Goal: Information Seeking & Learning: Learn about a topic

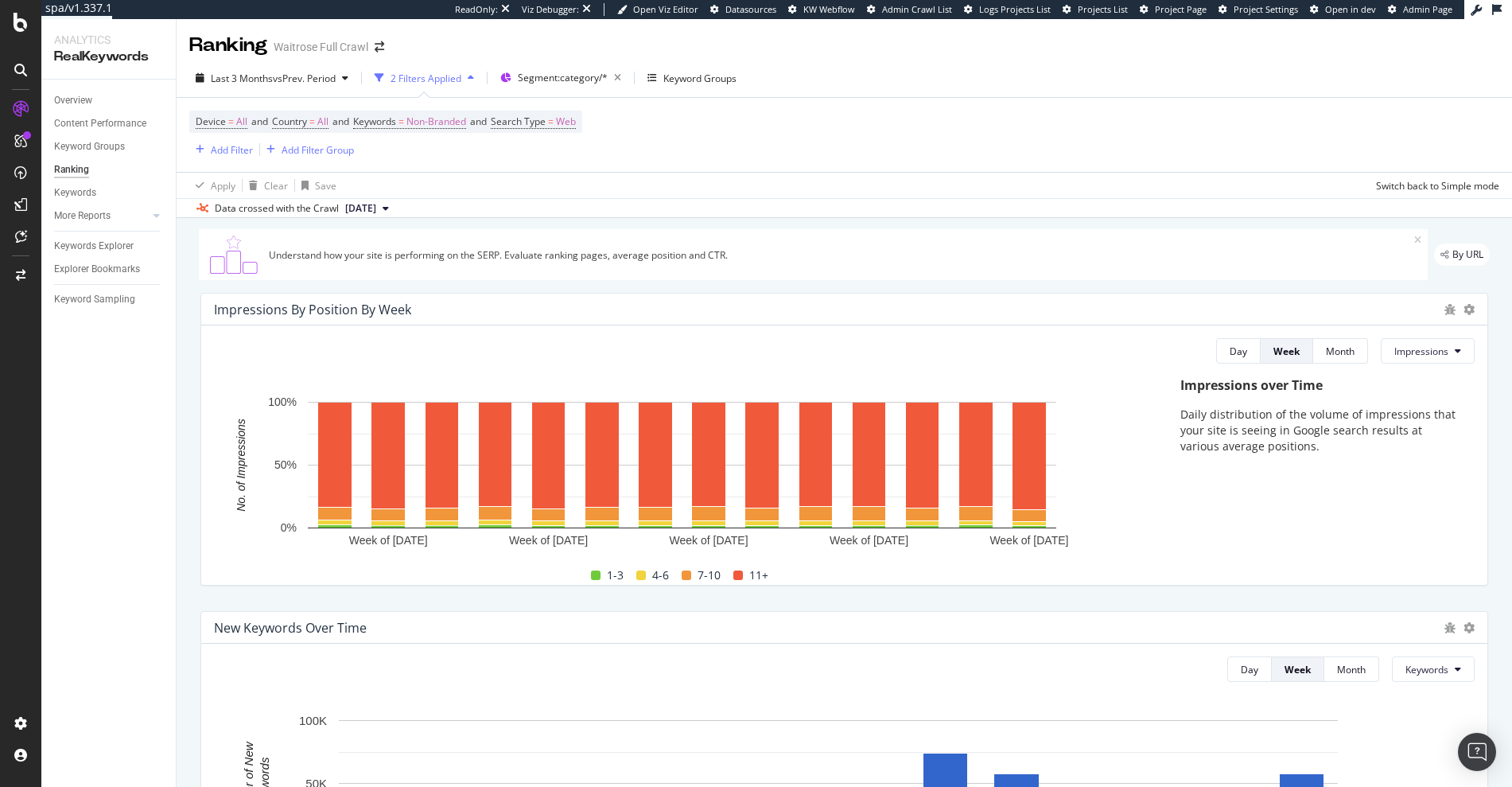
scroll to position [1458, 0]
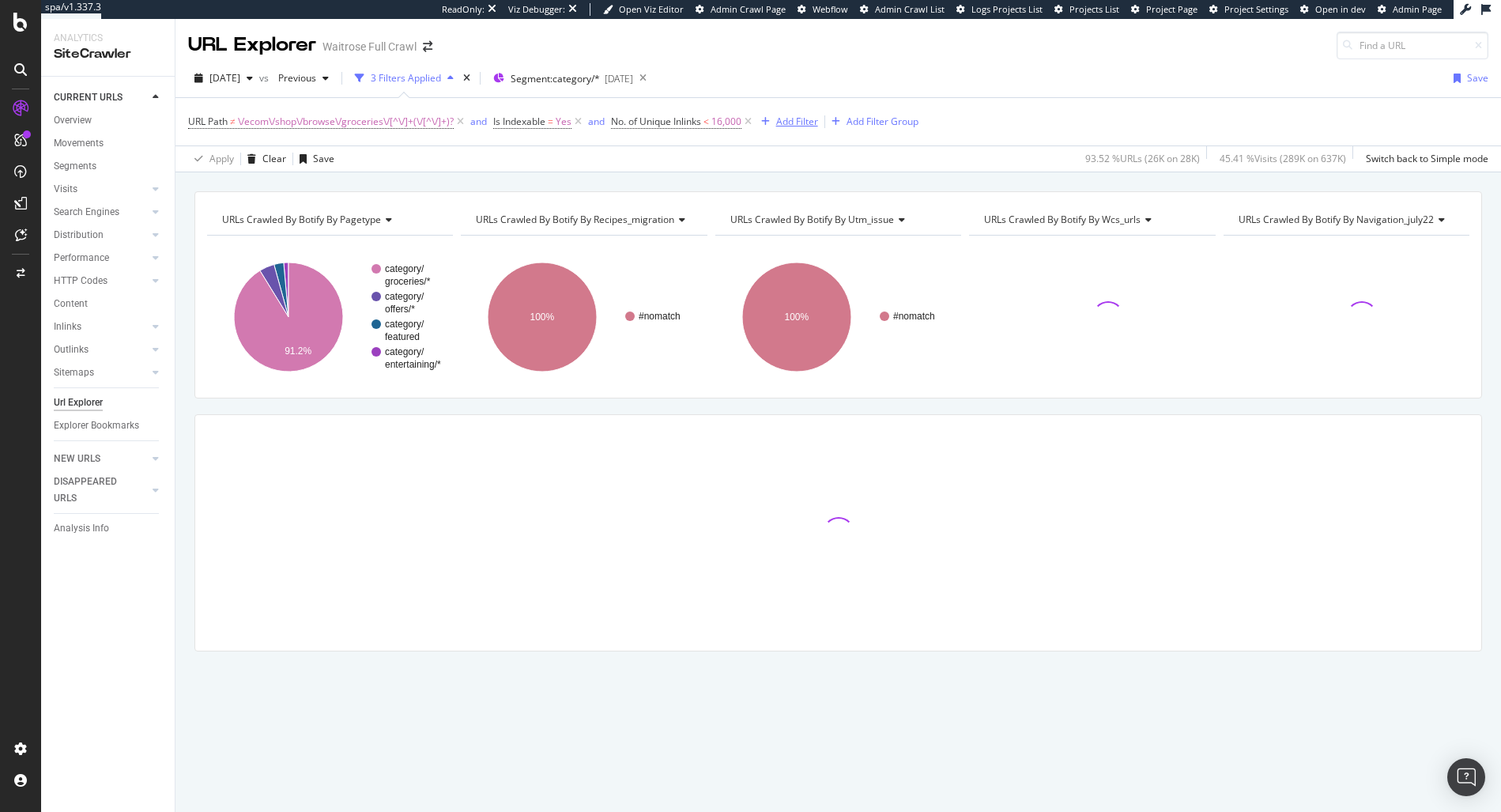
click at [464, 123] on icon at bounding box center [460, 121] width 14 height 16
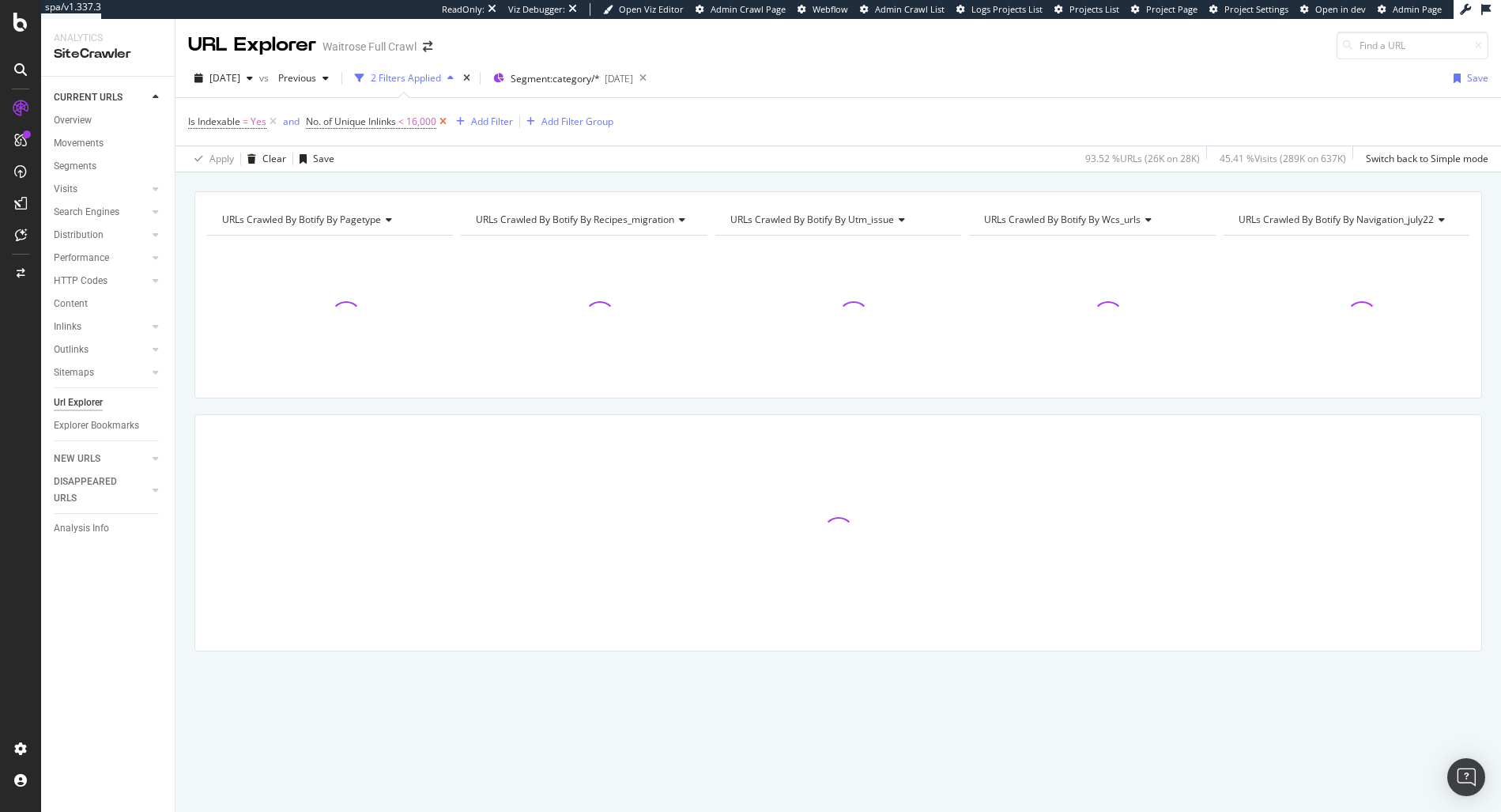
click at [443, 125] on icon at bounding box center [443, 121] width 14 height 16
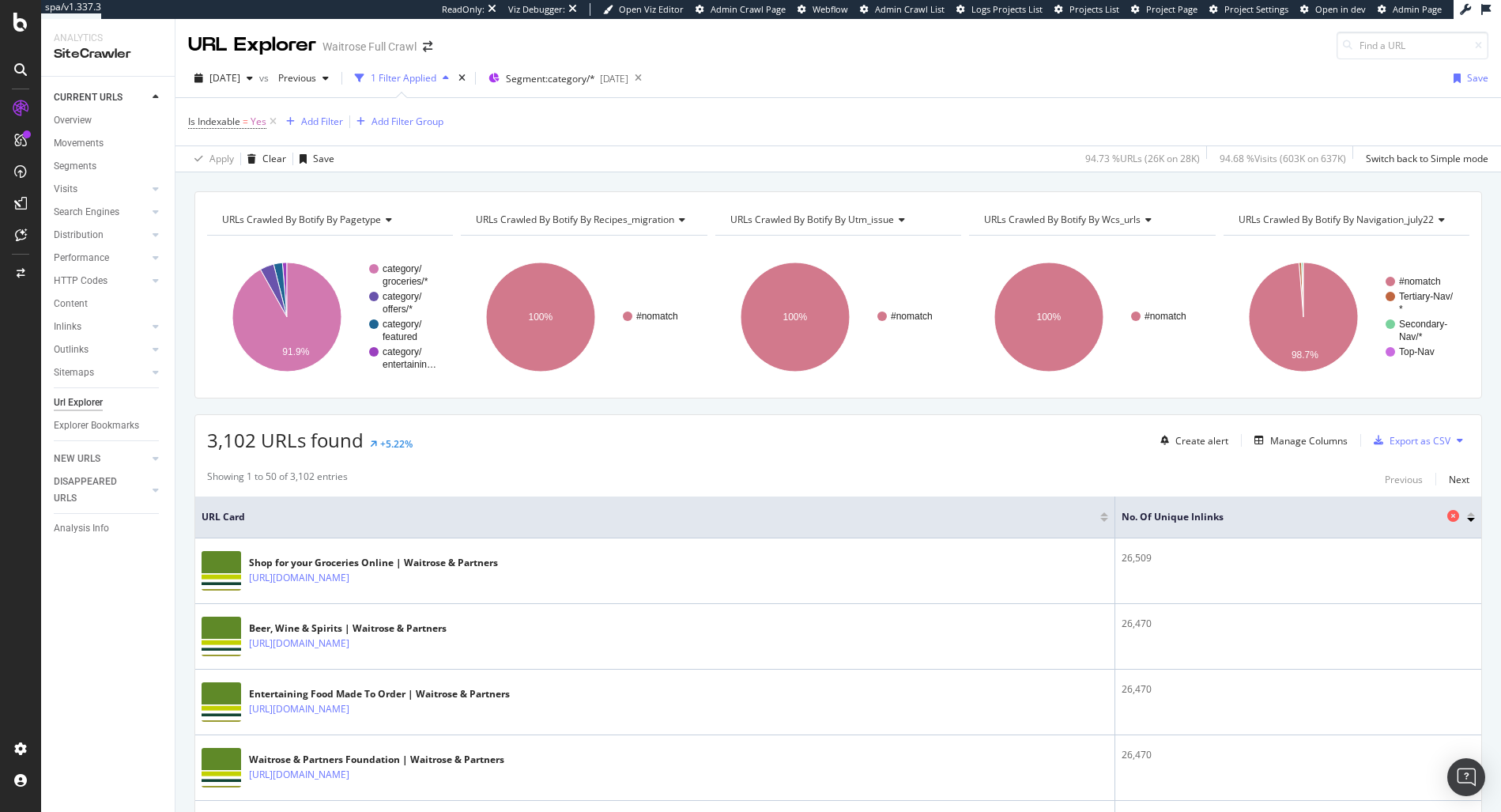
click at [1447, 517] on icon at bounding box center [1453, 515] width 12 height 12
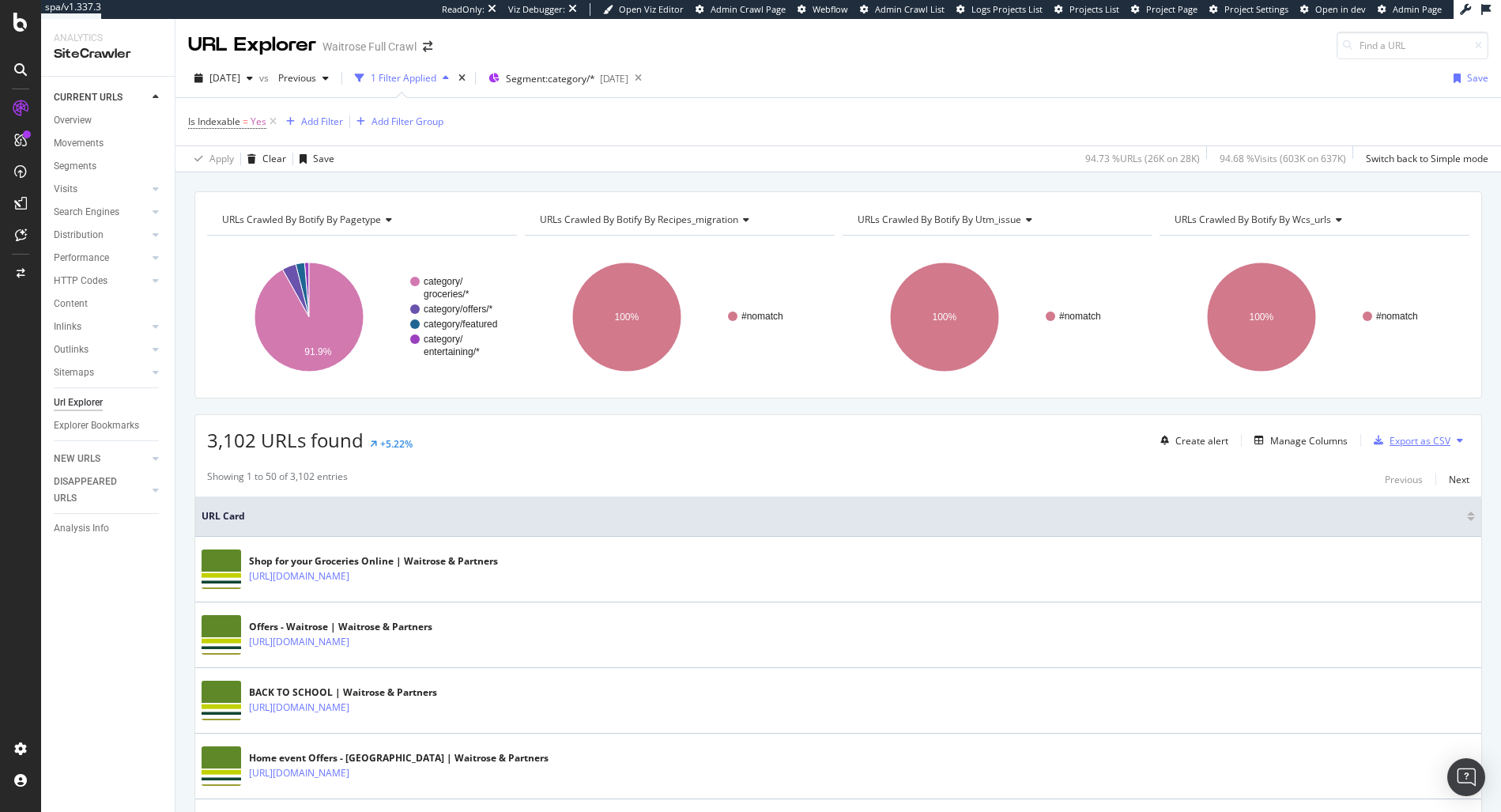
click at [1423, 437] on div "Export as CSV" at bounding box center [1420, 441] width 61 height 14
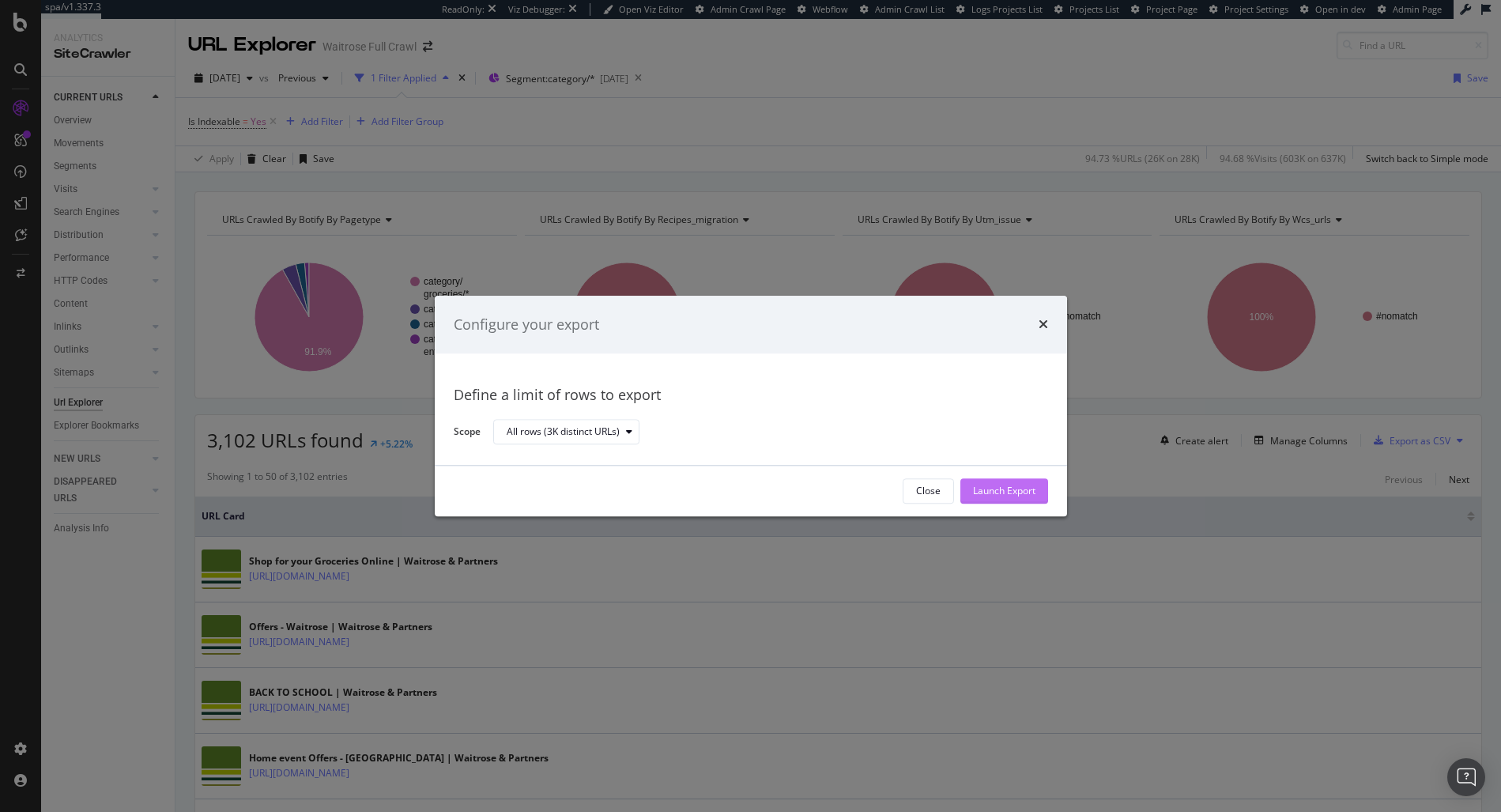
click at [994, 484] on div "Launch Export" at bounding box center [1004, 491] width 62 height 14
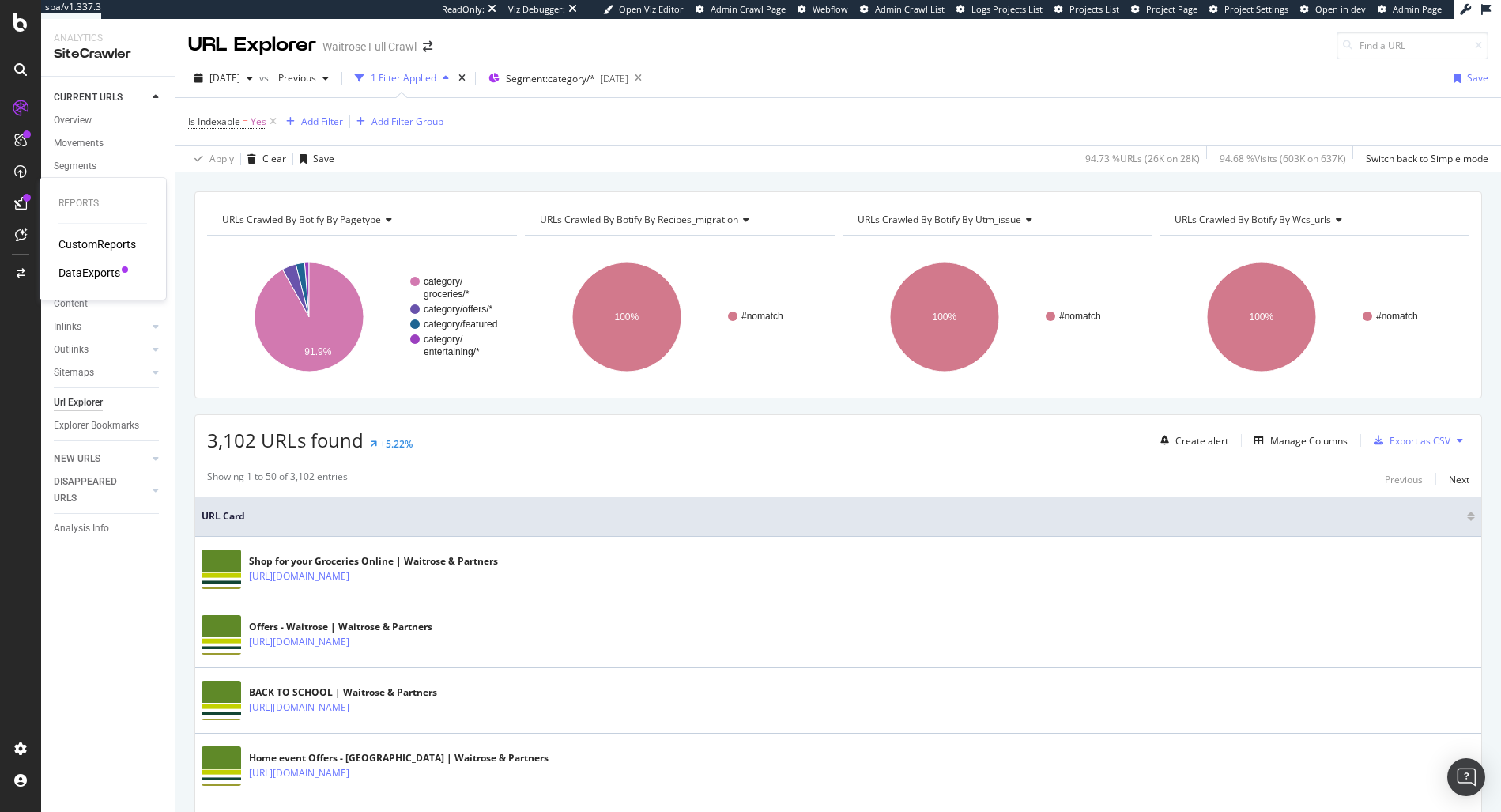
click at [78, 269] on div "DataExports" at bounding box center [89, 272] width 62 height 16
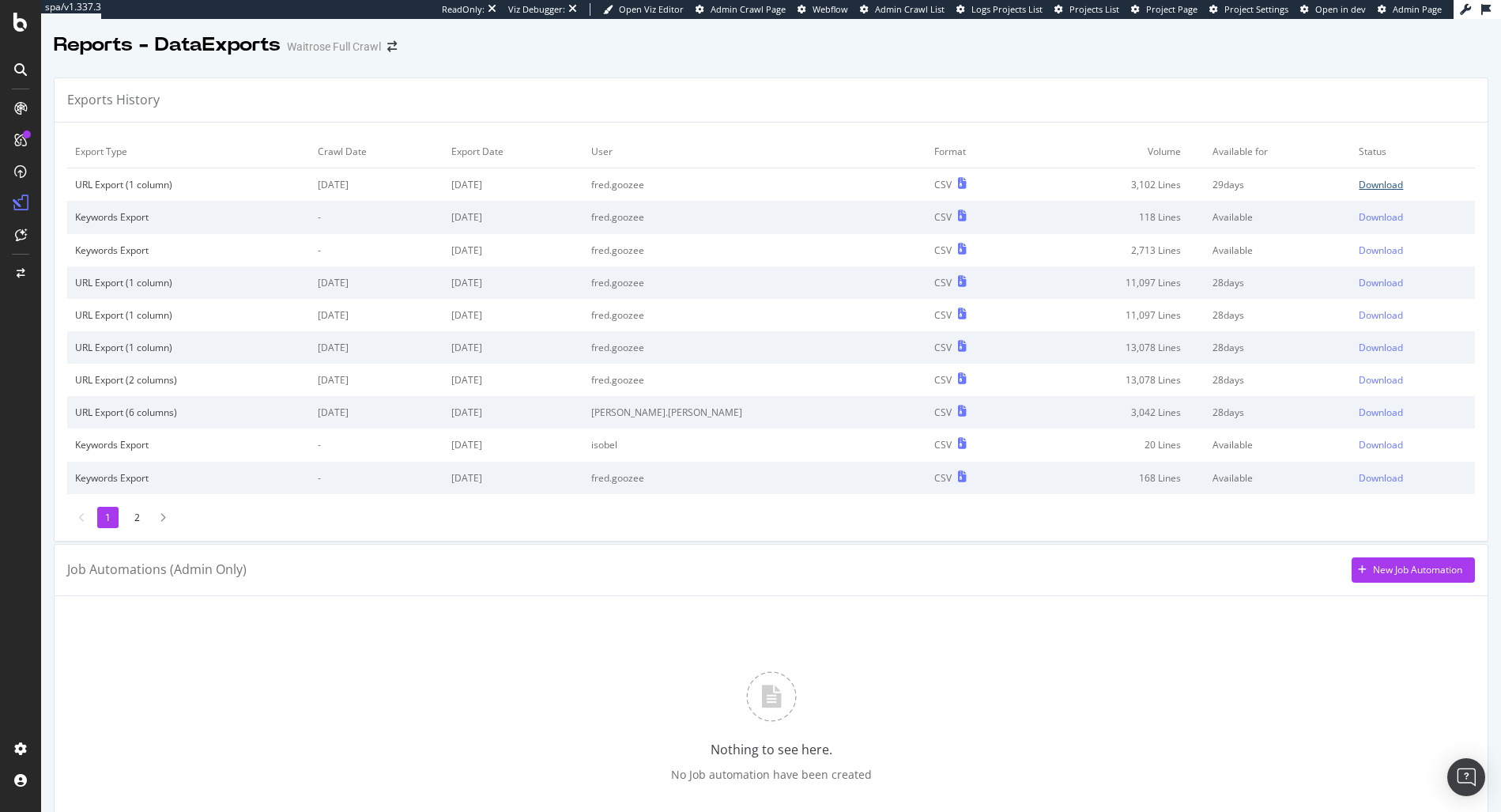
click at [1359, 191] on div "Download" at bounding box center [1381, 184] width 45 height 14
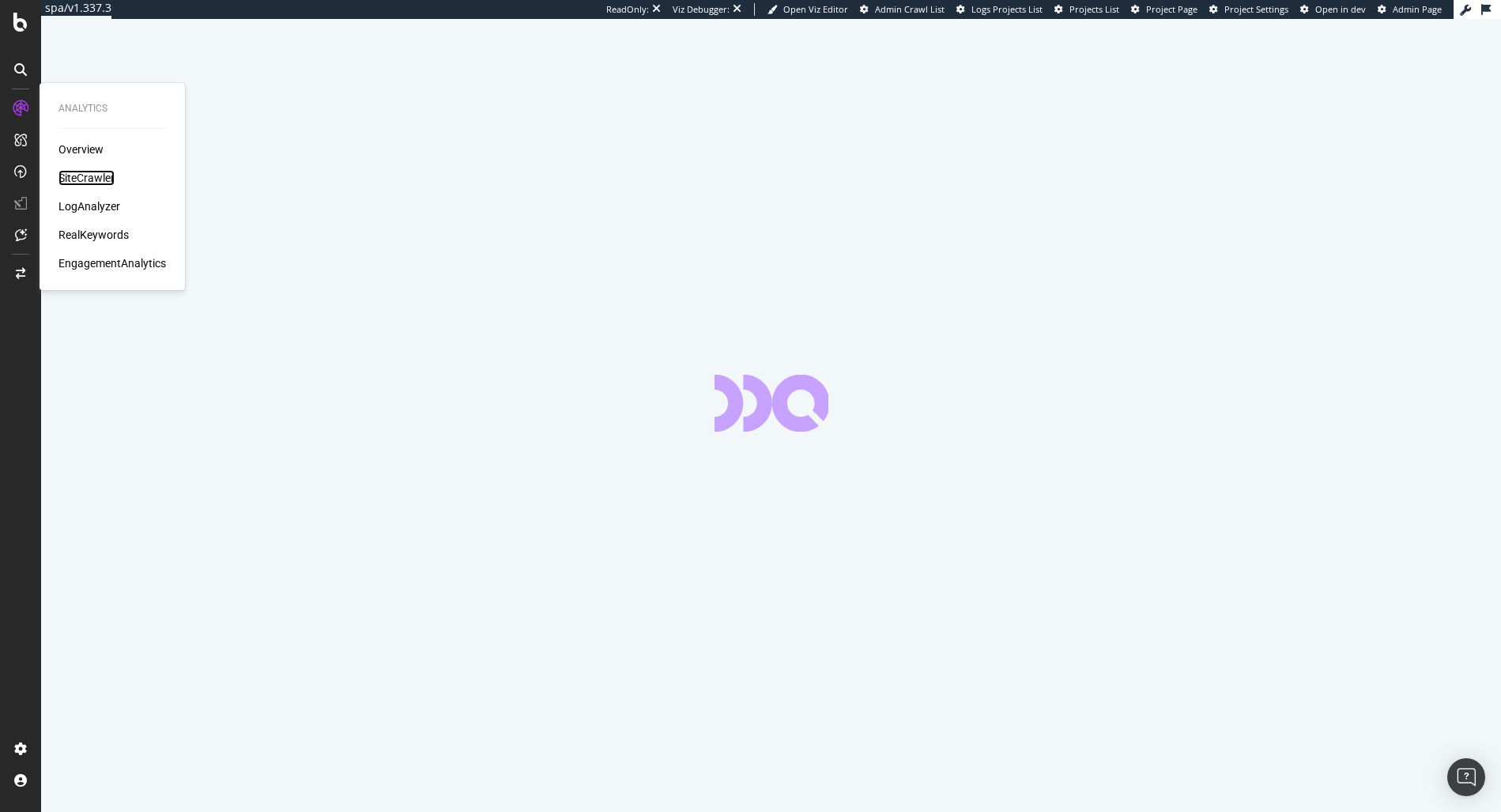
click at [93, 176] on div "SiteCrawler" at bounding box center [86, 177] width 56 height 16
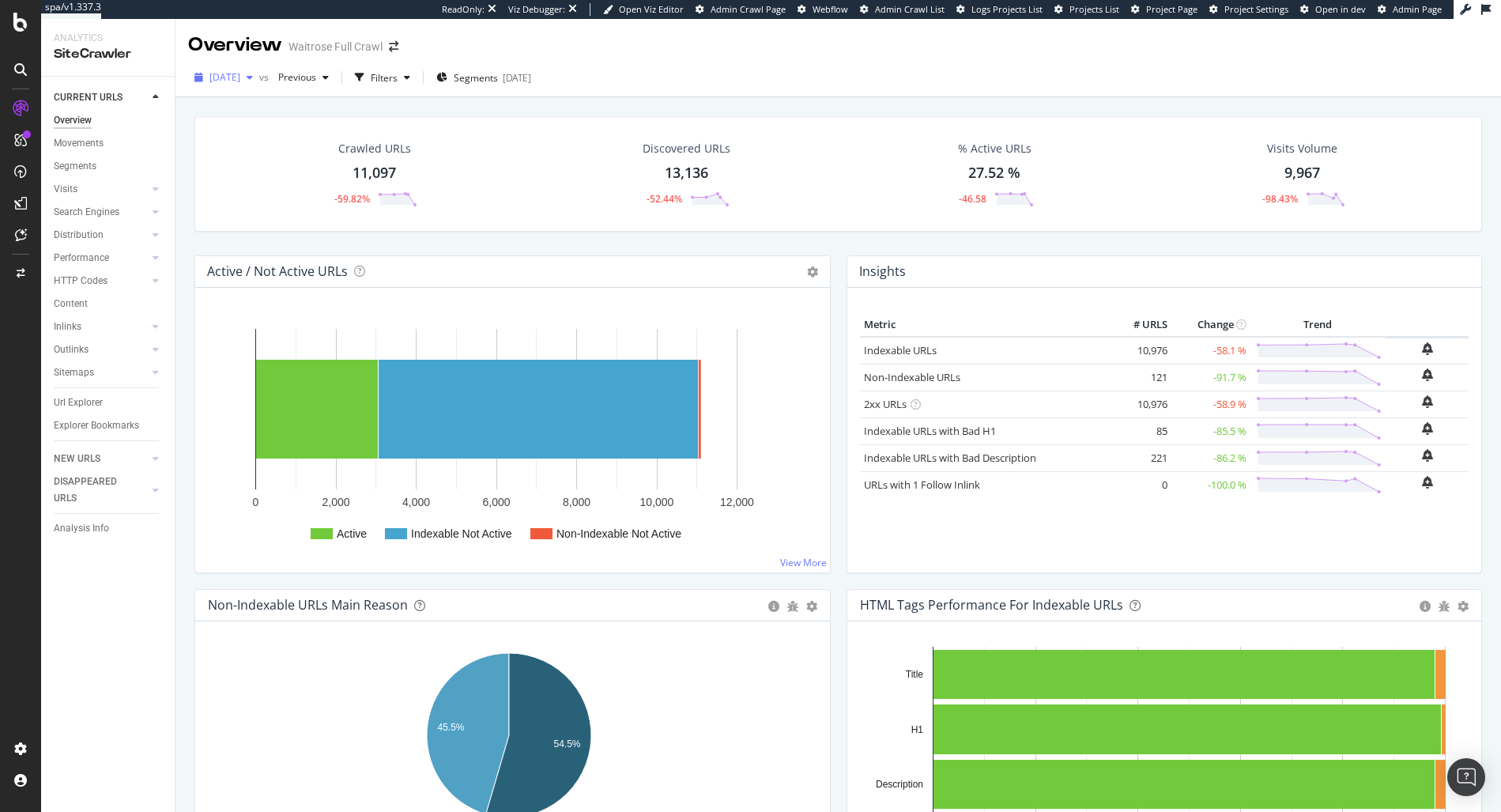
click at [259, 75] on div "button" at bounding box center [249, 78] width 19 height 9
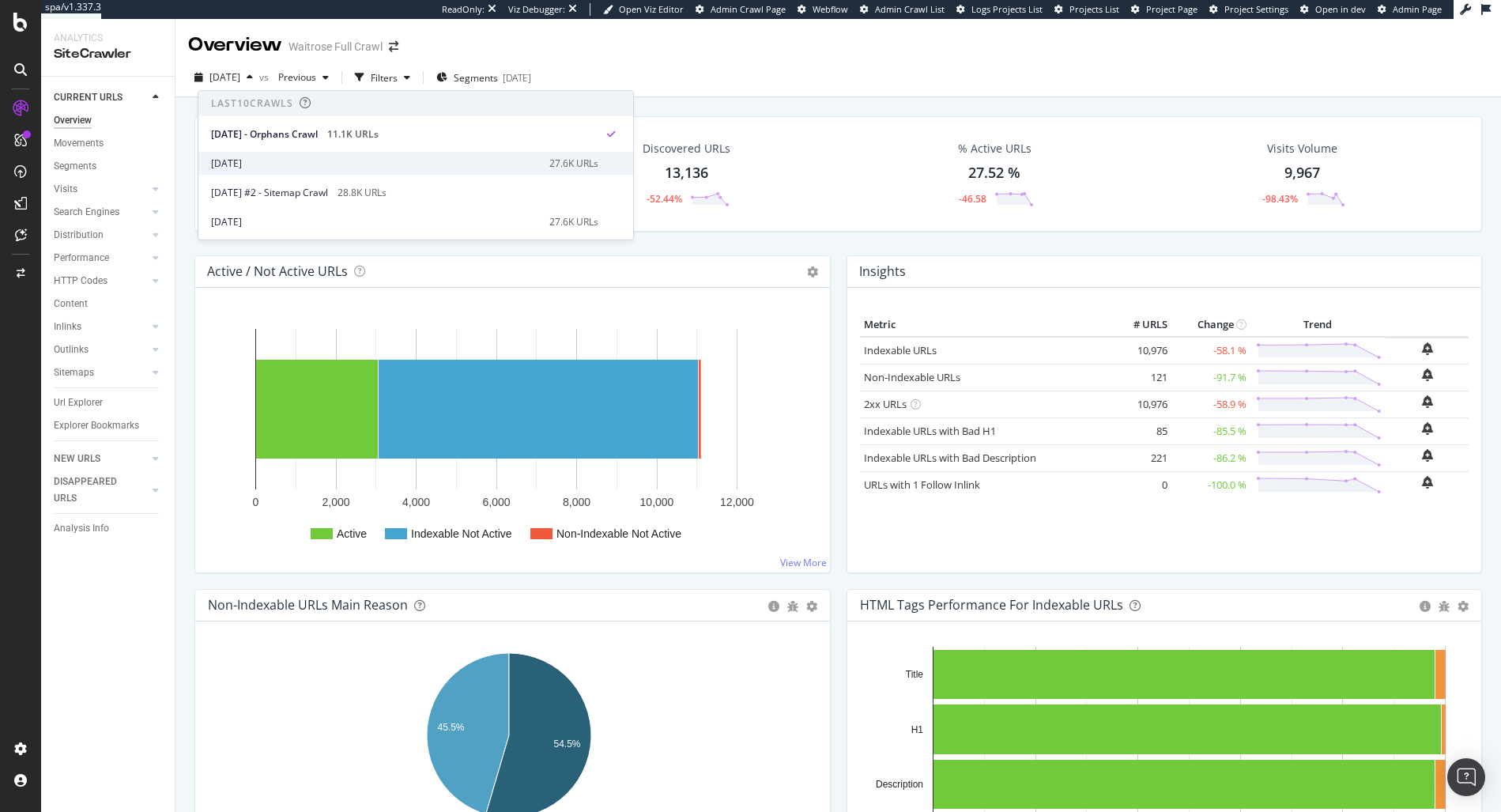
click at [261, 168] on div "[DATE]" at bounding box center [375, 163] width 328 height 15
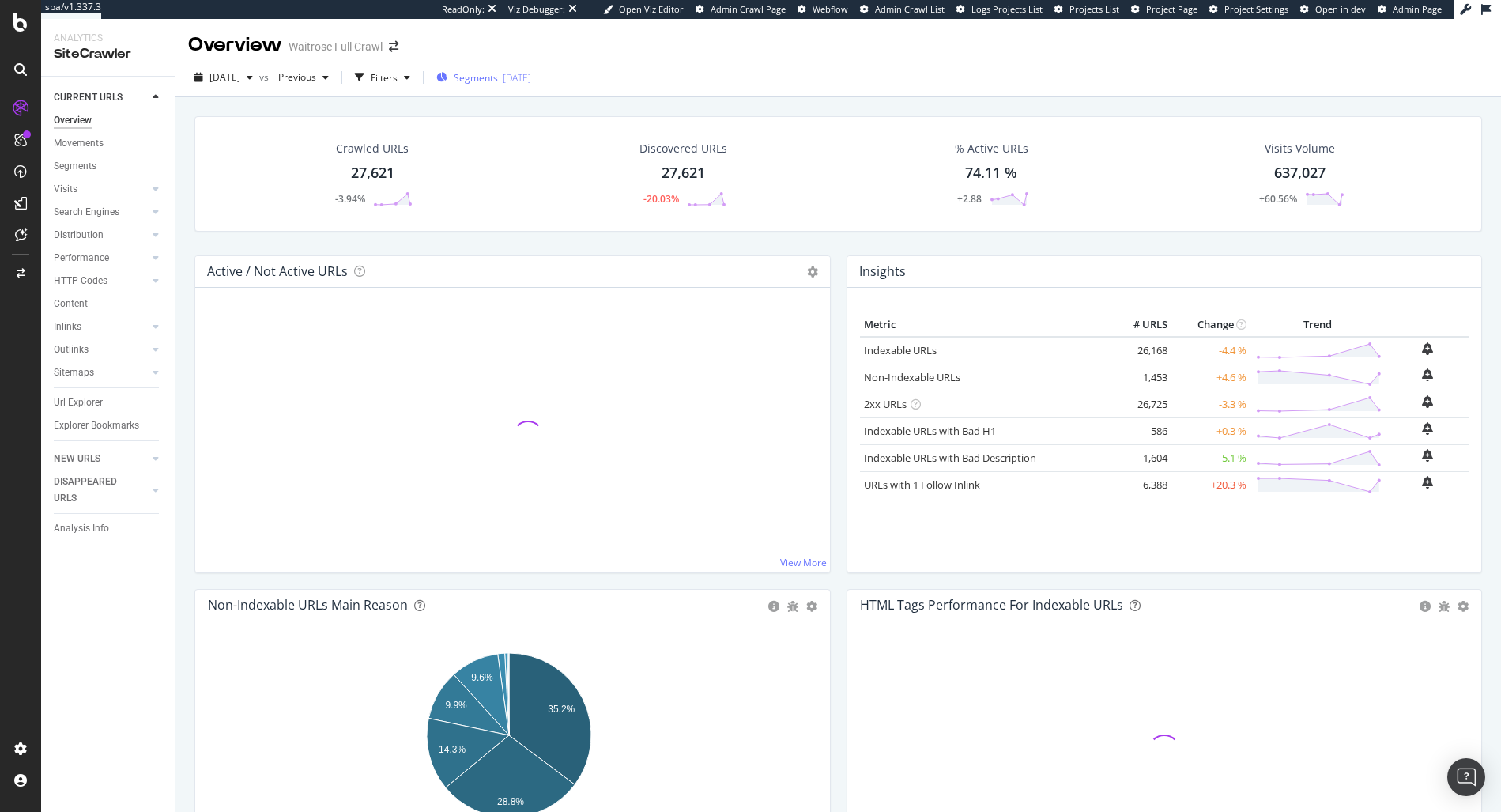
click at [531, 86] on div "Segments 2025-07-29" at bounding box center [484, 78] width 95 height 24
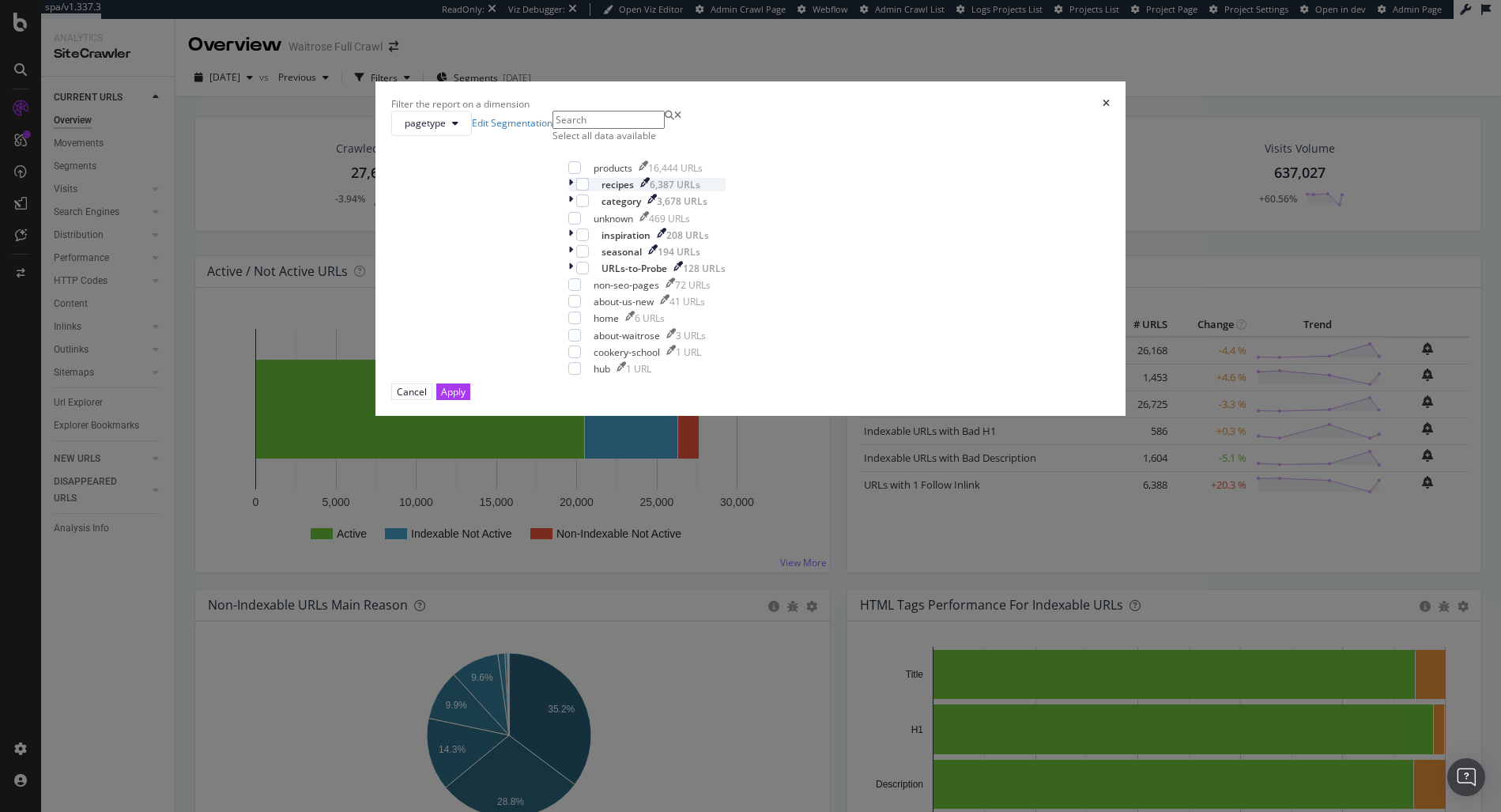
click at [573, 192] on icon "modal" at bounding box center [570, 184] width 5 height 14
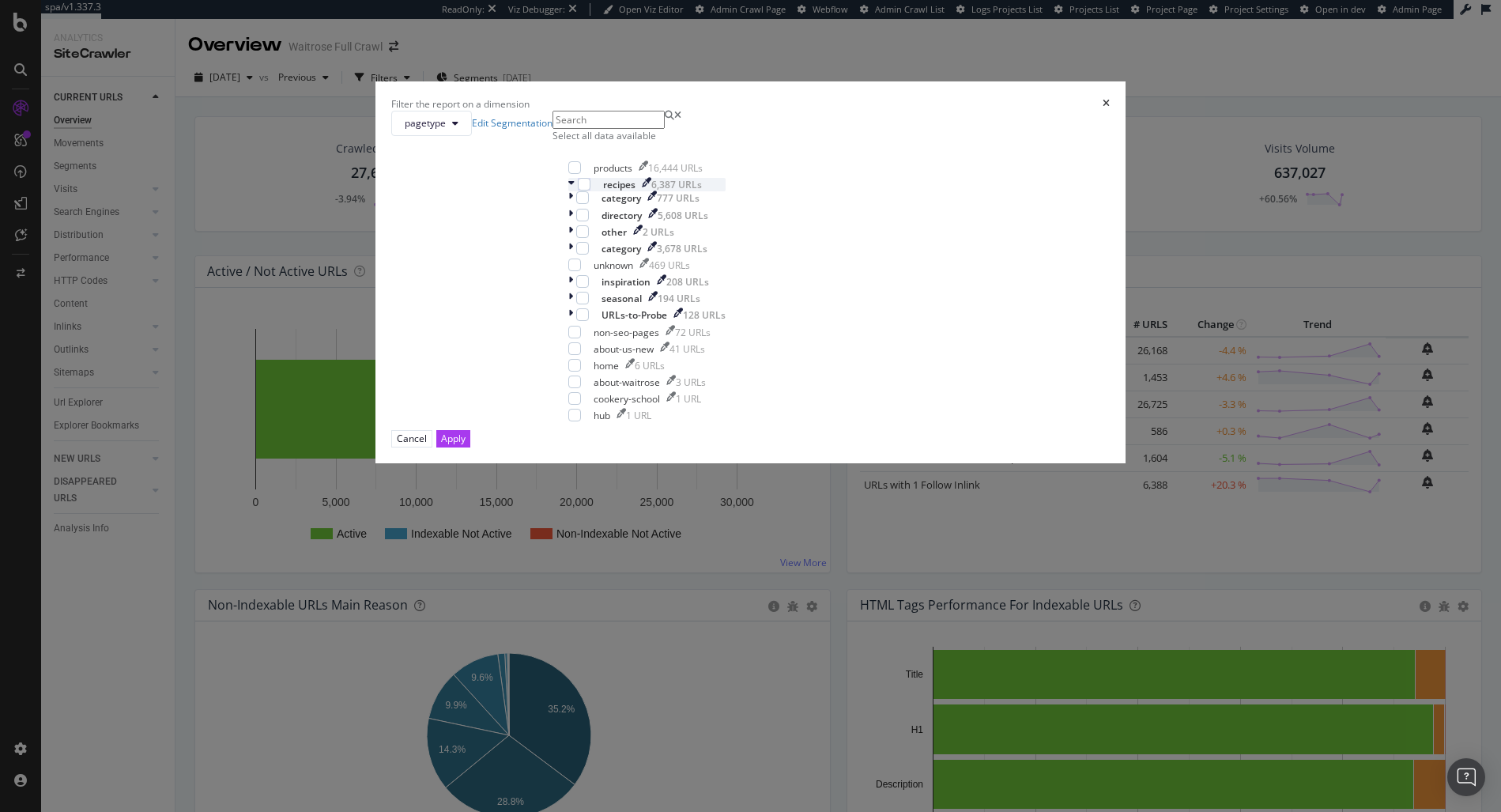
click at [599, 204] on div "category 777 URLs" at bounding box center [647, 198] width 157 height 14
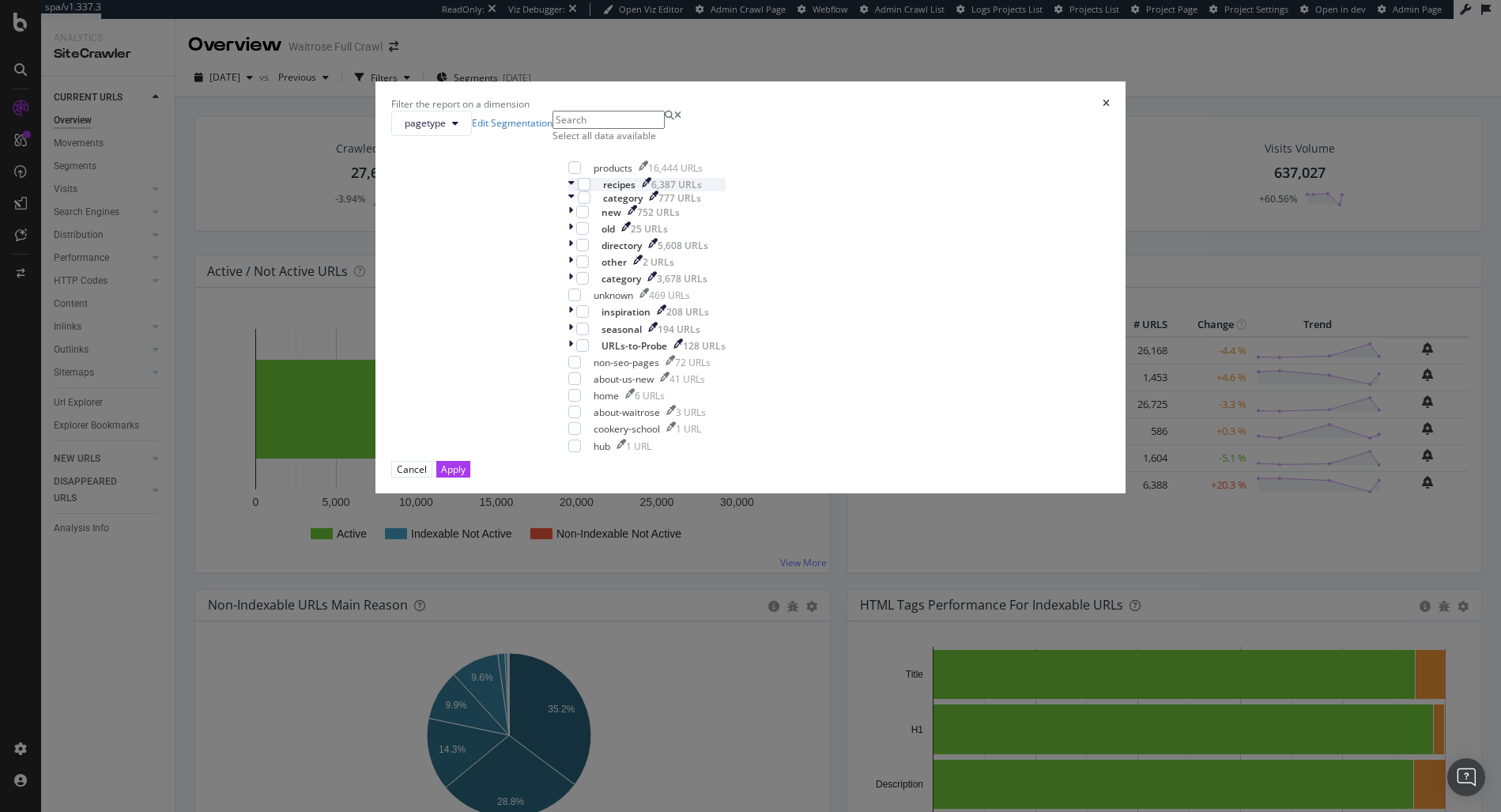
click at [575, 192] on icon "modal" at bounding box center [571, 184] width 6 height 14
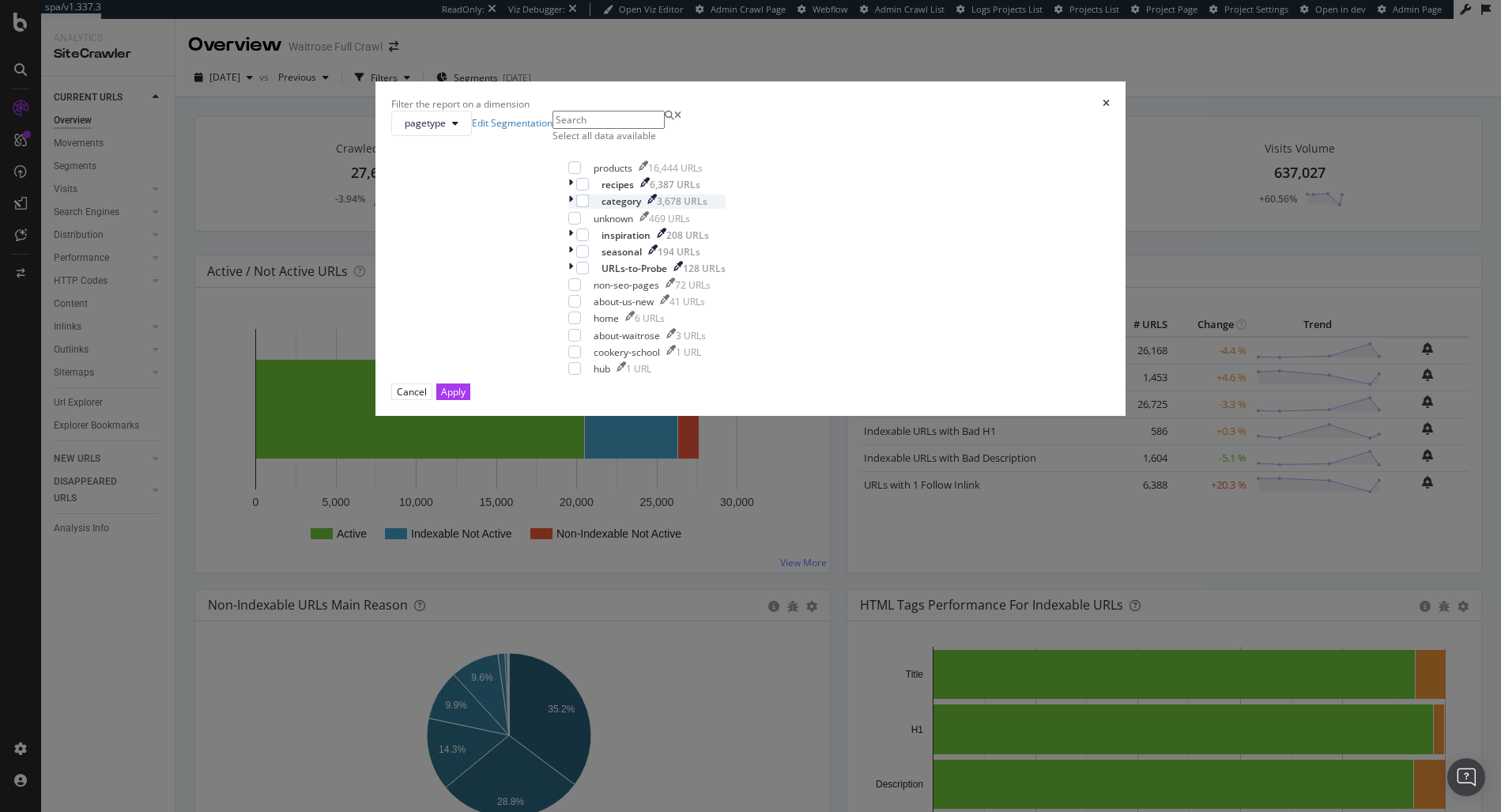
click at [573, 208] on icon "modal" at bounding box center [570, 201] width 5 height 14
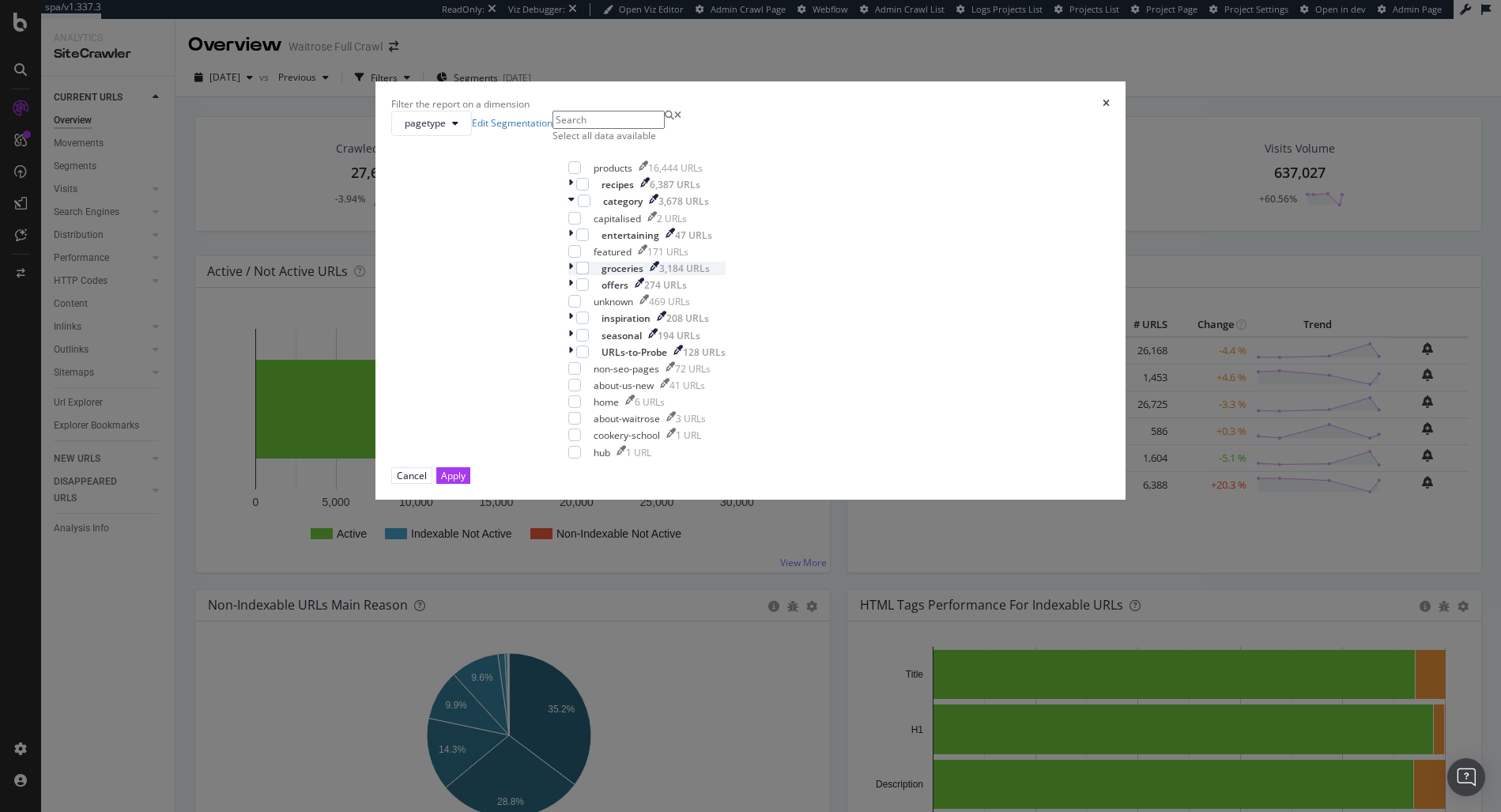
click at [573, 275] on icon "modal" at bounding box center [570, 268] width 5 height 14
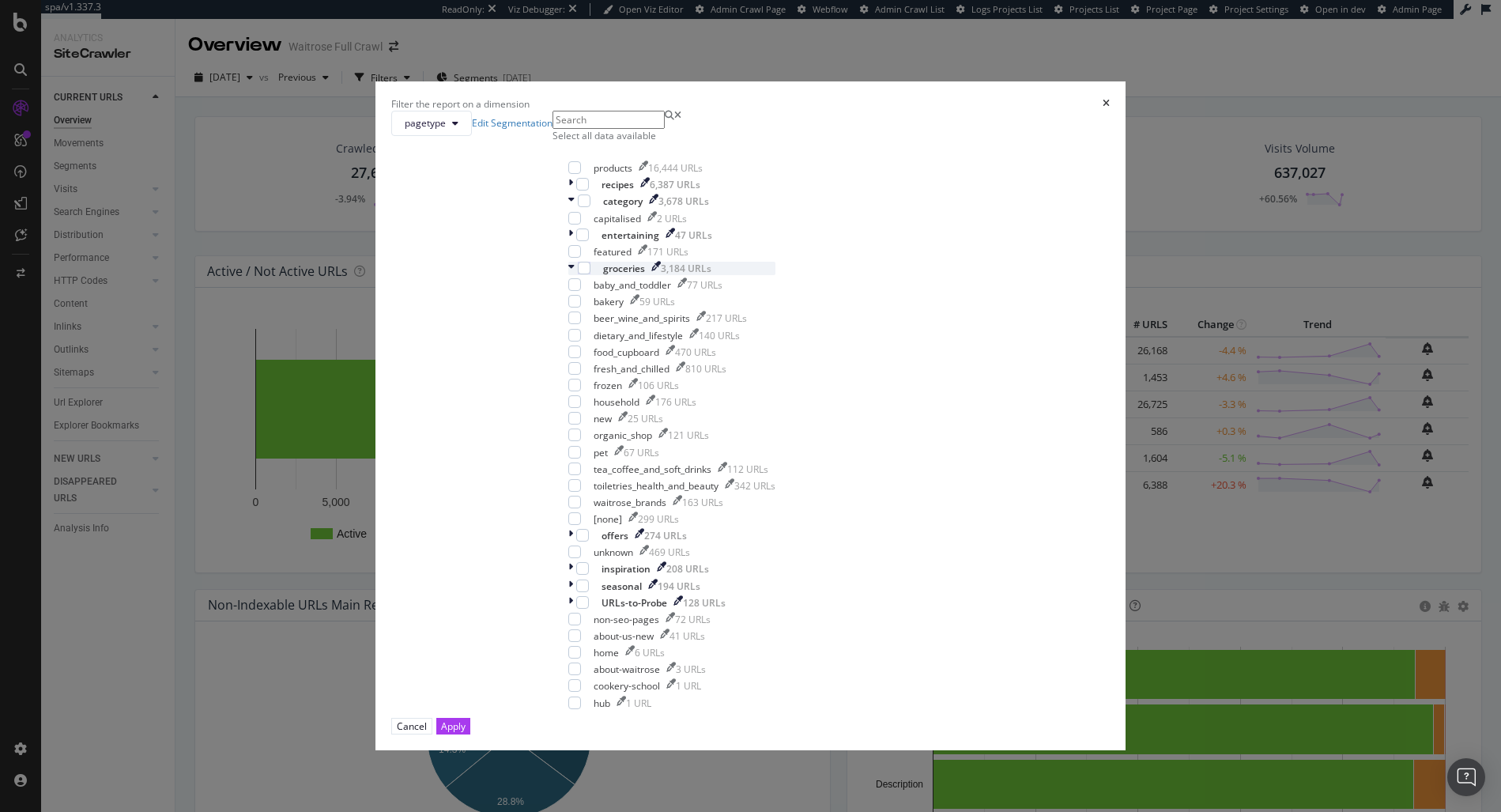
click at [575, 275] on icon "modal" at bounding box center [571, 268] width 6 height 14
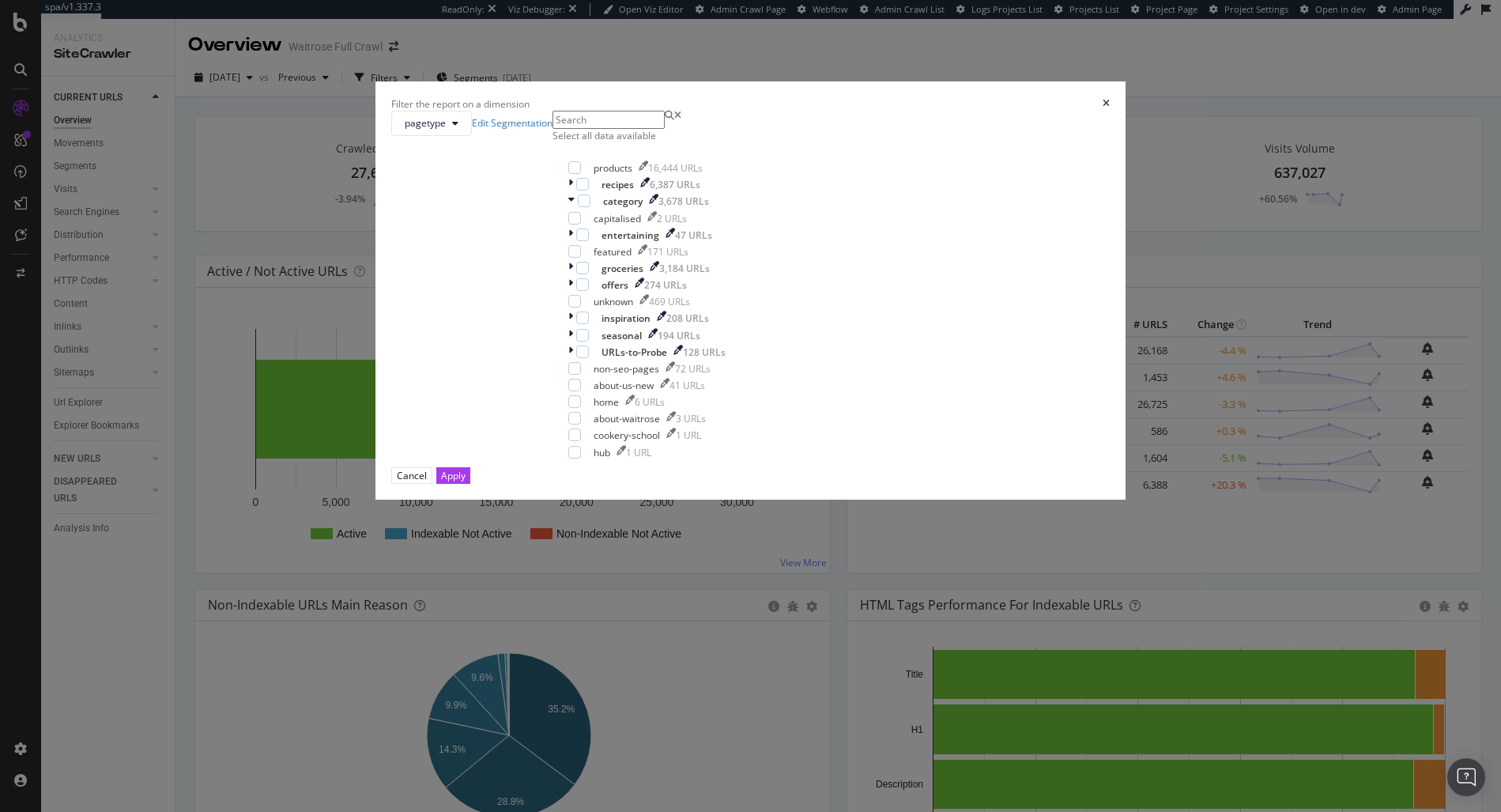
scroll to position [50, 0]
click at [573, 292] on icon "modal" at bounding box center [570, 285] width 5 height 14
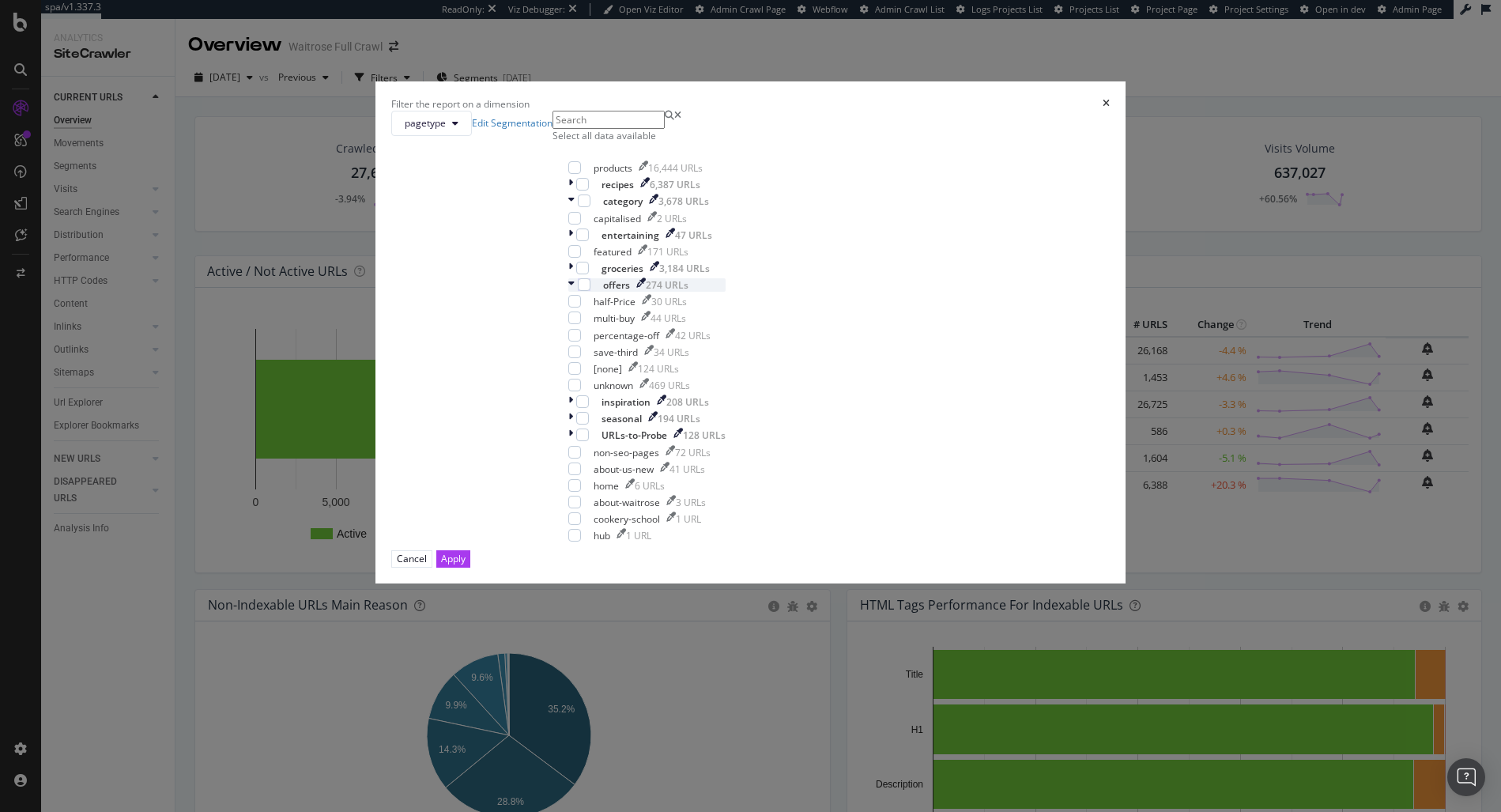
click at [575, 292] on icon "modal" at bounding box center [571, 285] width 6 height 14
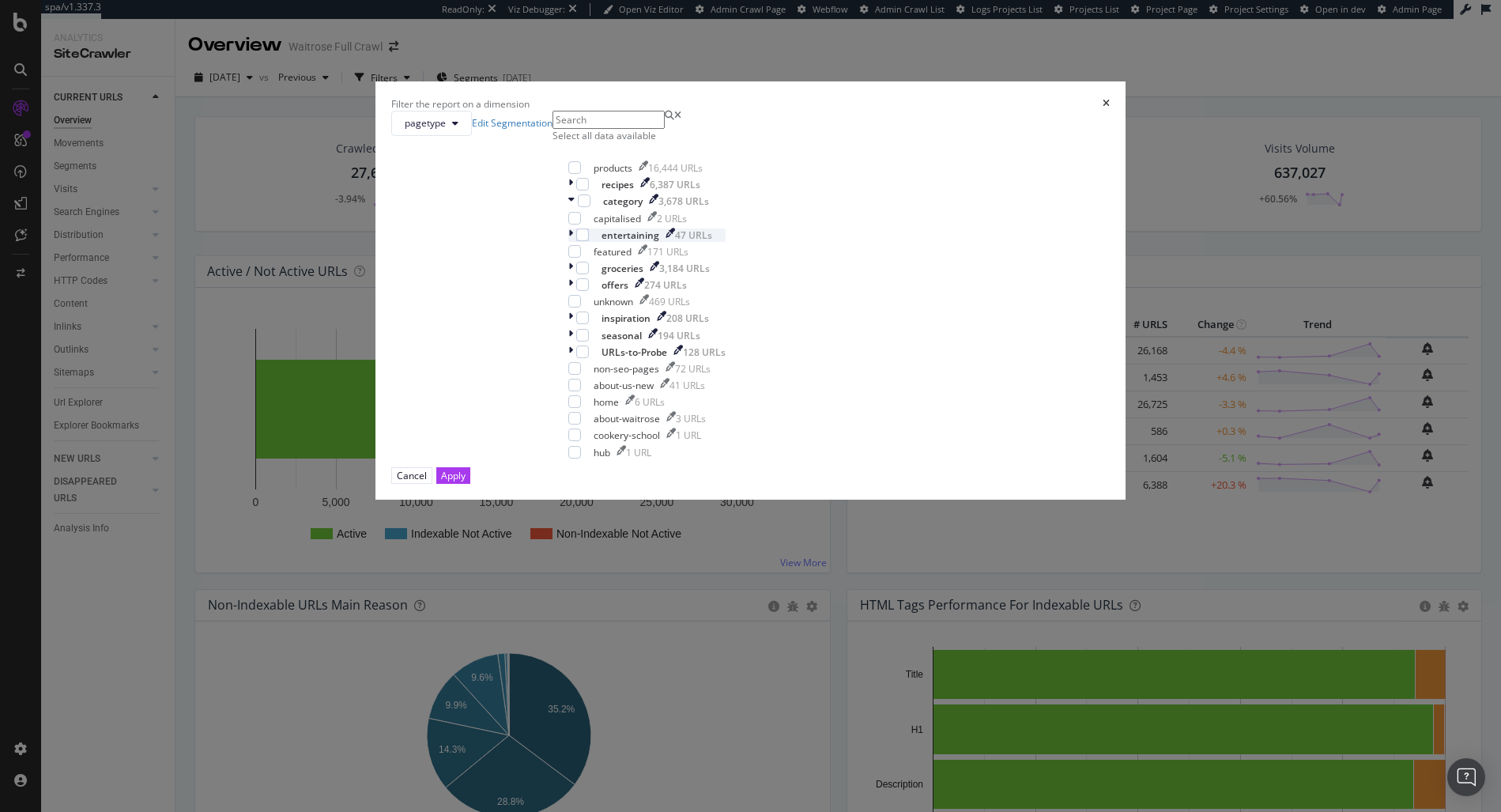
click at [573, 242] on icon "modal" at bounding box center [570, 234] width 5 height 14
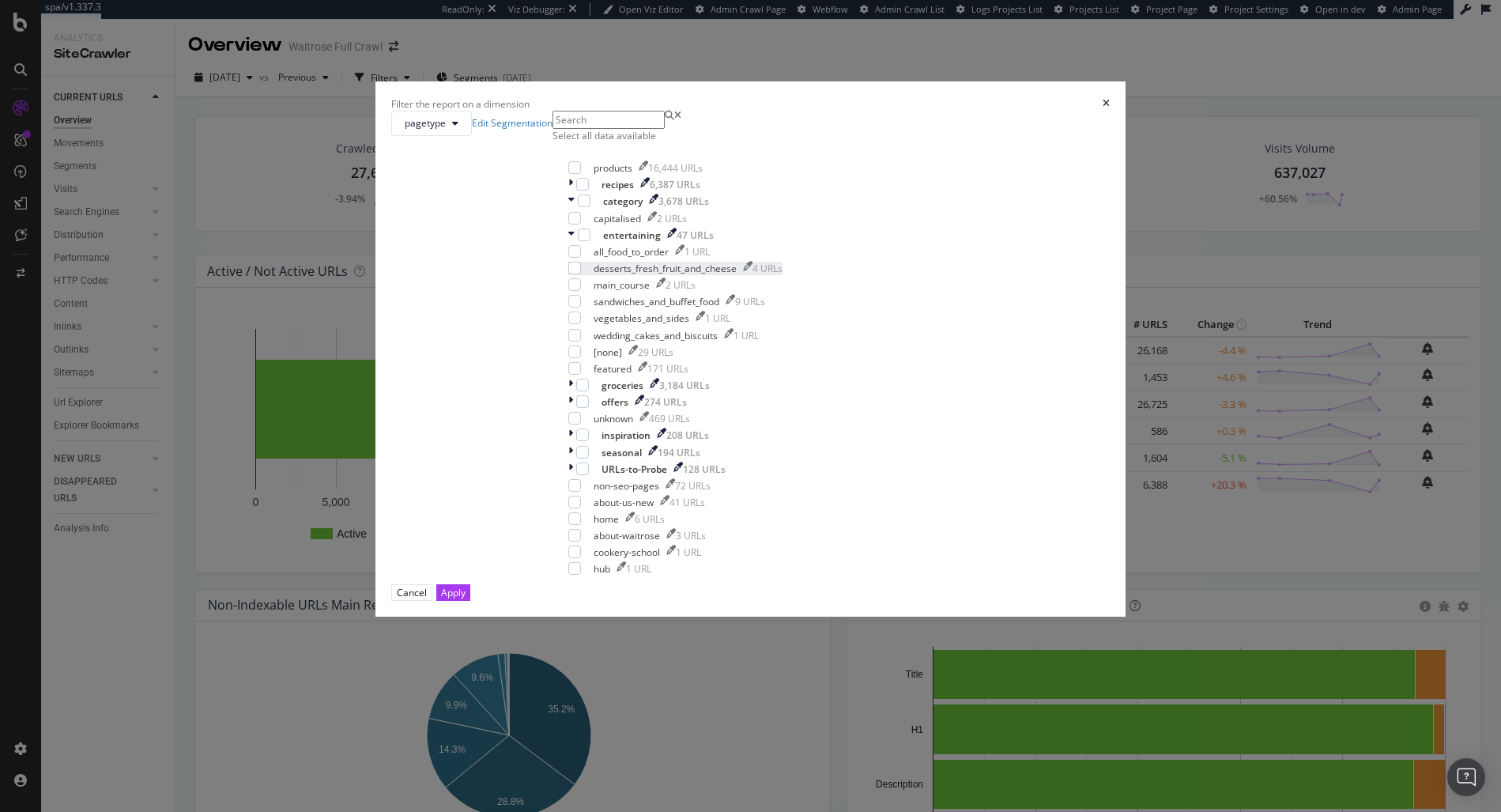
scroll to position [38, 0]
click at [575, 242] on icon "modal" at bounding box center [571, 234] width 6 height 14
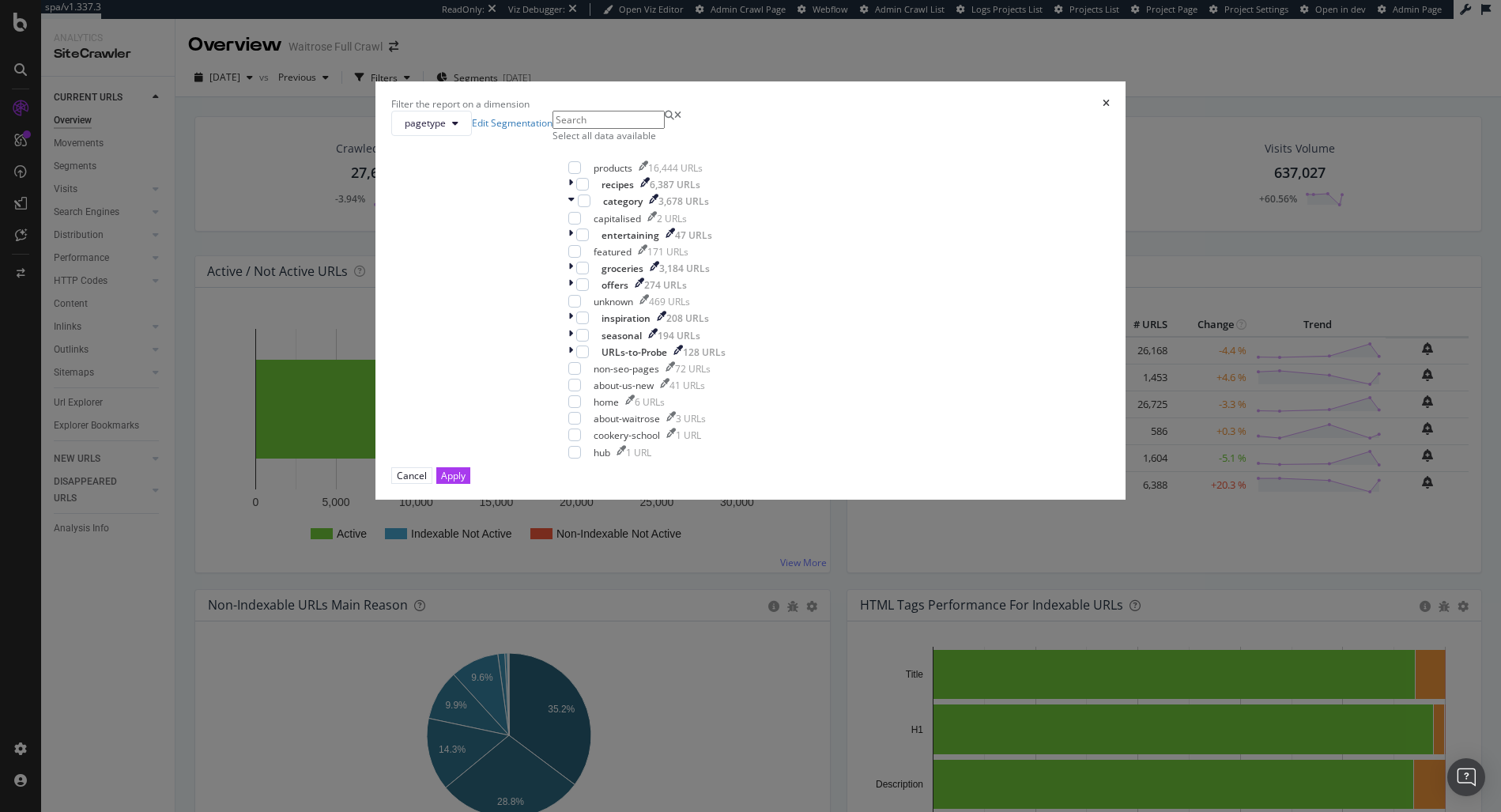
click at [1102, 109] on icon "times" at bounding box center [1106, 103] width 7 height 9
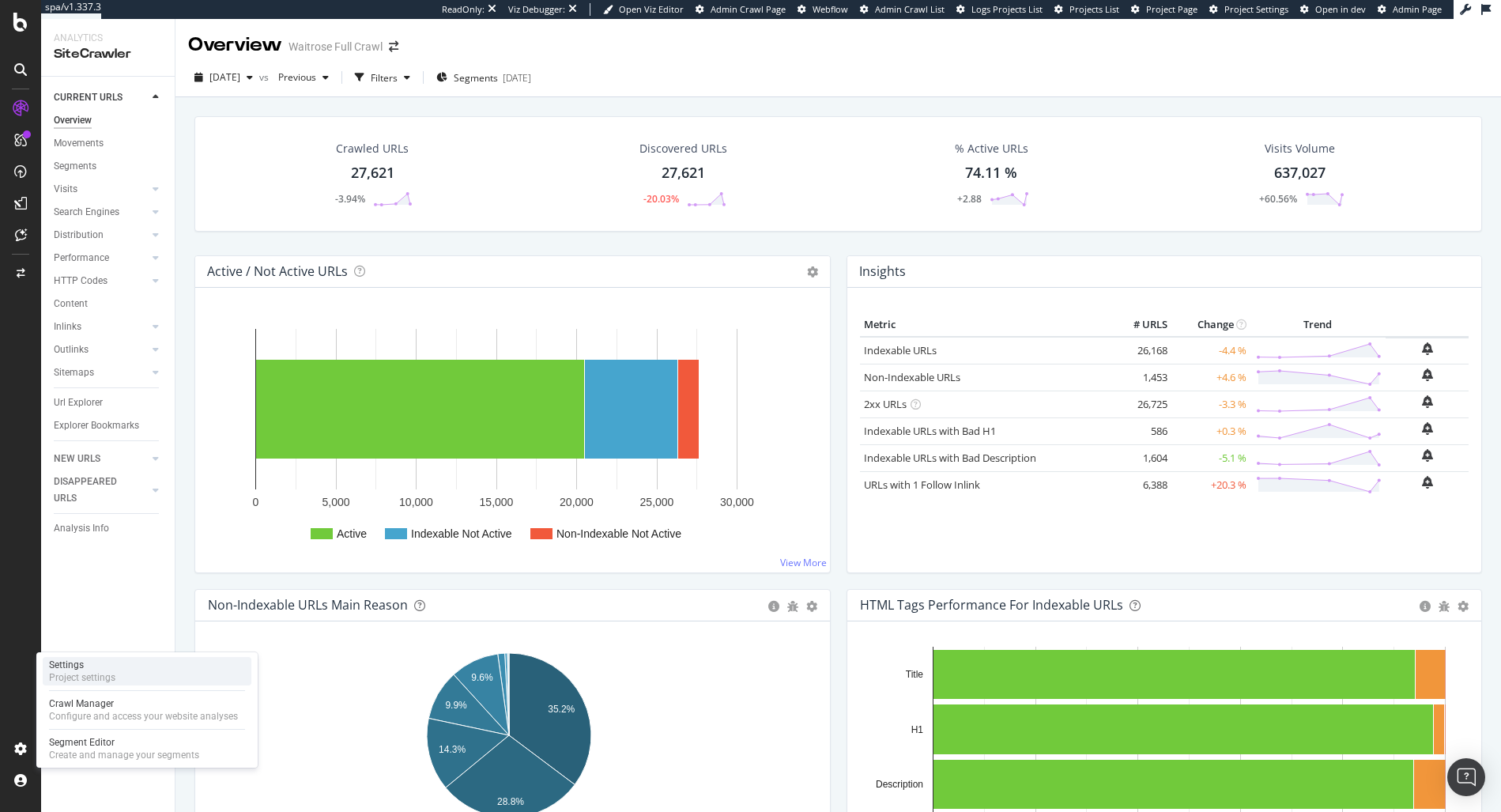
click at [145, 661] on div "Settings Project settings" at bounding box center [147, 671] width 209 height 28
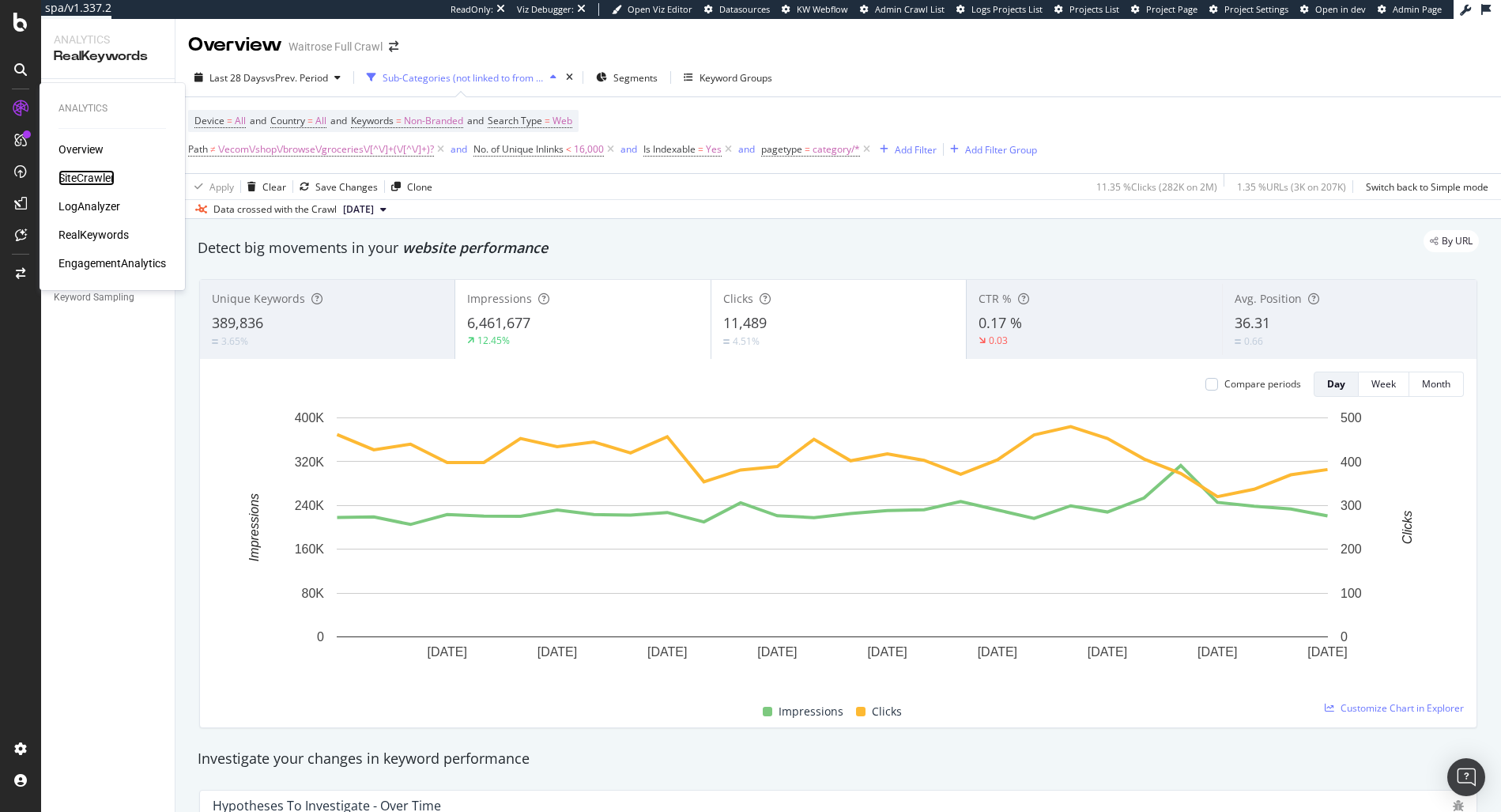
click at [88, 182] on div "SiteCrawler" at bounding box center [86, 177] width 56 height 16
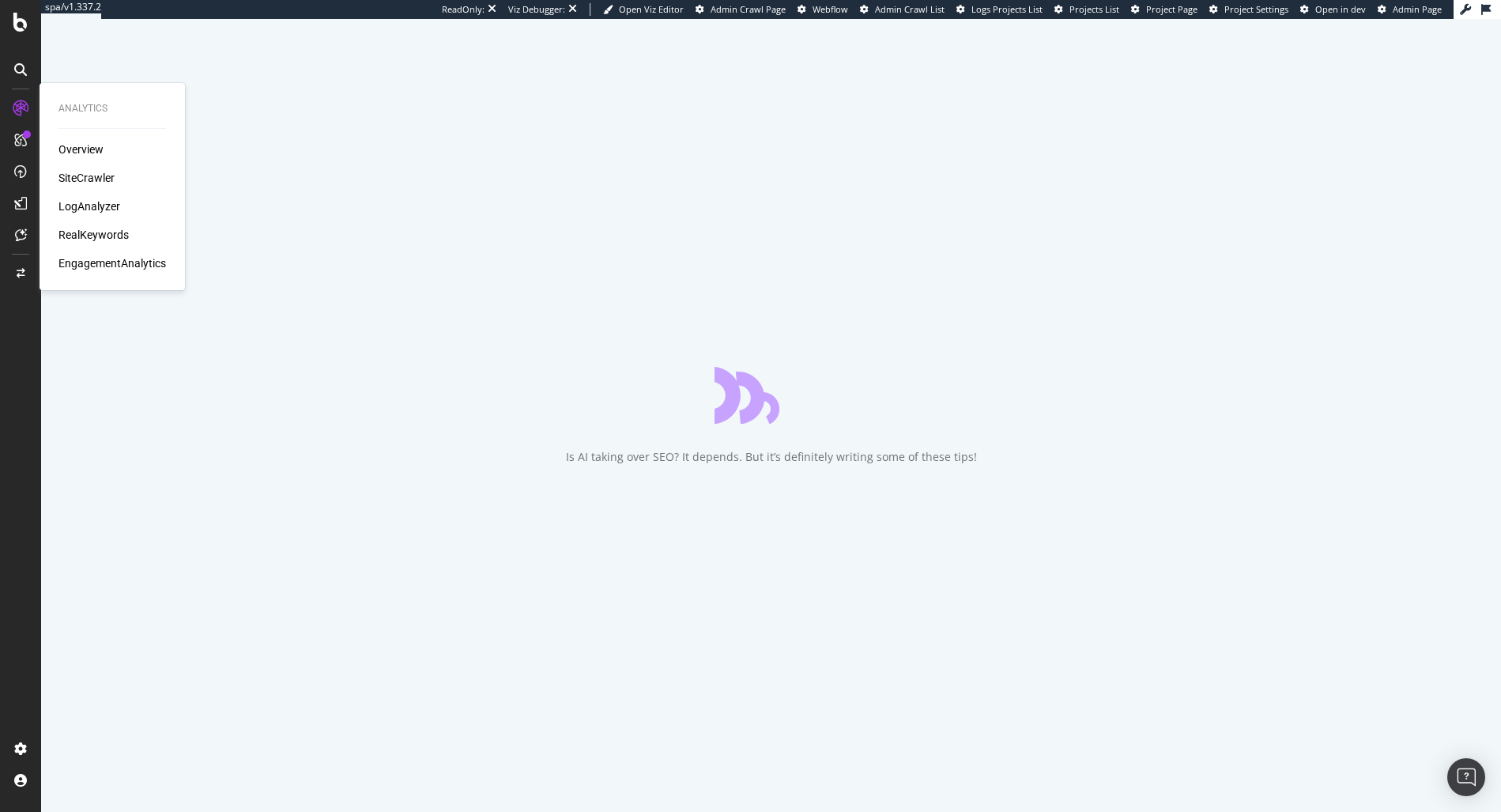
click at [93, 245] on div "Overview SiteCrawler LogAnalyzer RealKeywords EngagementAnalytics" at bounding box center [112, 206] width 108 height 130
click at [92, 237] on div "RealKeywords" at bounding box center [93, 234] width 70 height 16
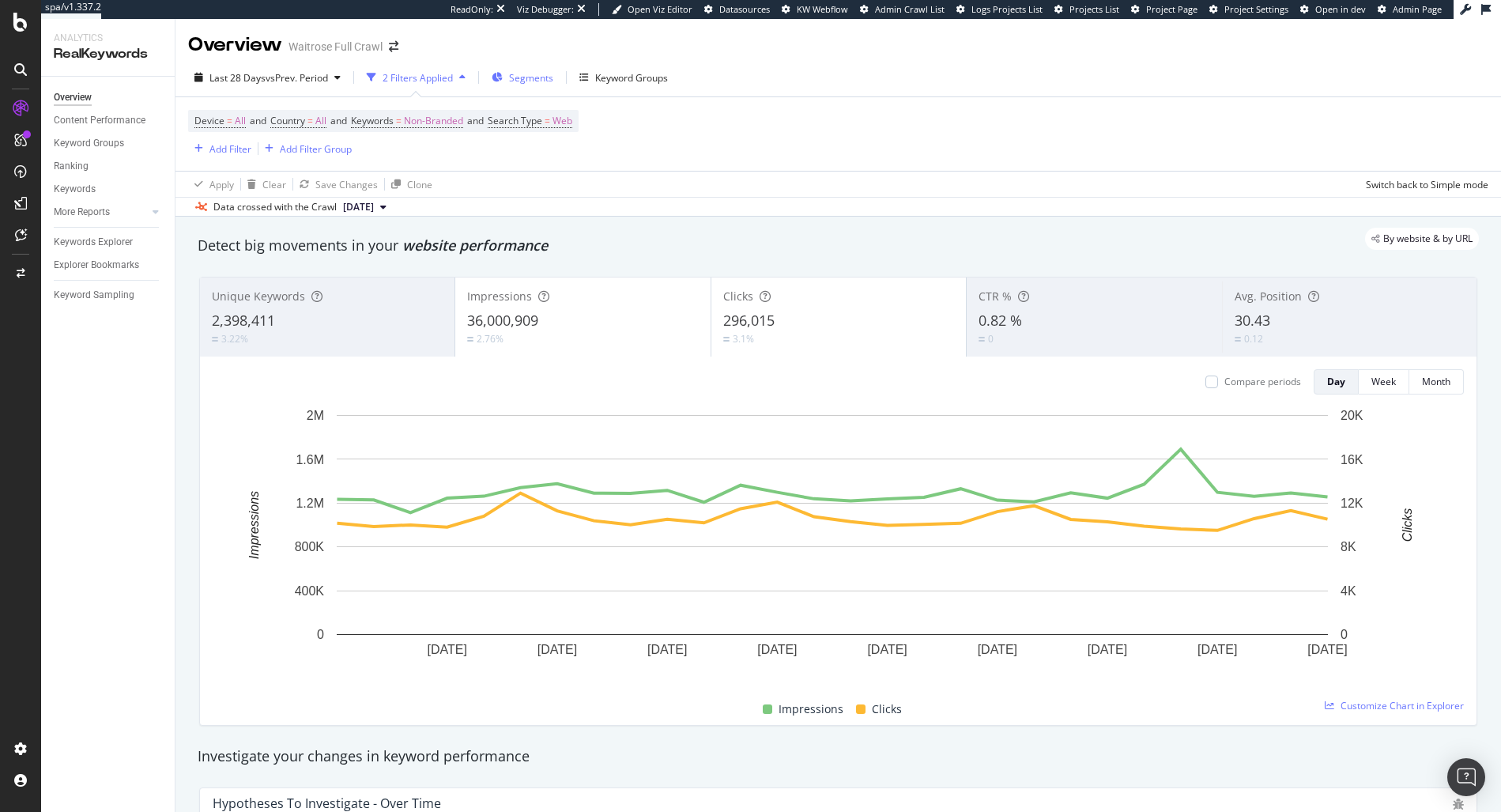
click at [522, 79] on span "Segments" at bounding box center [531, 78] width 45 height 14
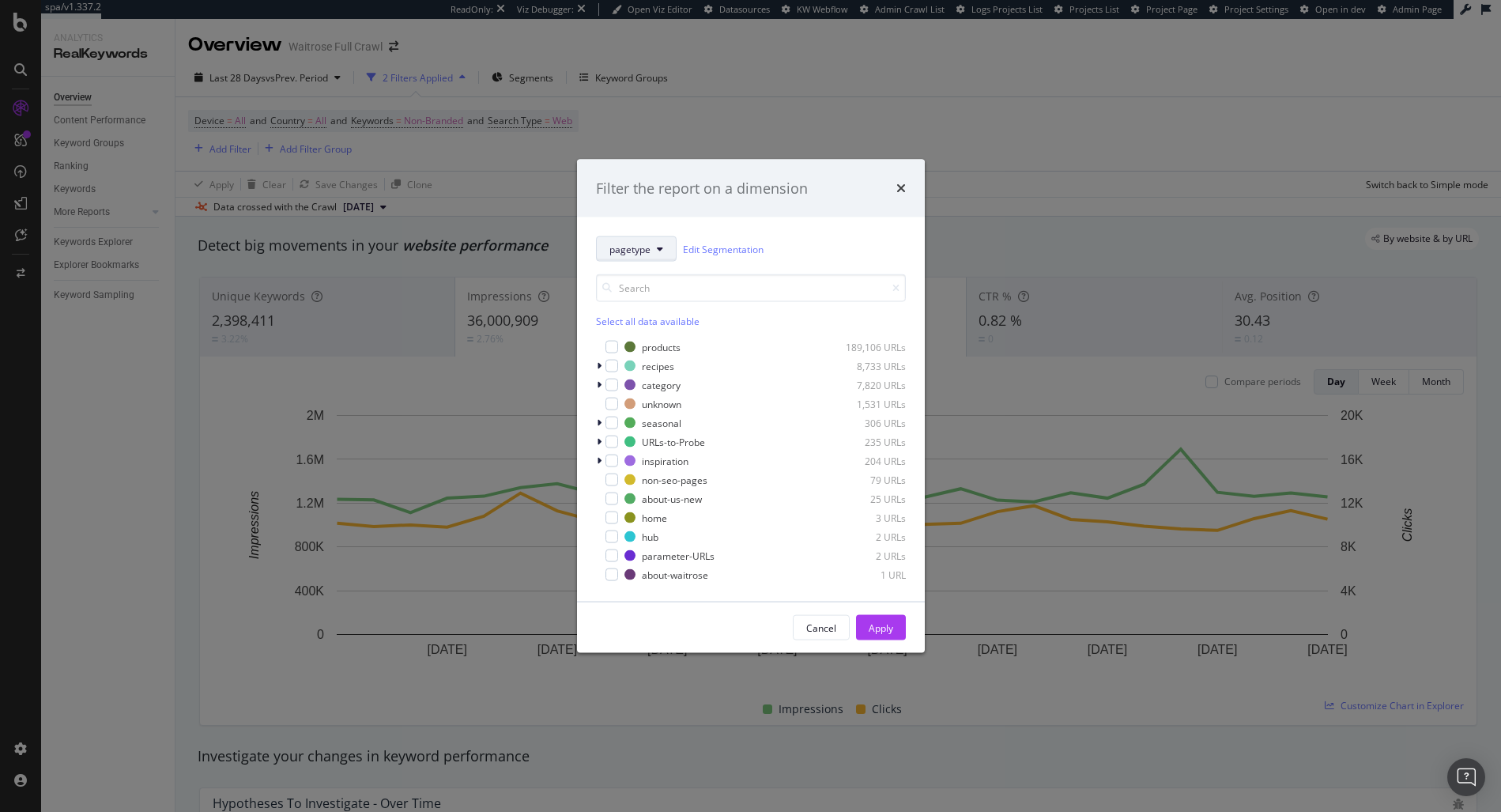
click at [613, 251] on span "pagetype" at bounding box center [630, 248] width 41 height 14
click at [723, 111] on div "Filter the report on a dimension pagetype Edit Segmentation Select all data ava…" at bounding box center [750, 406] width 1501 height 812
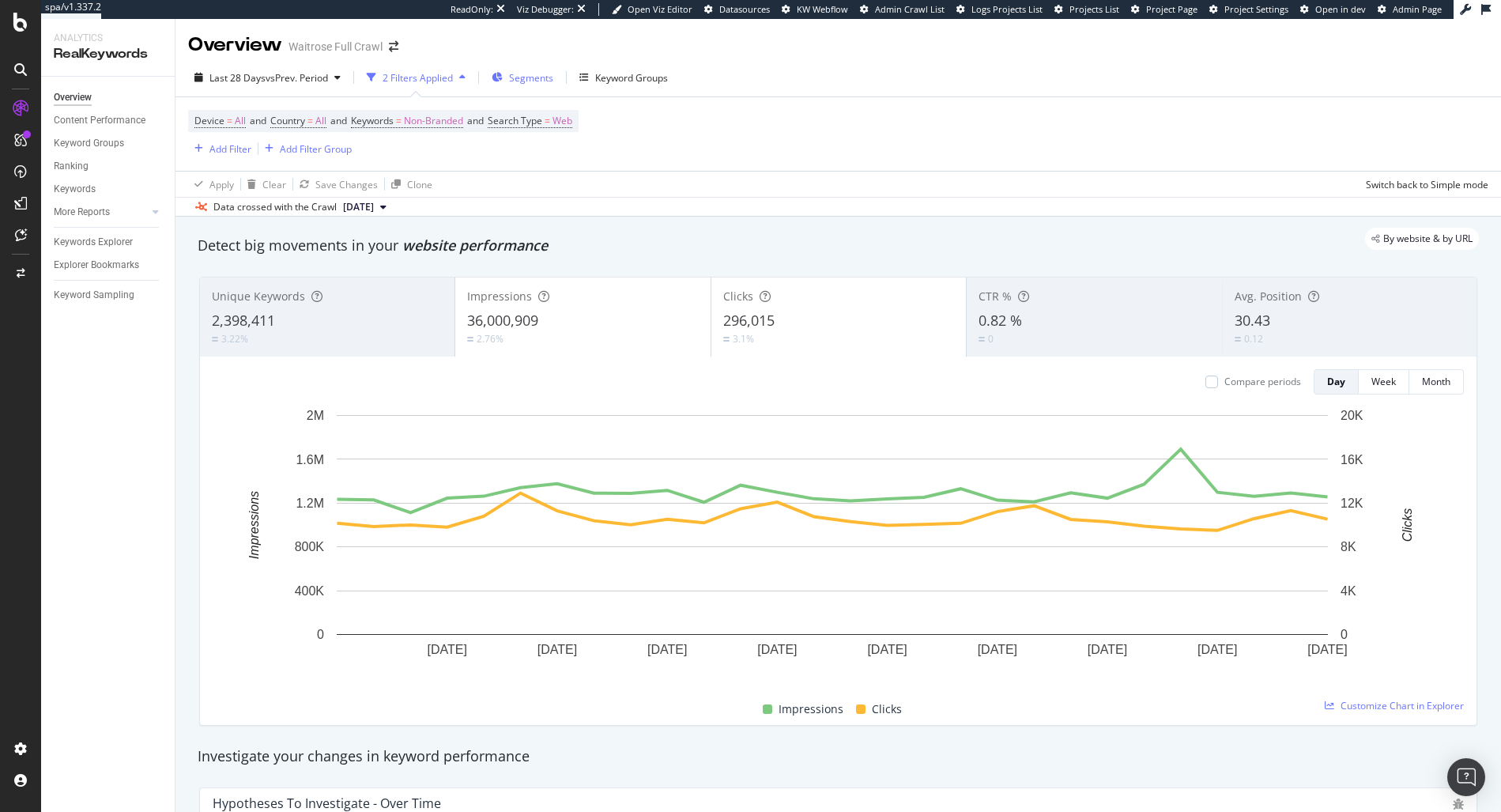
click at [553, 79] on span "Segments" at bounding box center [531, 78] width 45 height 14
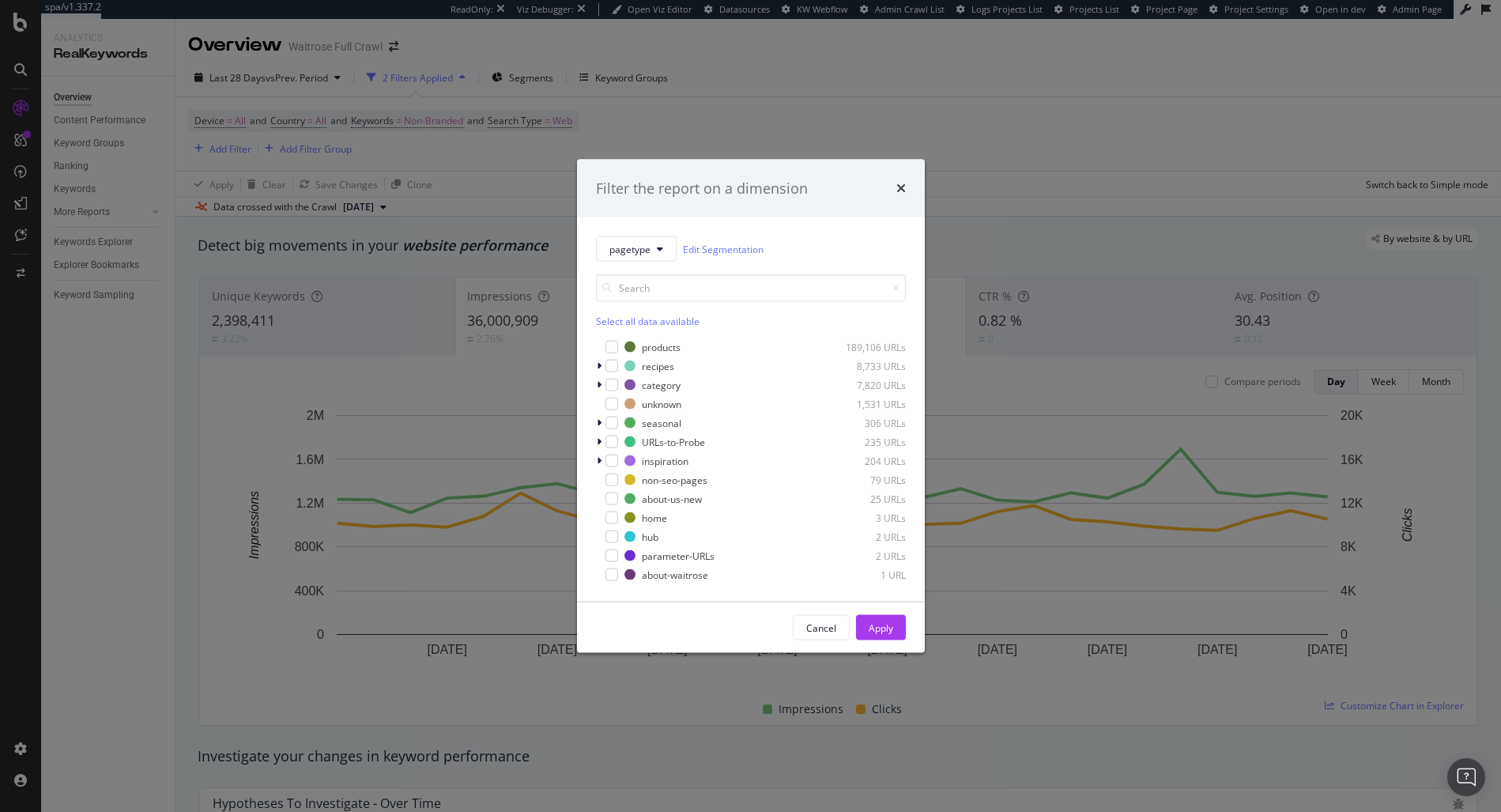
click at [79, 245] on div "Filter the report on a dimension pagetype Edit Segmentation Select all data ava…" at bounding box center [750, 406] width 1501 height 812
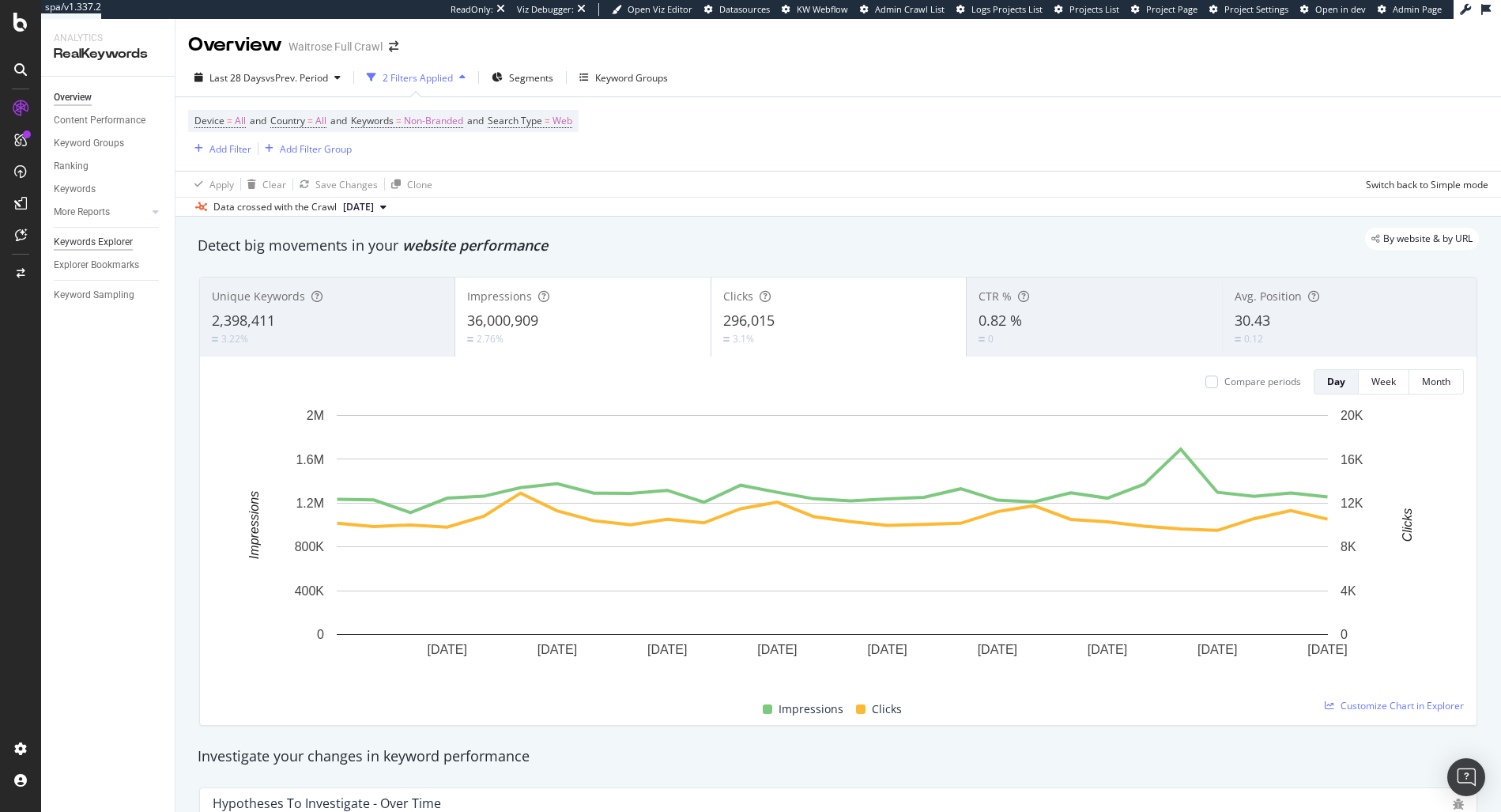
click at [86, 244] on div "Keywords Explorer" at bounding box center [93, 242] width 79 height 16
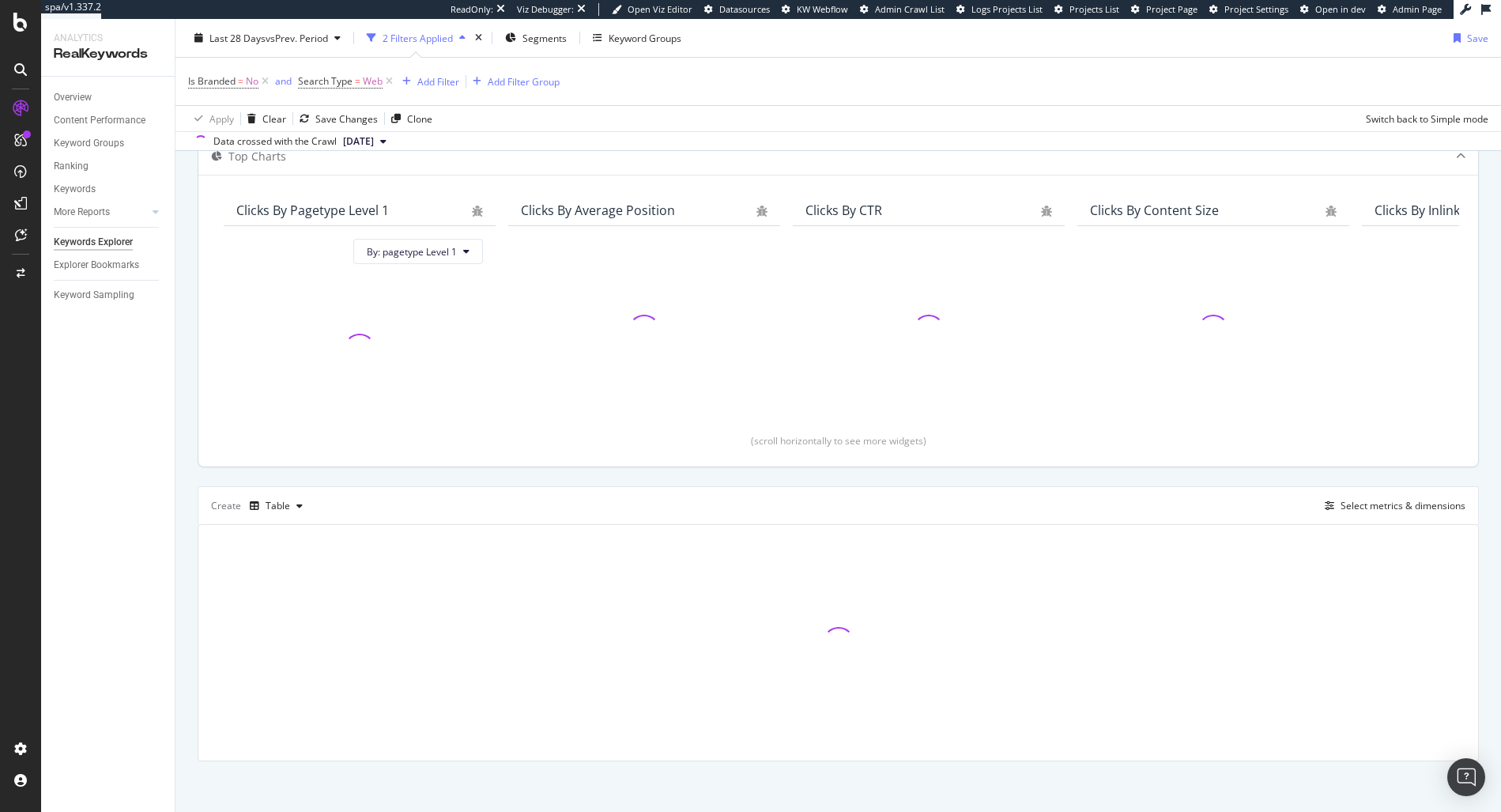
scroll to position [103, 0]
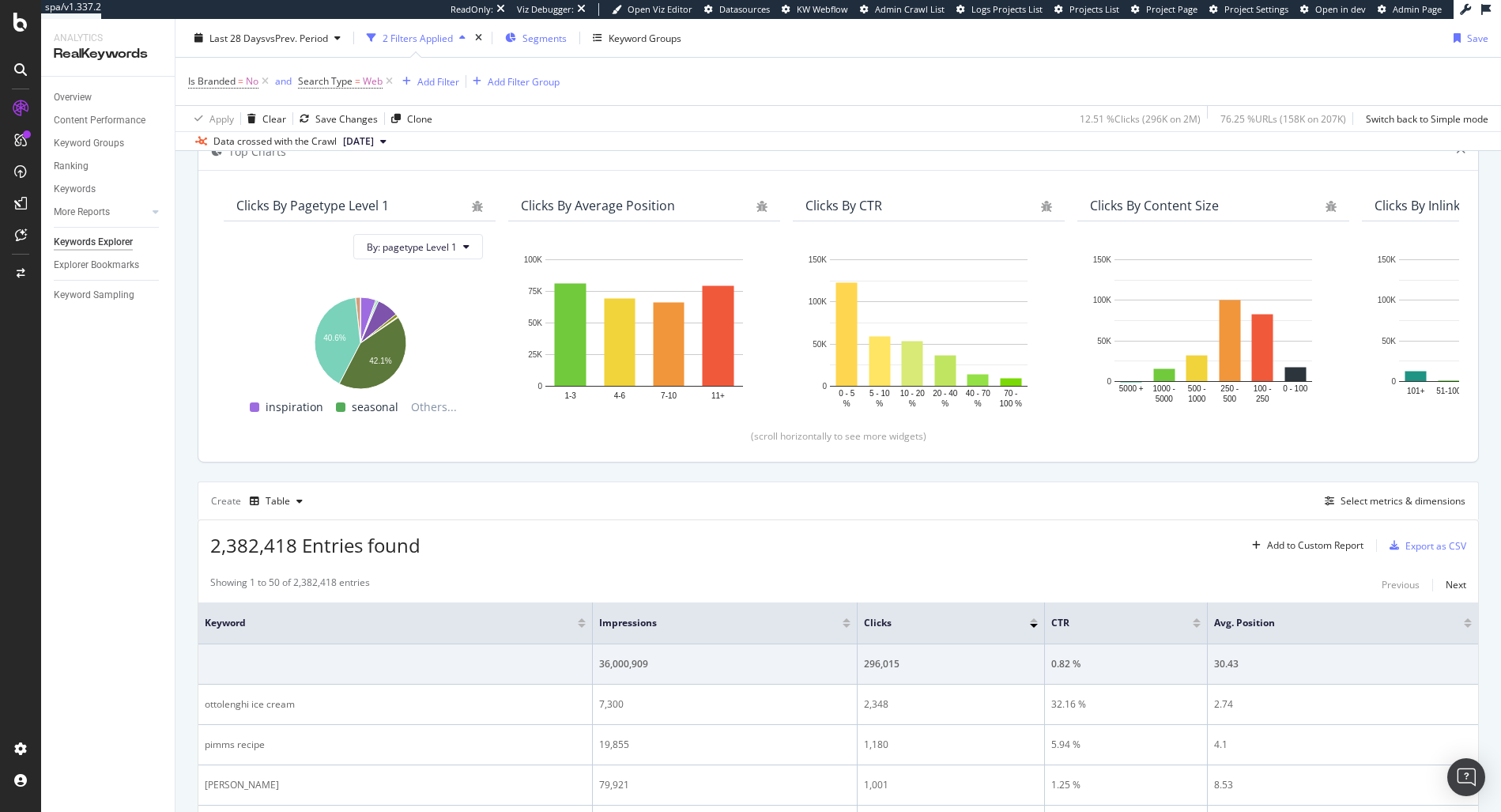
click at [538, 37] on span "Segments" at bounding box center [545, 37] width 45 height 14
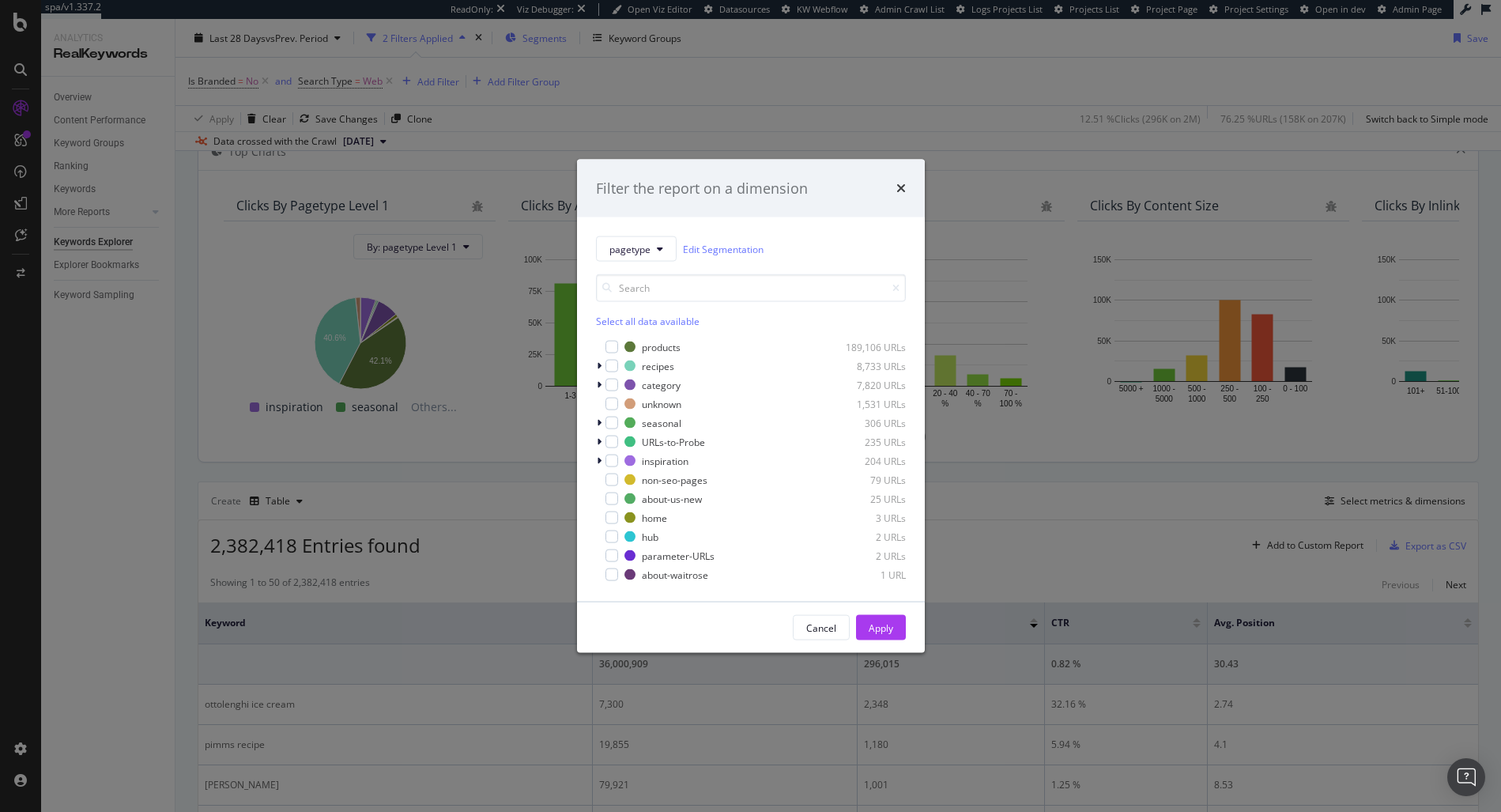
click at [538, 37] on div "Filter the report on a dimension pagetype Edit Segmentation Select all data ava…" at bounding box center [750, 406] width 1501 height 812
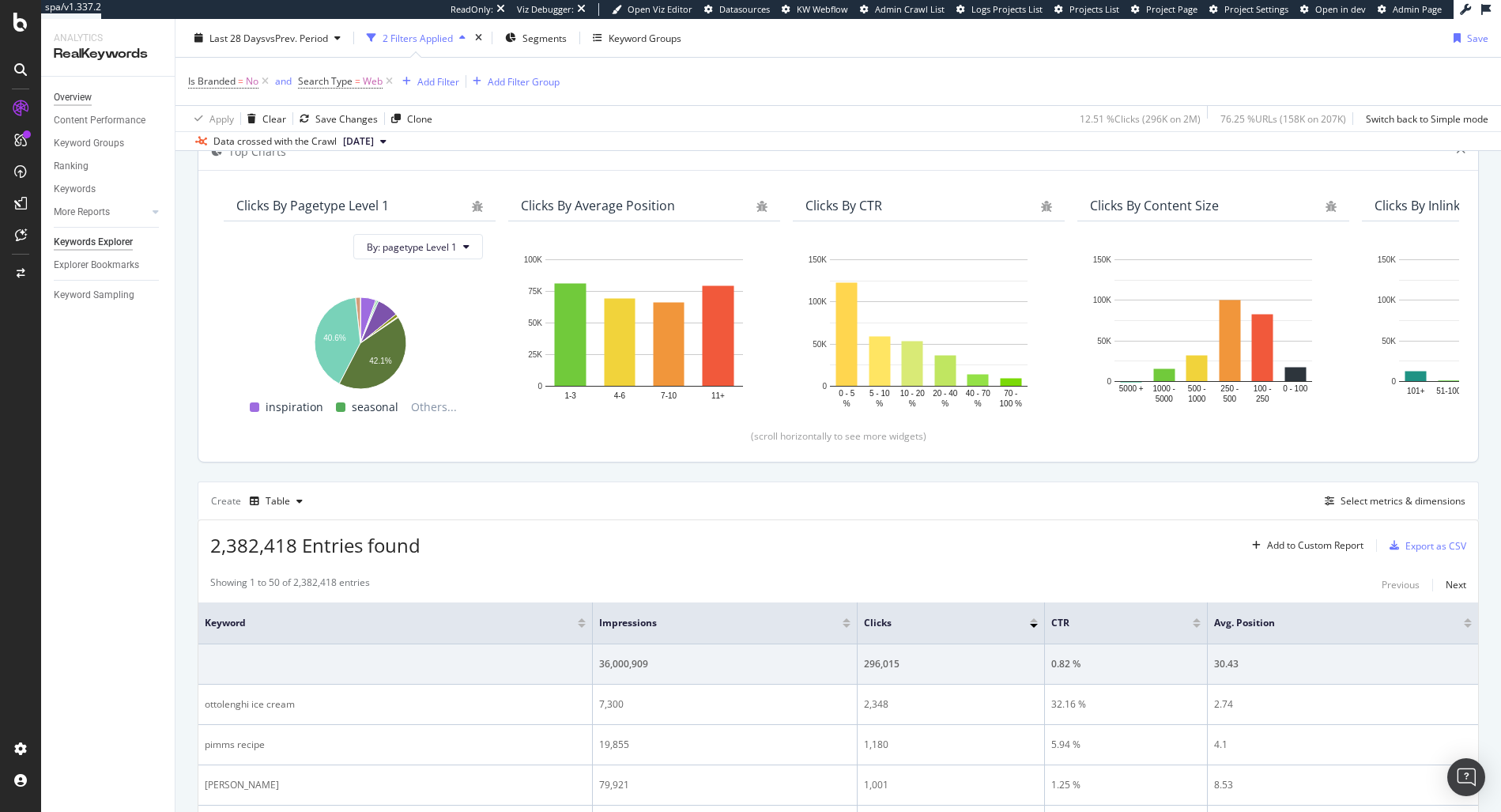
click at [87, 92] on div "Overview" at bounding box center [73, 98] width 38 height 16
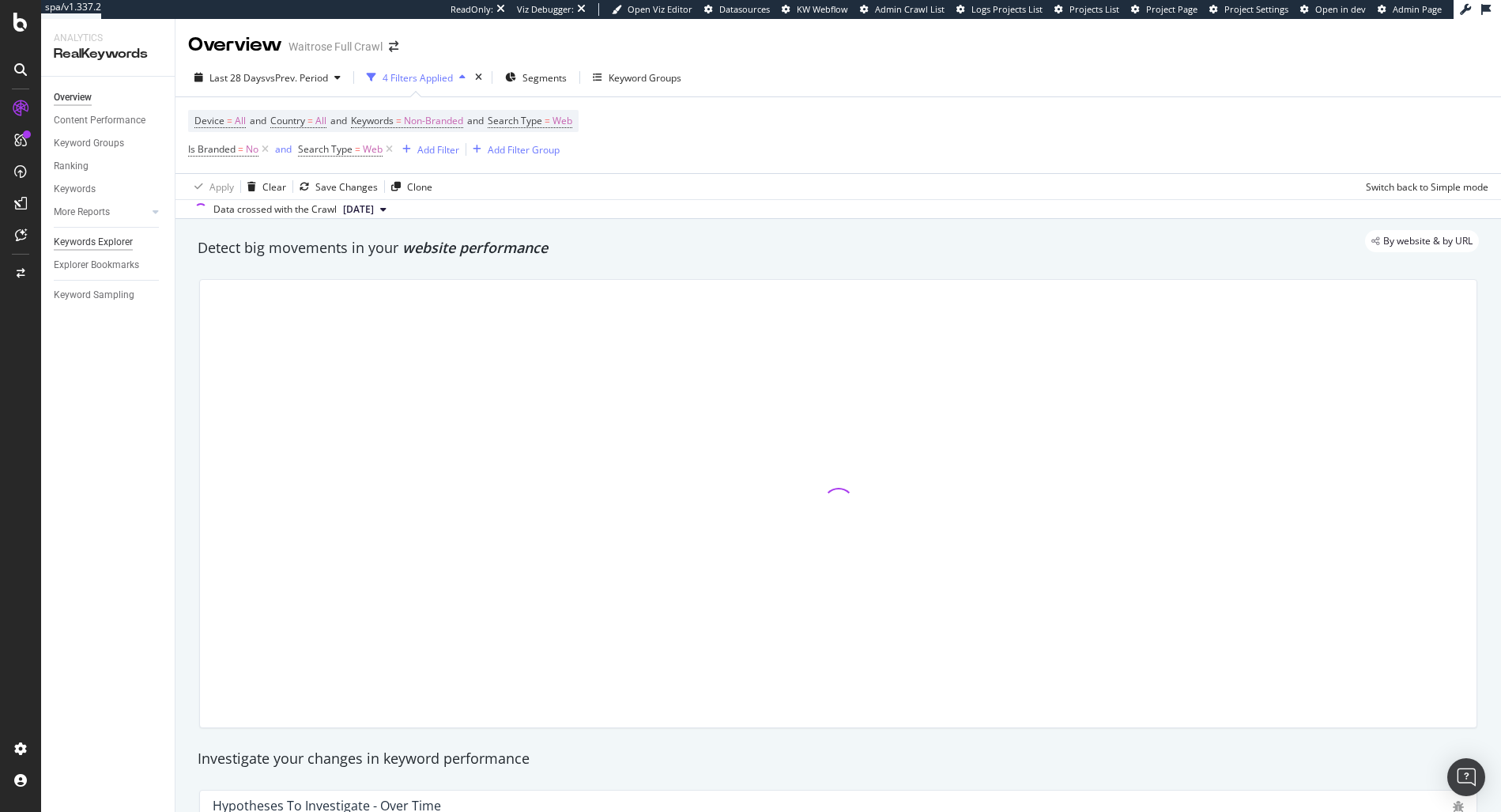
click at [106, 248] on div "Keywords Explorer" at bounding box center [93, 242] width 79 height 16
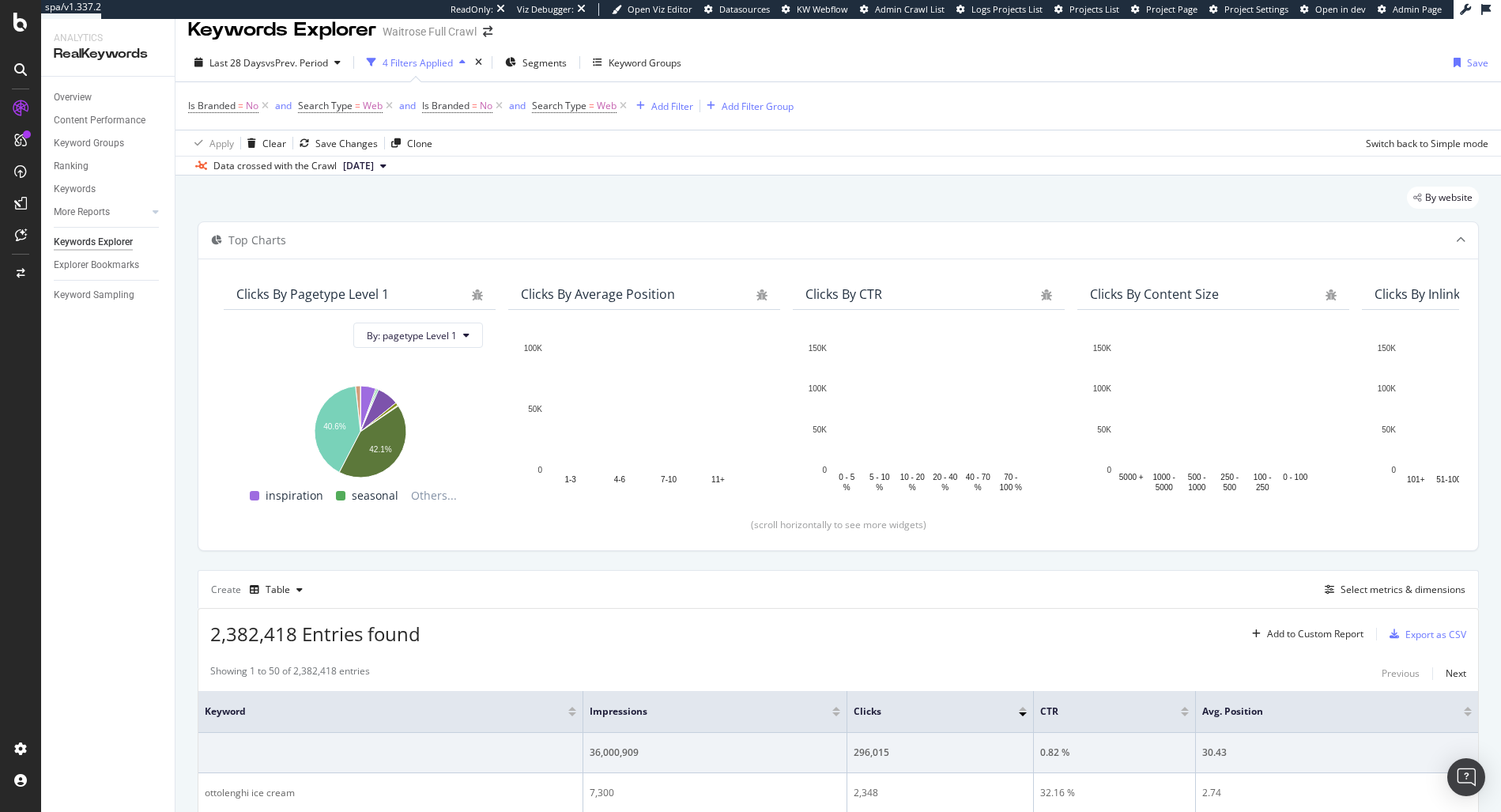
scroll to position [119, 0]
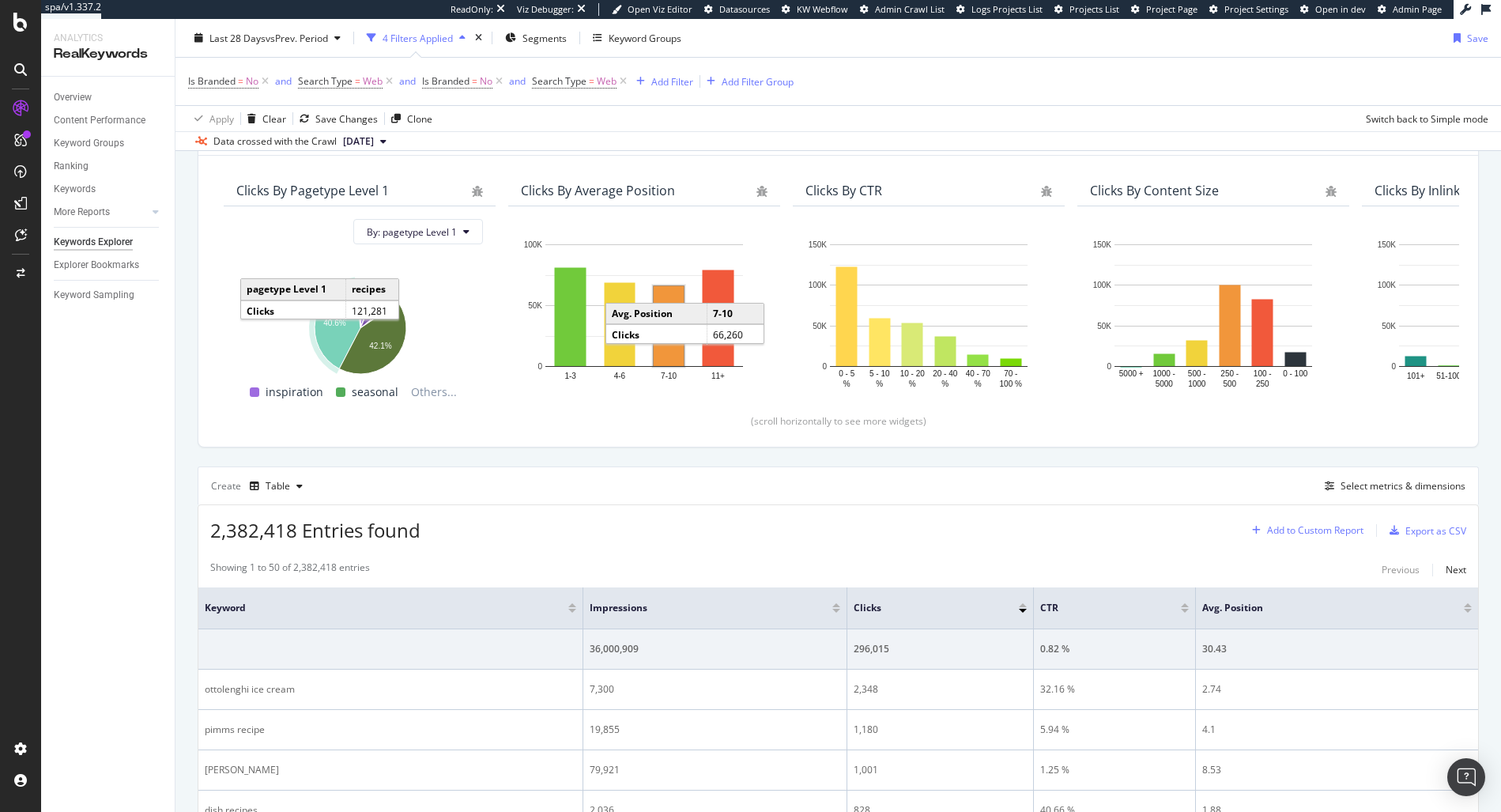
drag, startPoint x: 1319, startPoint y: 538, endPoint x: 1308, endPoint y: 537, distance: 11.0
click at [1319, 538] on div "Add to Custom Report" at bounding box center [1304, 530] width 118 height 24
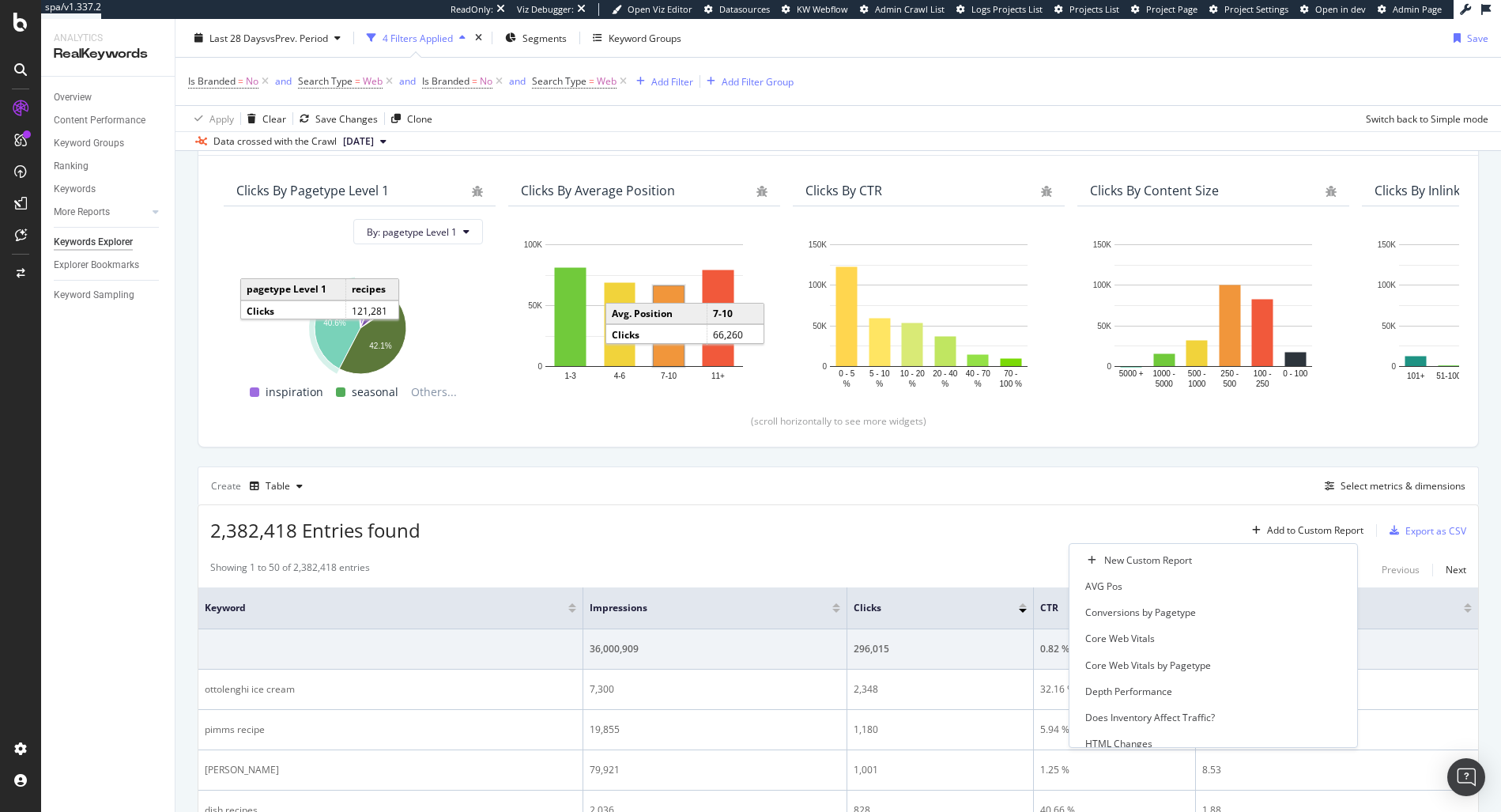
click at [1018, 524] on div "2,382,418 Entries found Add to Custom Report Export as CSV" at bounding box center [838, 524] width 1279 height 38
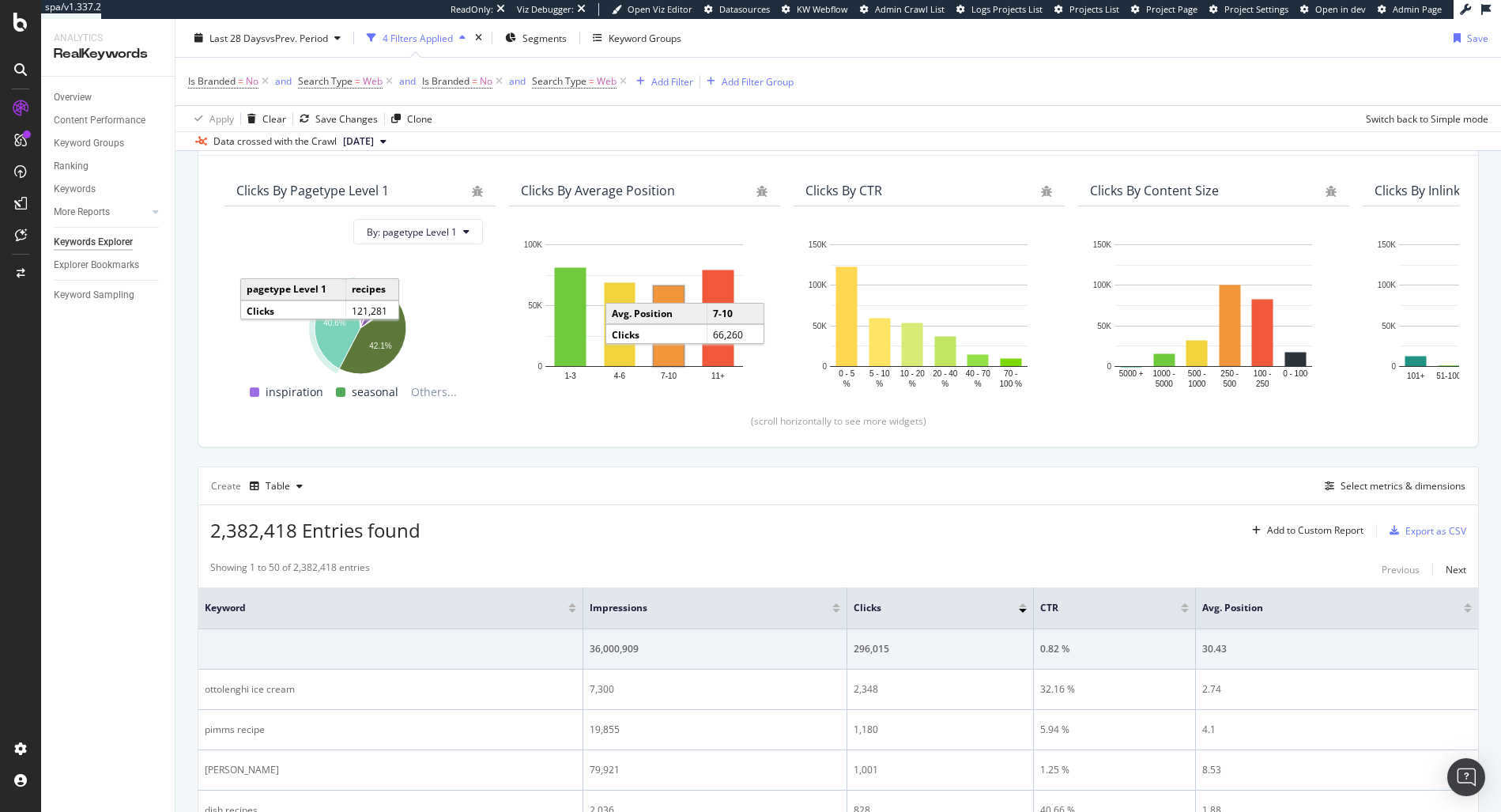
click at [1348, 471] on div "Create Table Select metrics & dimensions" at bounding box center [839, 485] width 1281 height 38
click at [1344, 486] on div "Select metrics & dimensions" at bounding box center [1402, 485] width 125 height 14
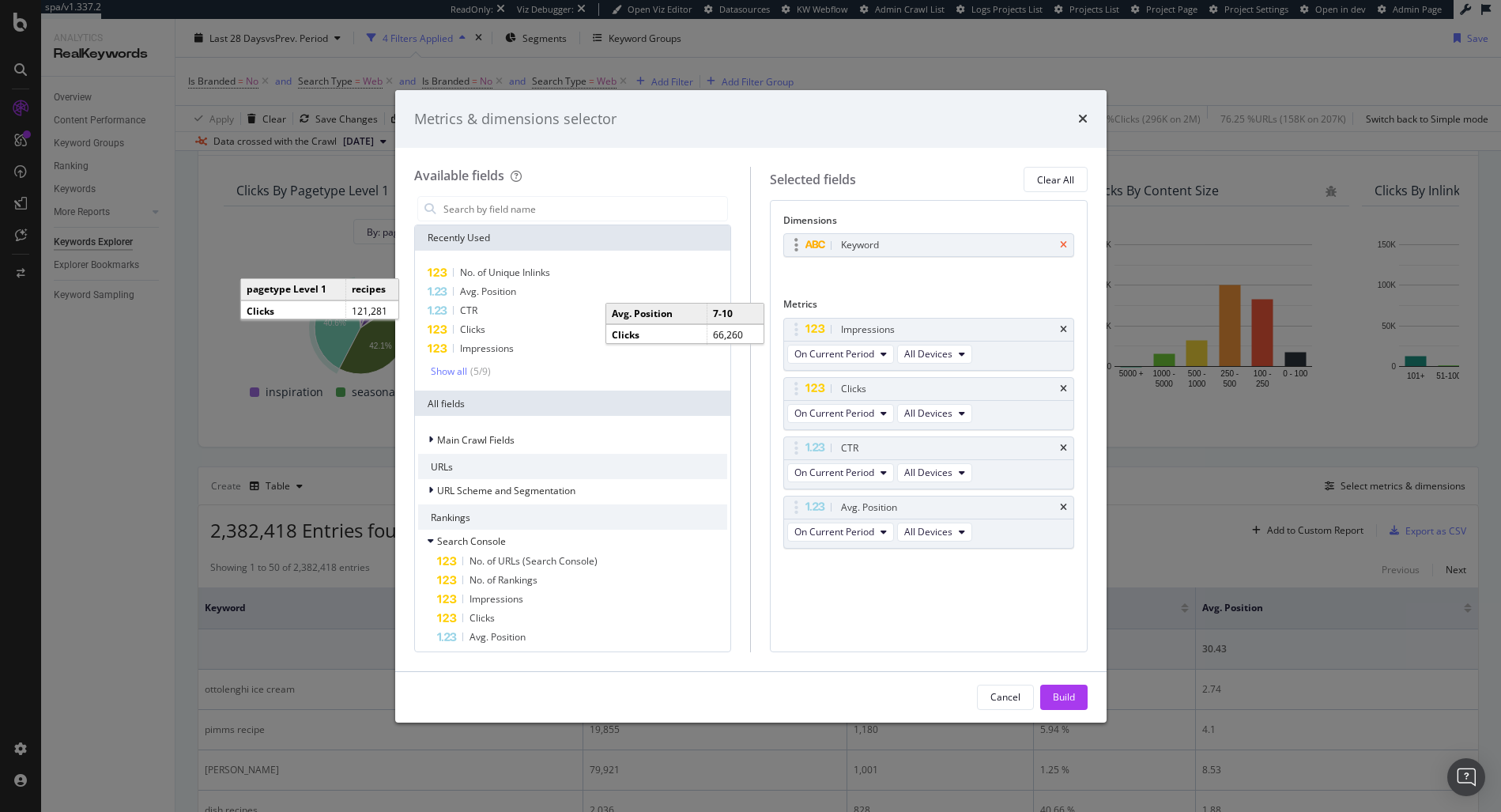
click at [1060, 246] on icon "times" at bounding box center [1064, 245] width 7 height 9
click at [567, 38] on div "Metrics & dimensions selector Available fields Recently Used No. of Unique Inli…" at bounding box center [750, 406] width 1501 height 812
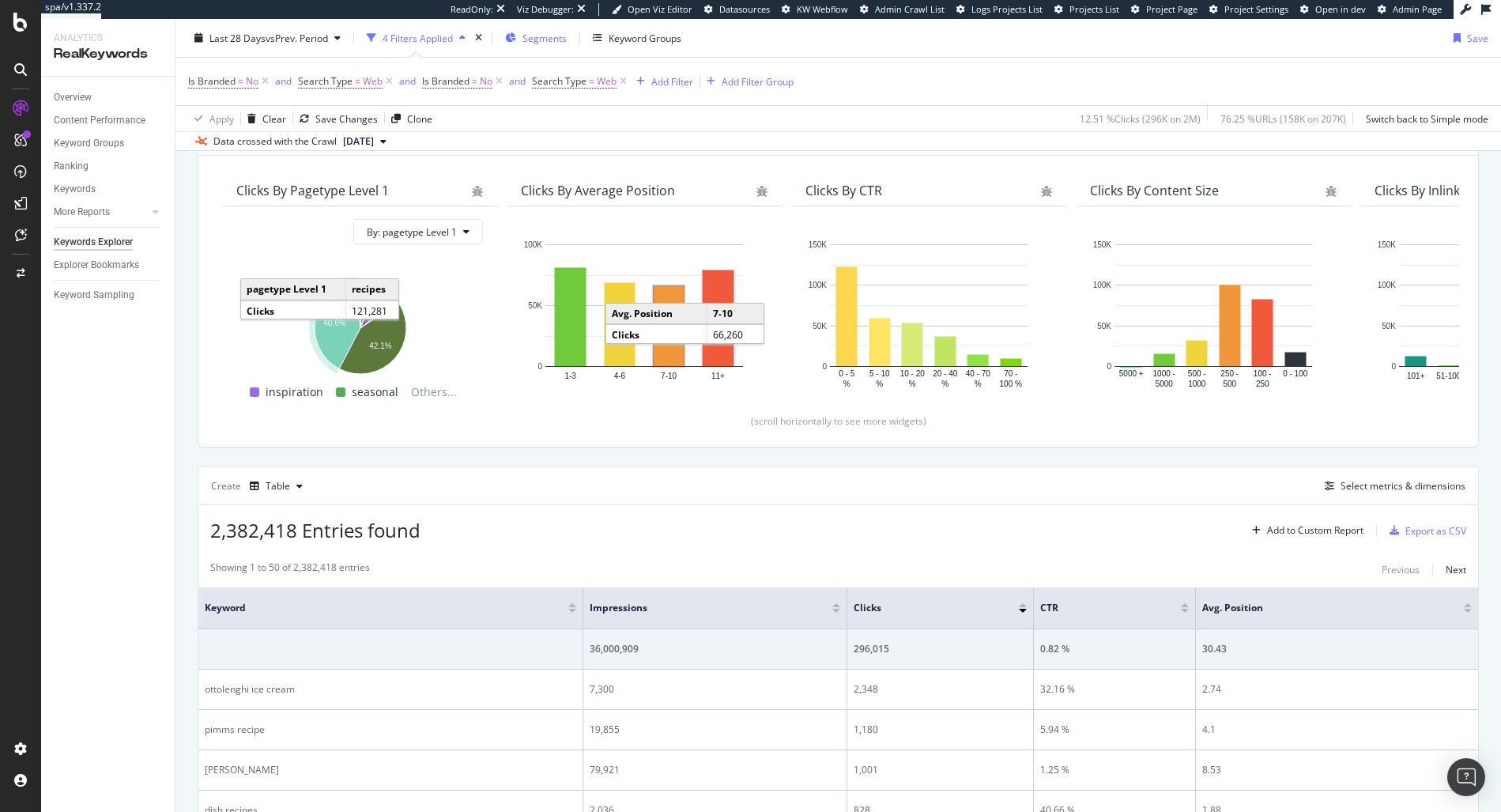
click at [551, 38] on span "Segments" at bounding box center [545, 37] width 45 height 14
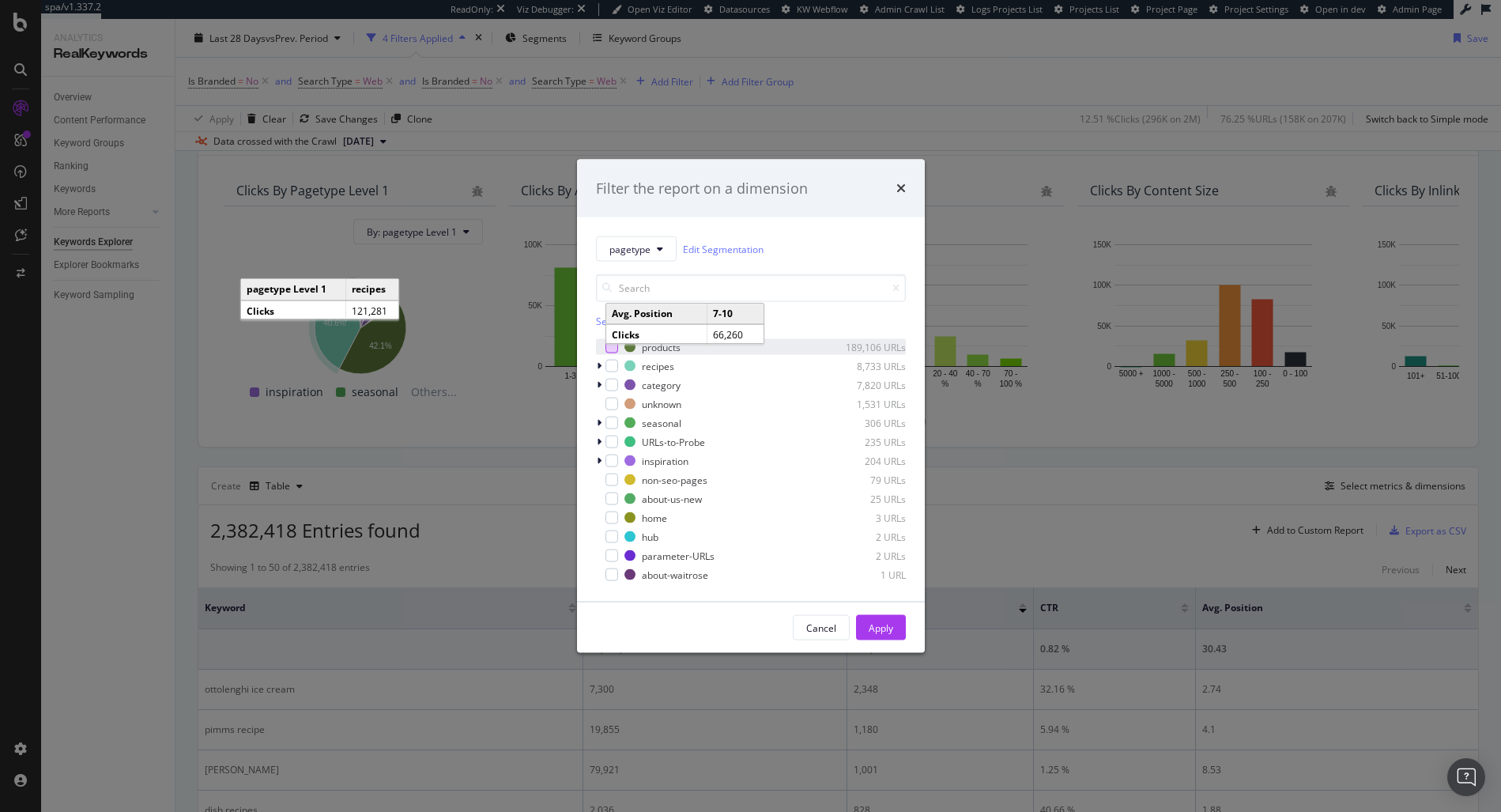
click at [611, 351] on div "modal" at bounding box center [611, 347] width 13 height 13
click at [392, 471] on div "Filter the report on a dimension pagetype Edit Segmentation Select all data ava…" at bounding box center [750, 406] width 1501 height 812
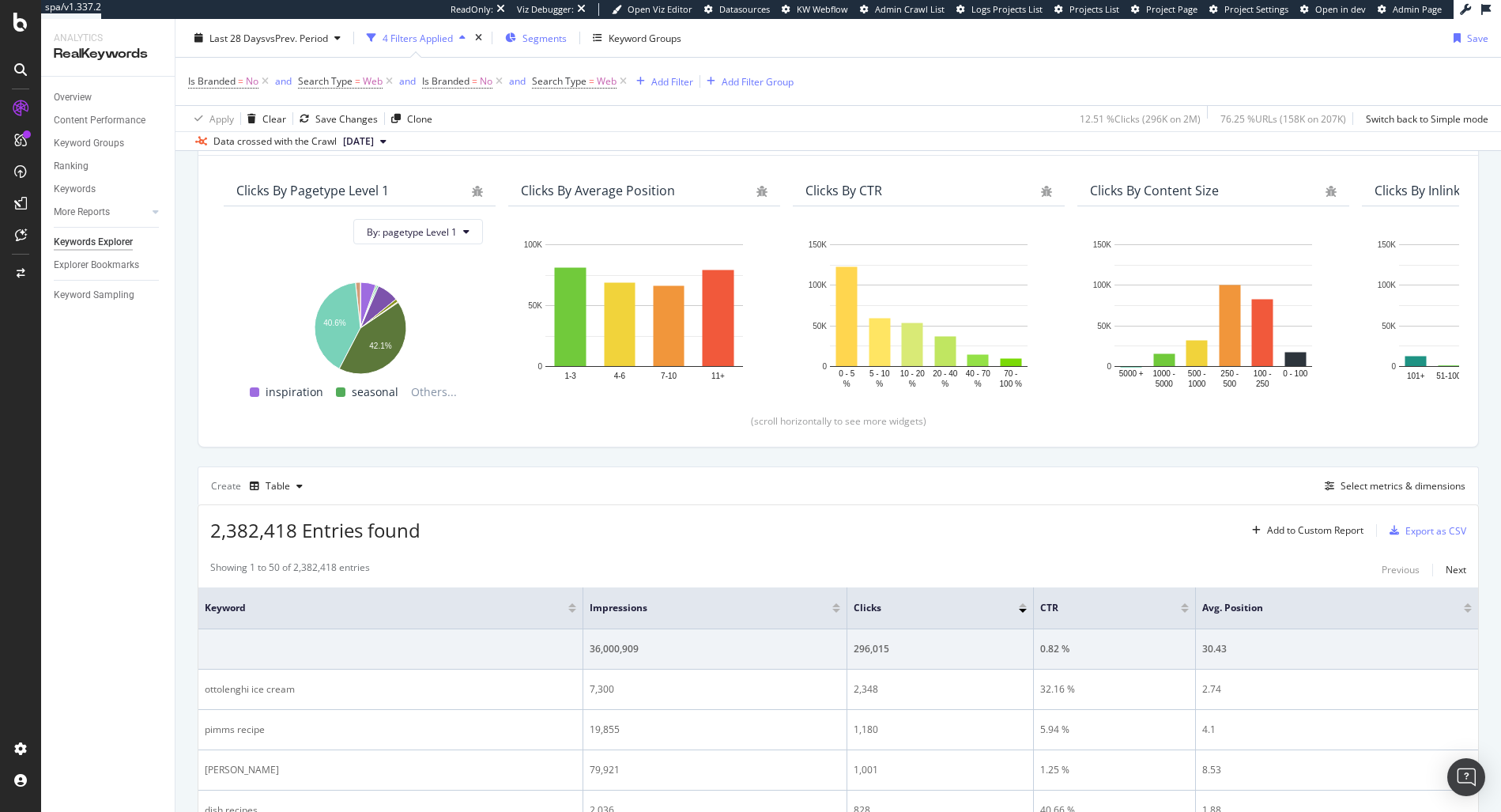
click at [516, 45] on div "Segments" at bounding box center [536, 38] width 62 height 24
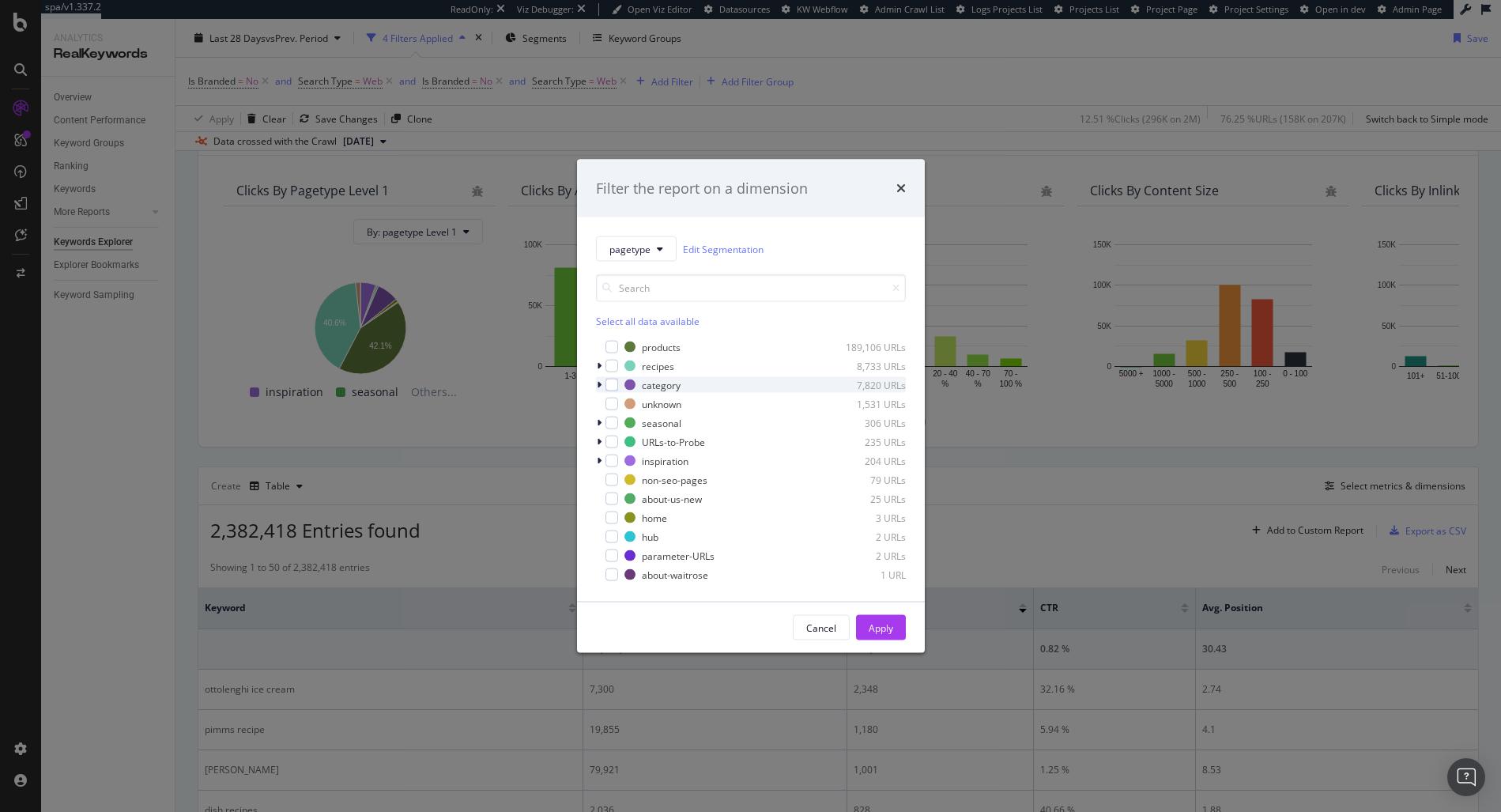
click at [599, 386] on icon "modal" at bounding box center [599, 385] width 5 height 9
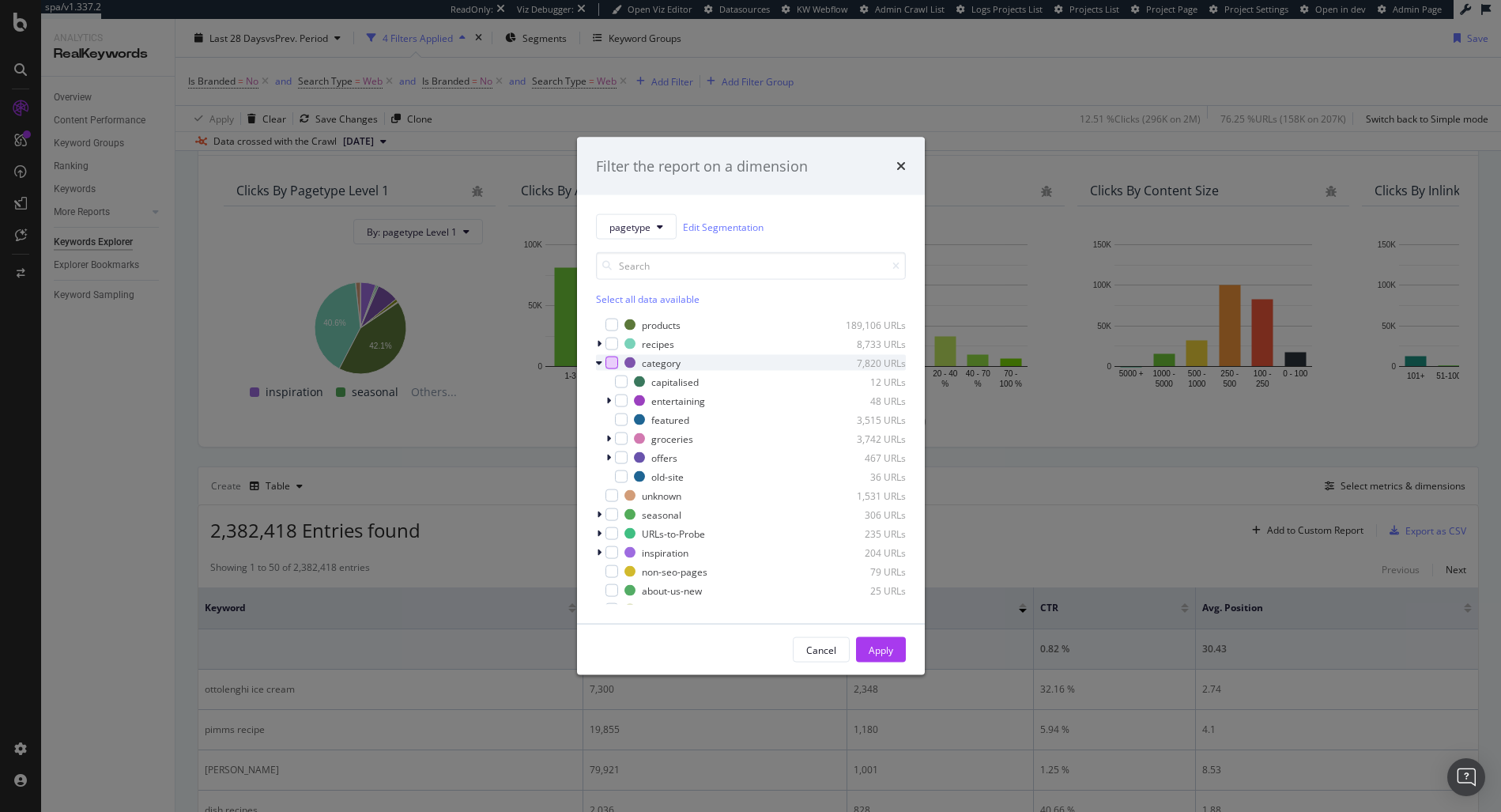
click at [610, 366] on div "modal" at bounding box center [611, 363] width 13 height 13
click at [883, 654] on div "Apply" at bounding box center [881, 649] width 25 height 14
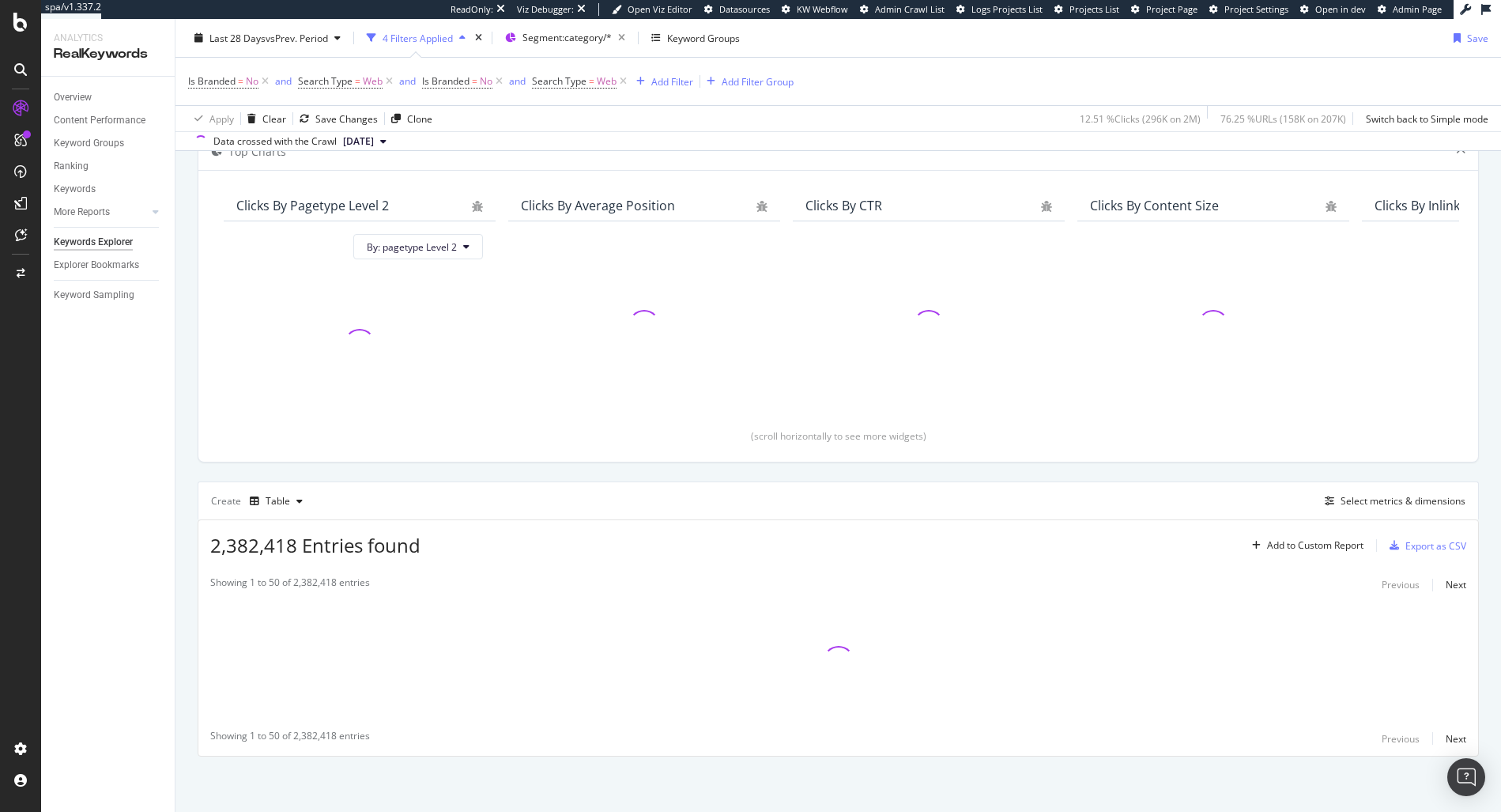
scroll to position [103, 0]
click at [1401, 506] on div "Select metrics & dimensions" at bounding box center [1402, 500] width 125 height 14
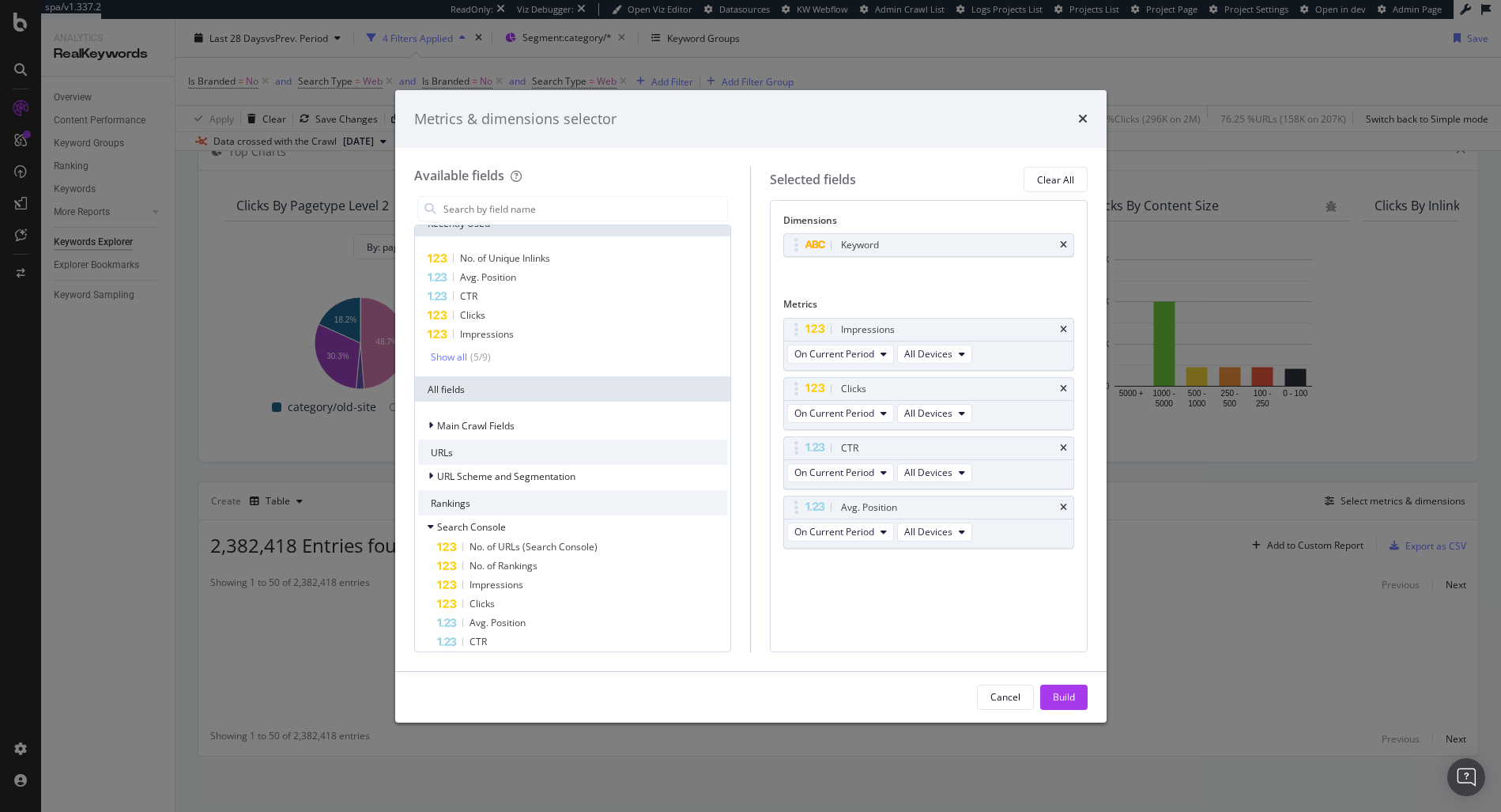
scroll to position [0, 0]
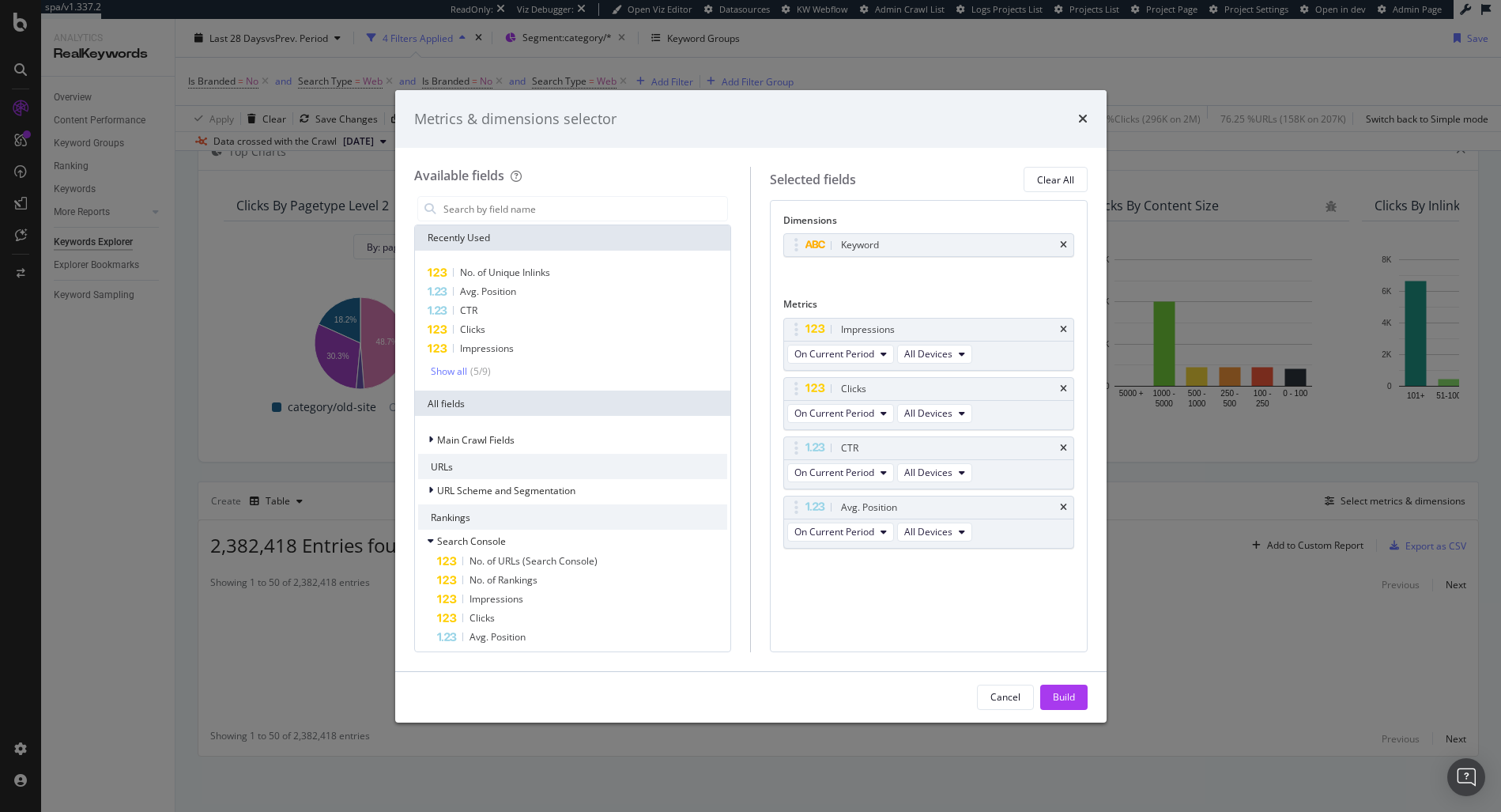
click at [1074, 114] on div "Metrics & dimensions selector" at bounding box center [751, 120] width 673 height 21
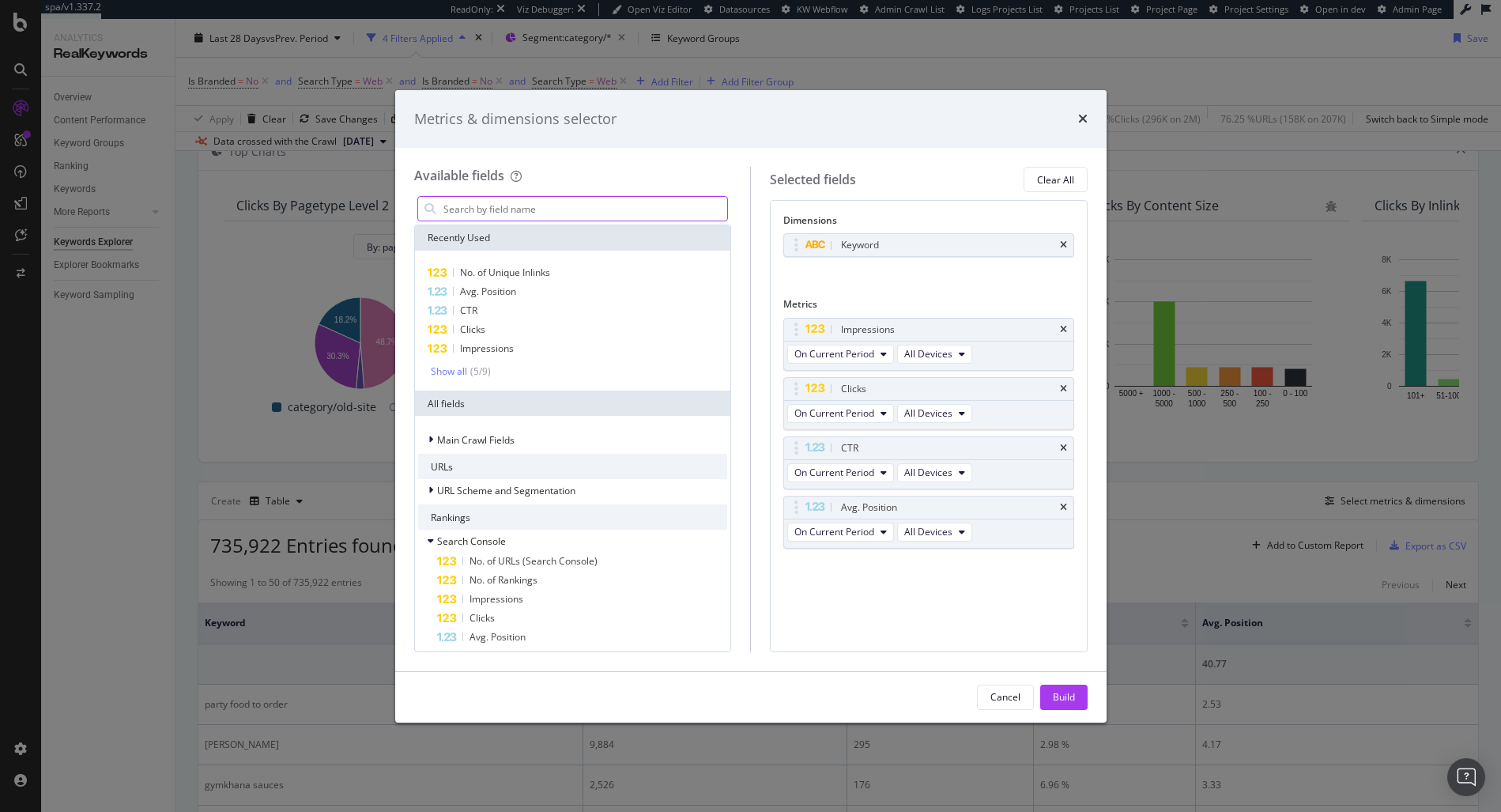
click at [641, 210] on input "modal" at bounding box center [585, 209] width 287 height 24
type input "o"
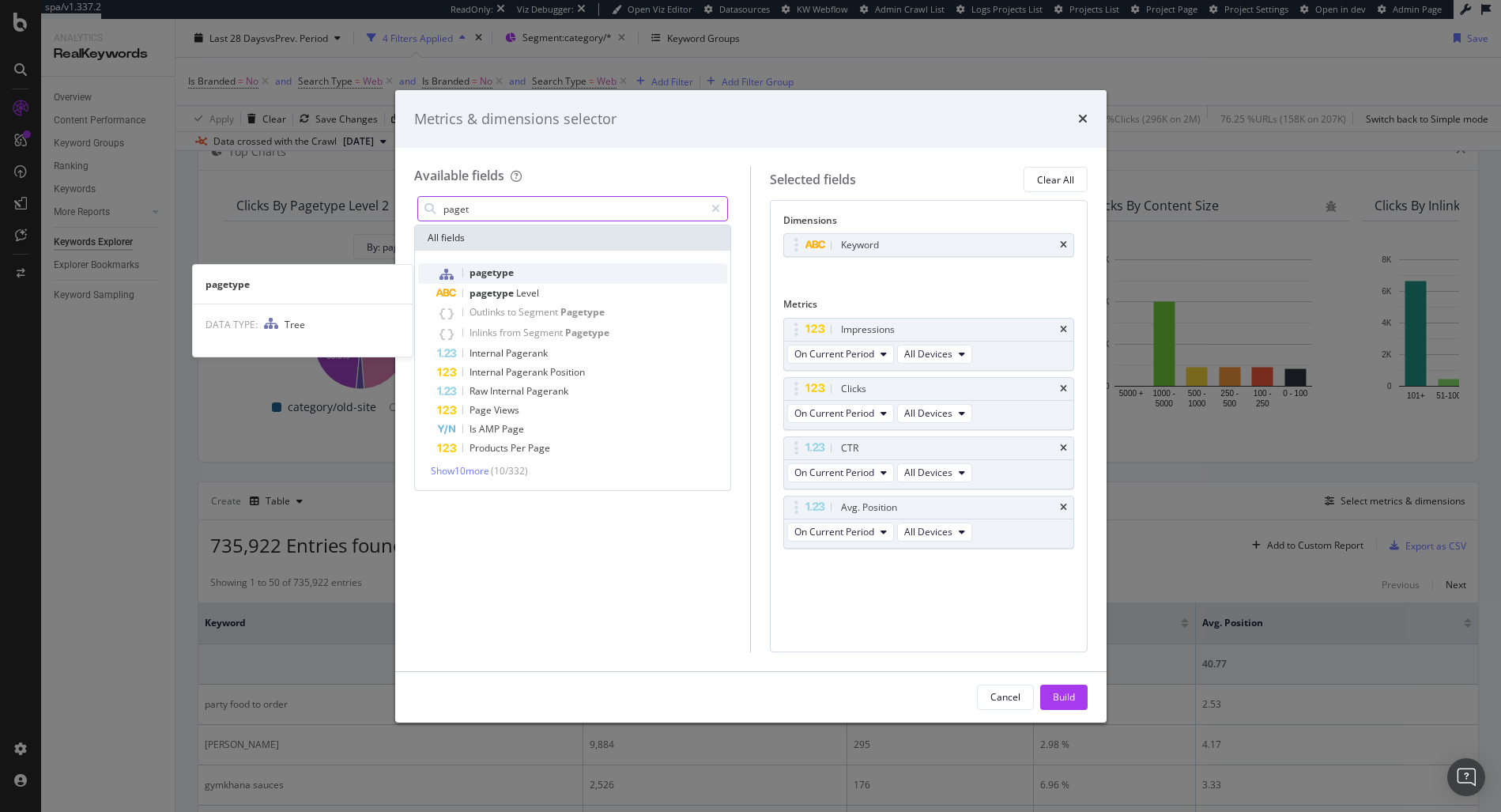
type input "paget"
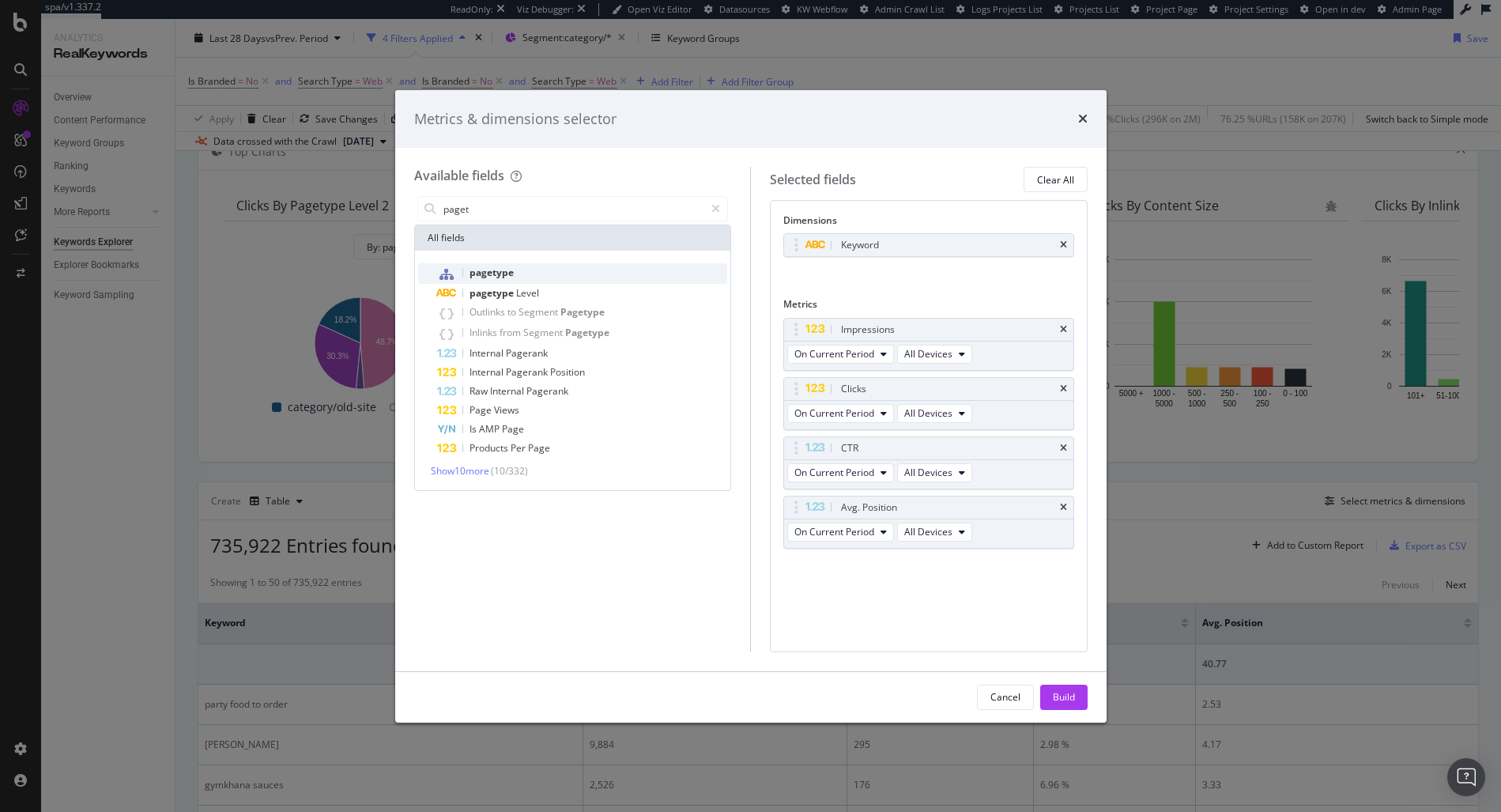
click at [589, 268] on div "pagetype" at bounding box center [582, 273] width 291 height 21
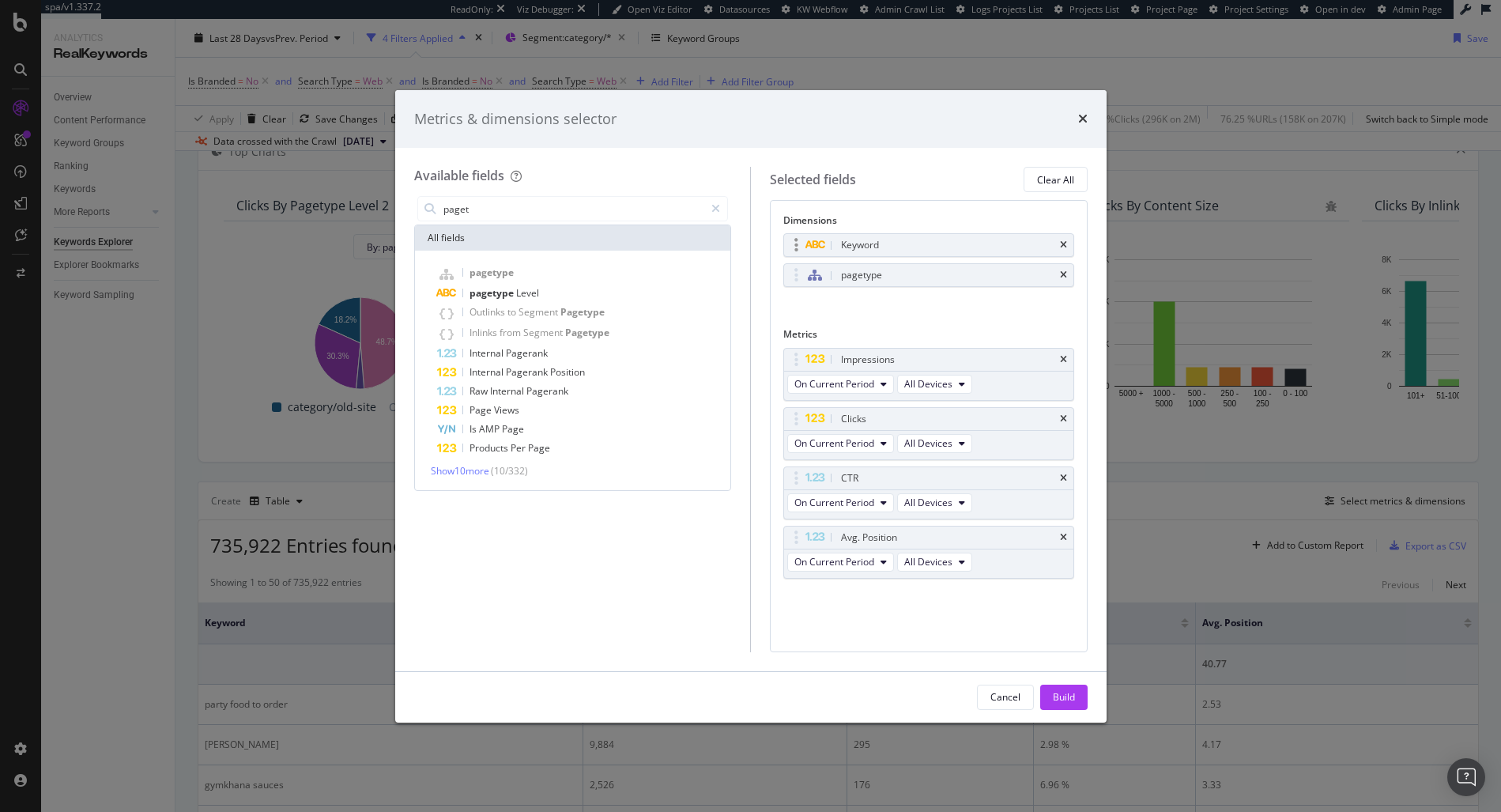
click at [1067, 241] on div "Keyword" at bounding box center [928, 245] width 289 height 22
click at [1061, 246] on icon "times" at bounding box center [1064, 245] width 7 height 9
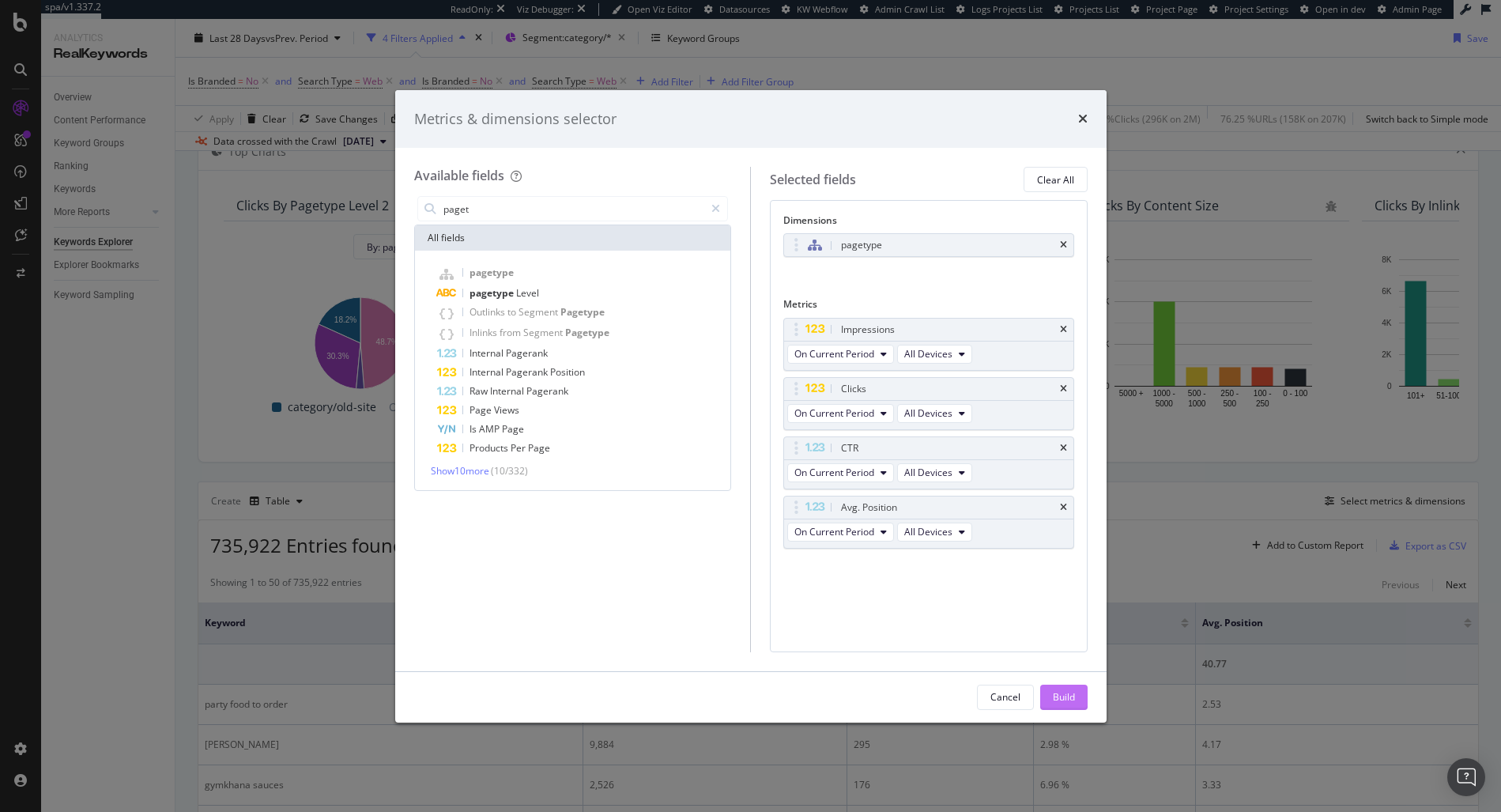
click at [1069, 703] on div "Build" at bounding box center [1064, 697] width 22 height 24
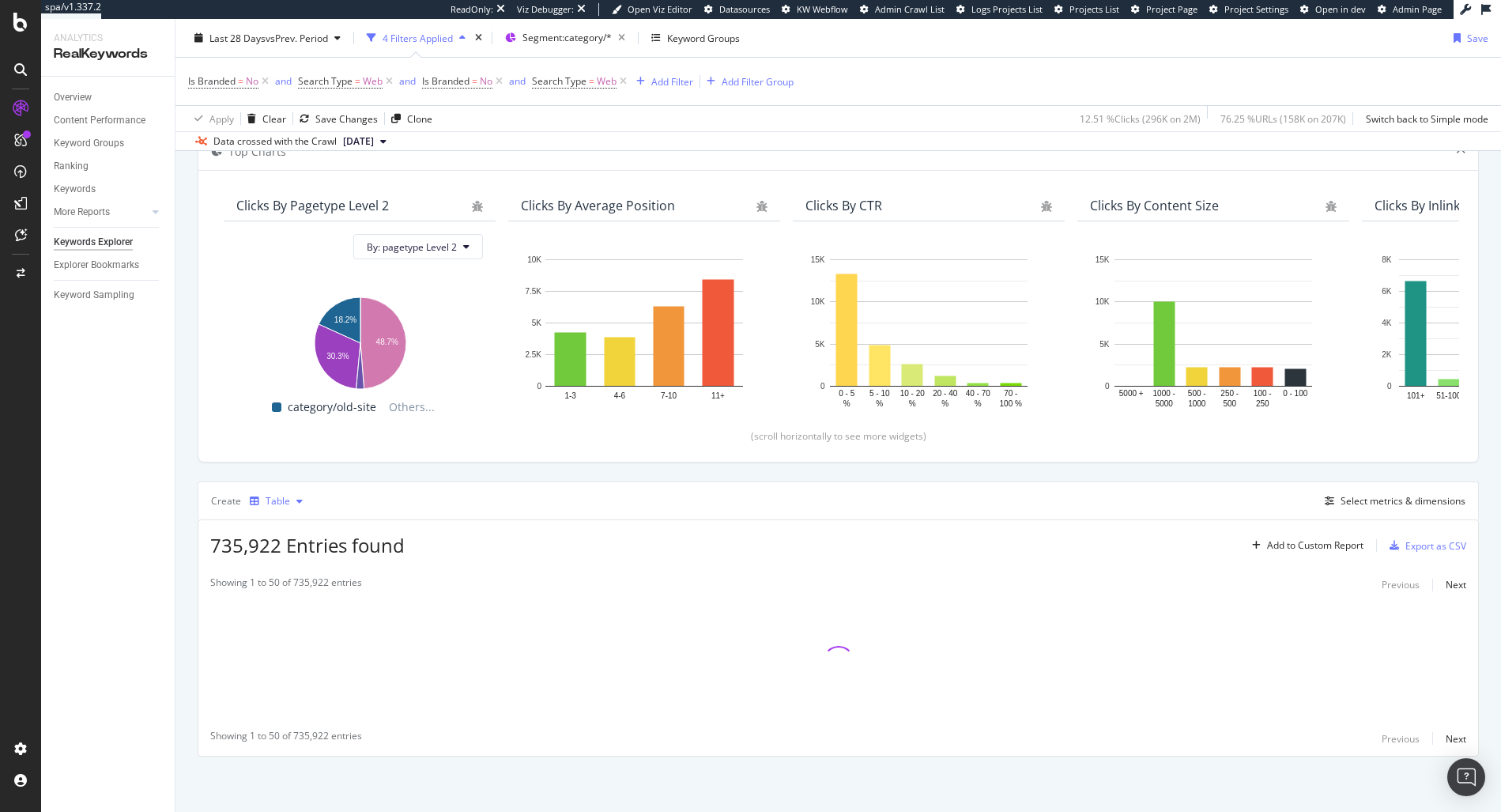
click at [304, 493] on div "Table" at bounding box center [276, 501] width 66 height 24
click at [280, 544] on div "Trend" at bounding box center [286, 554] width 72 height 20
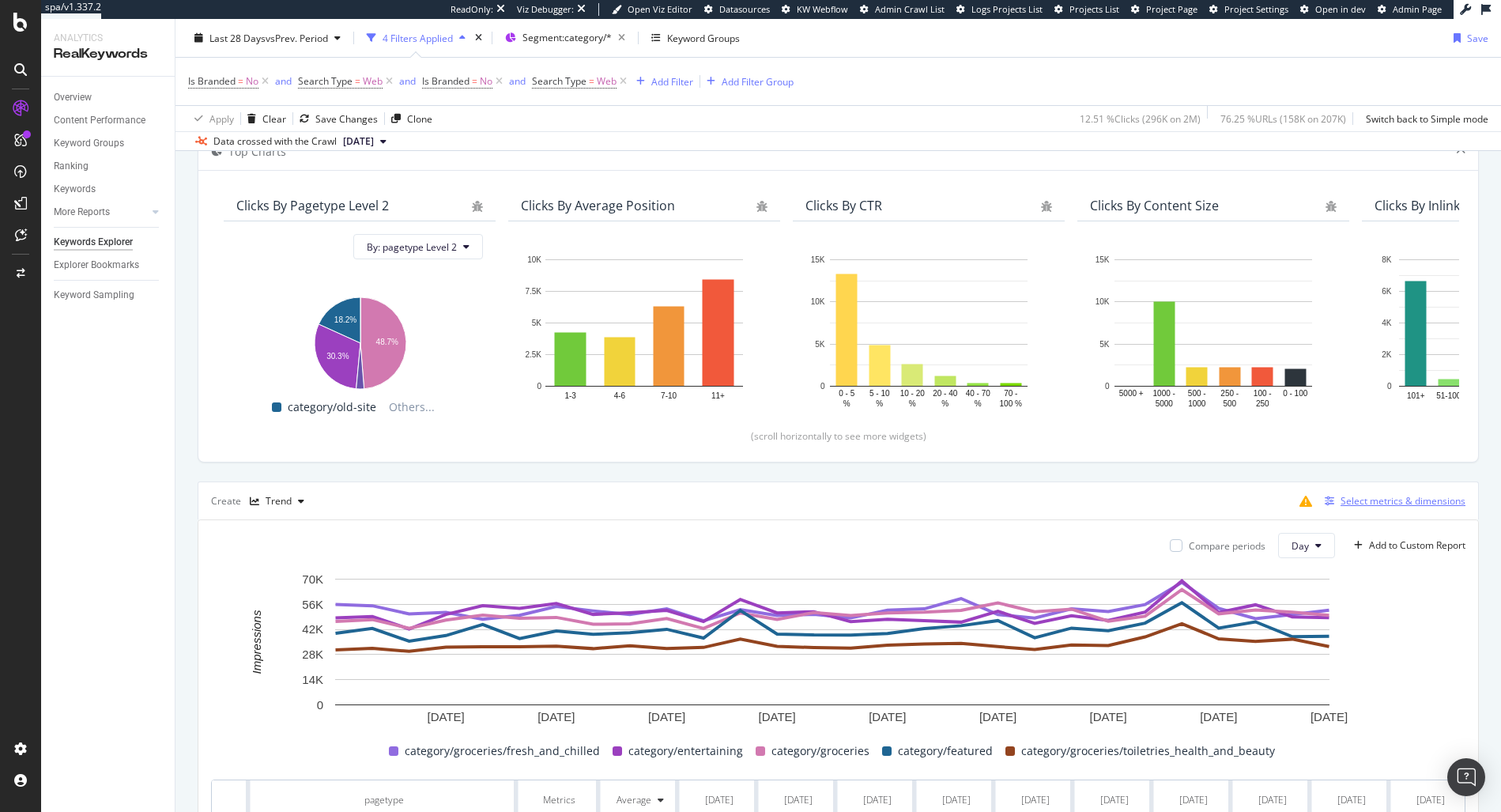
click at [1361, 500] on div "Select metrics & dimensions" at bounding box center [1402, 500] width 125 height 14
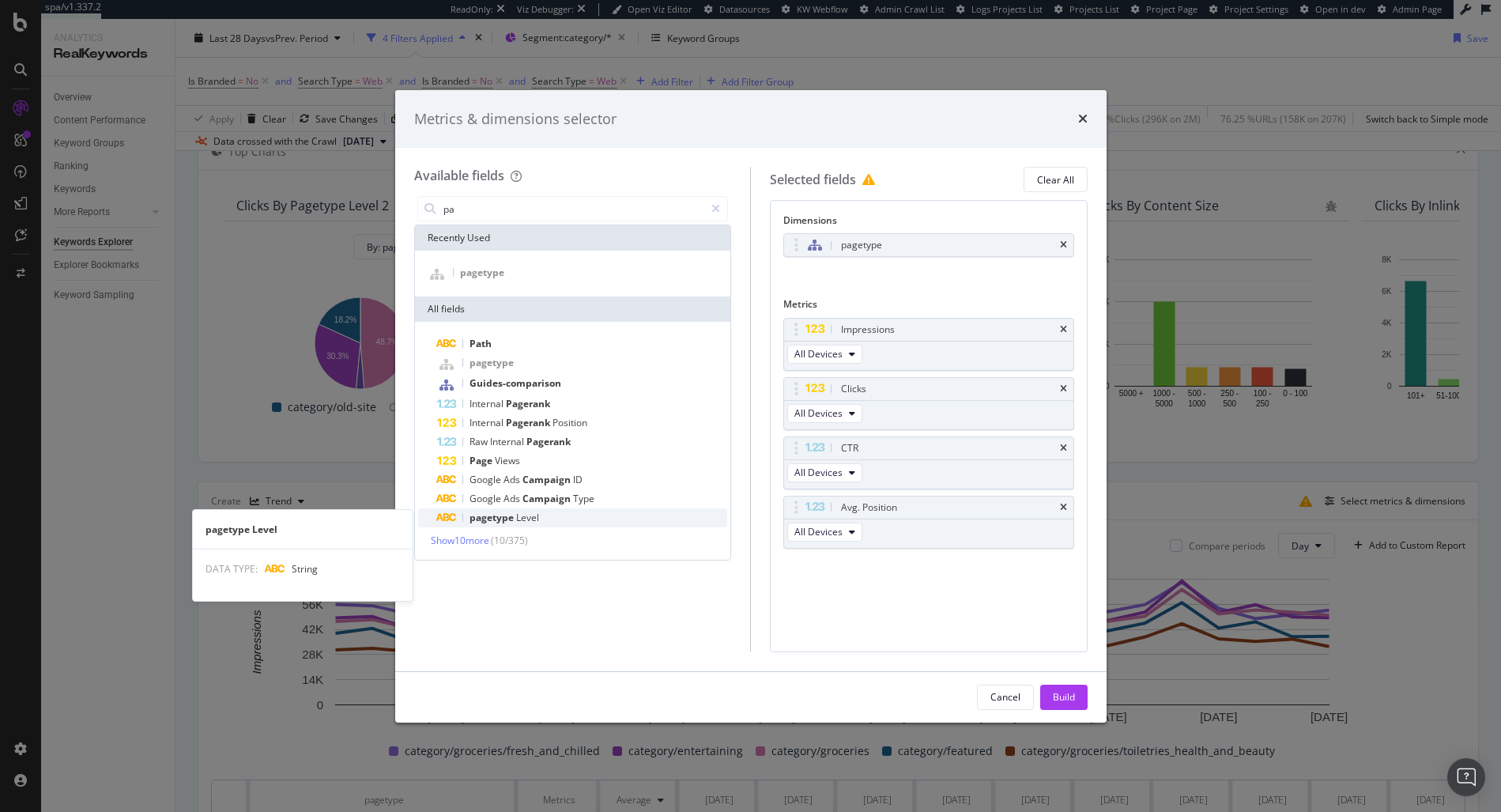
type input "pa"
click at [555, 514] on div "pagetype Level" at bounding box center [582, 517] width 291 height 19
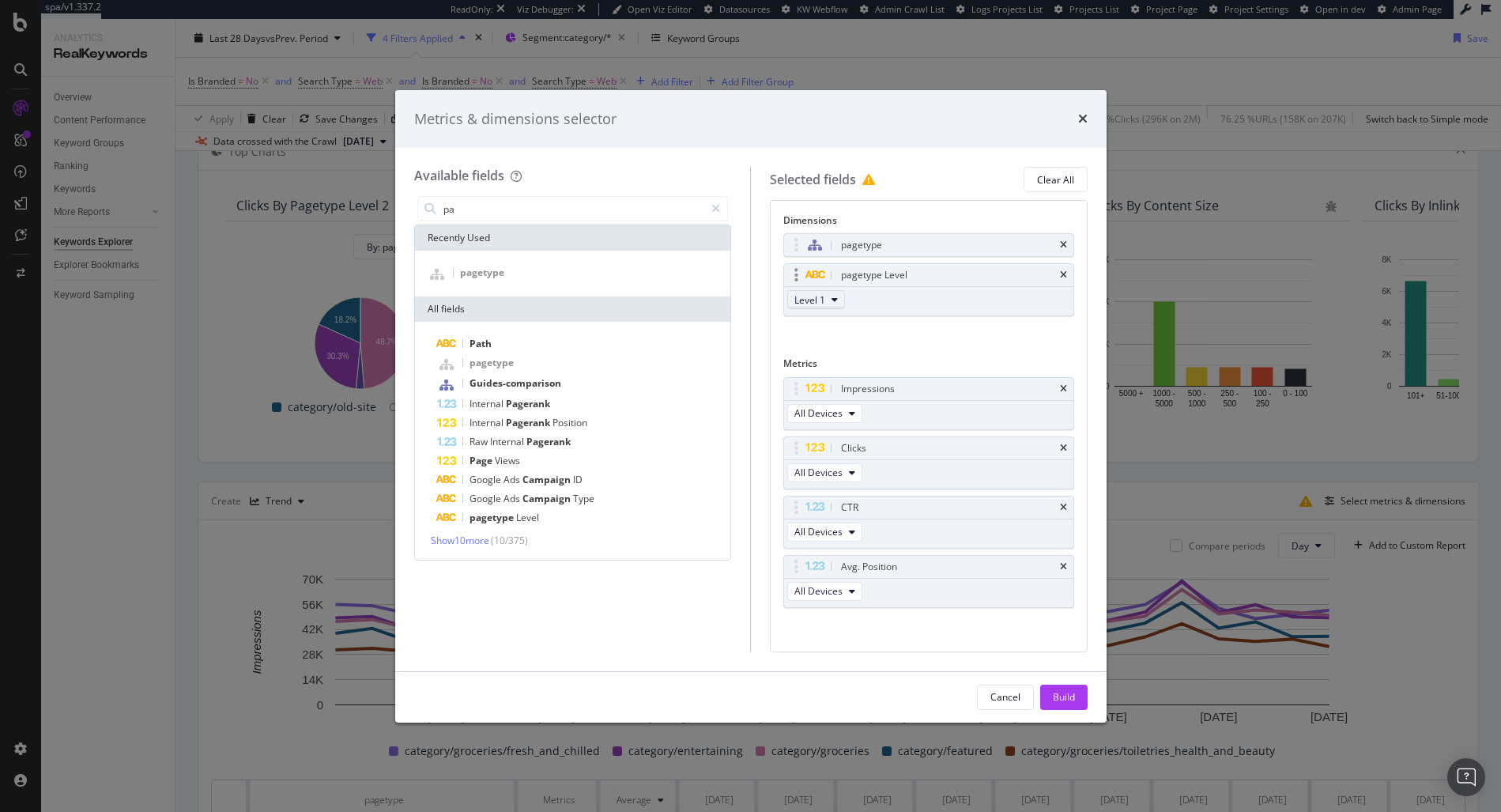
click at [818, 301] on span "Level 1" at bounding box center [809, 299] width 31 height 14
click at [828, 349] on div "Level 2" at bounding box center [817, 357] width 57 height 23
click at [1059, 244] on div "pagetype" at bounding box center [928, 245] width 289 height 22
drag, startPoint x: 1054, startPoint y: 244, endPoint x: 1097, endPoint y: 672, distance: 430.2
click at [1060, 244] on icon "times" at bounding box center [1064, 245] width 7 height 9
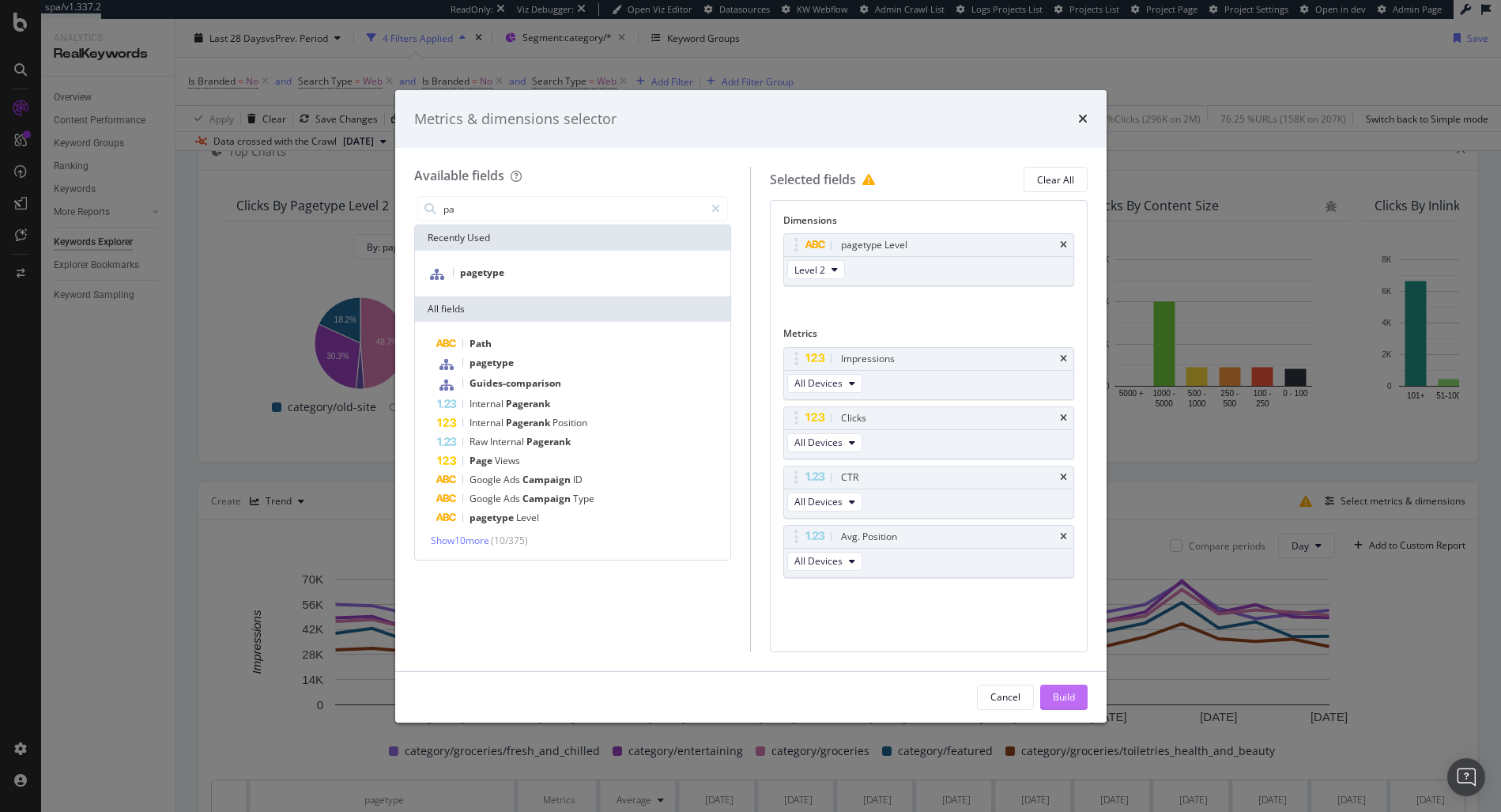
click at [1074, 702] on button "Build" at bounding box center [1064, 697] width 47 height 26
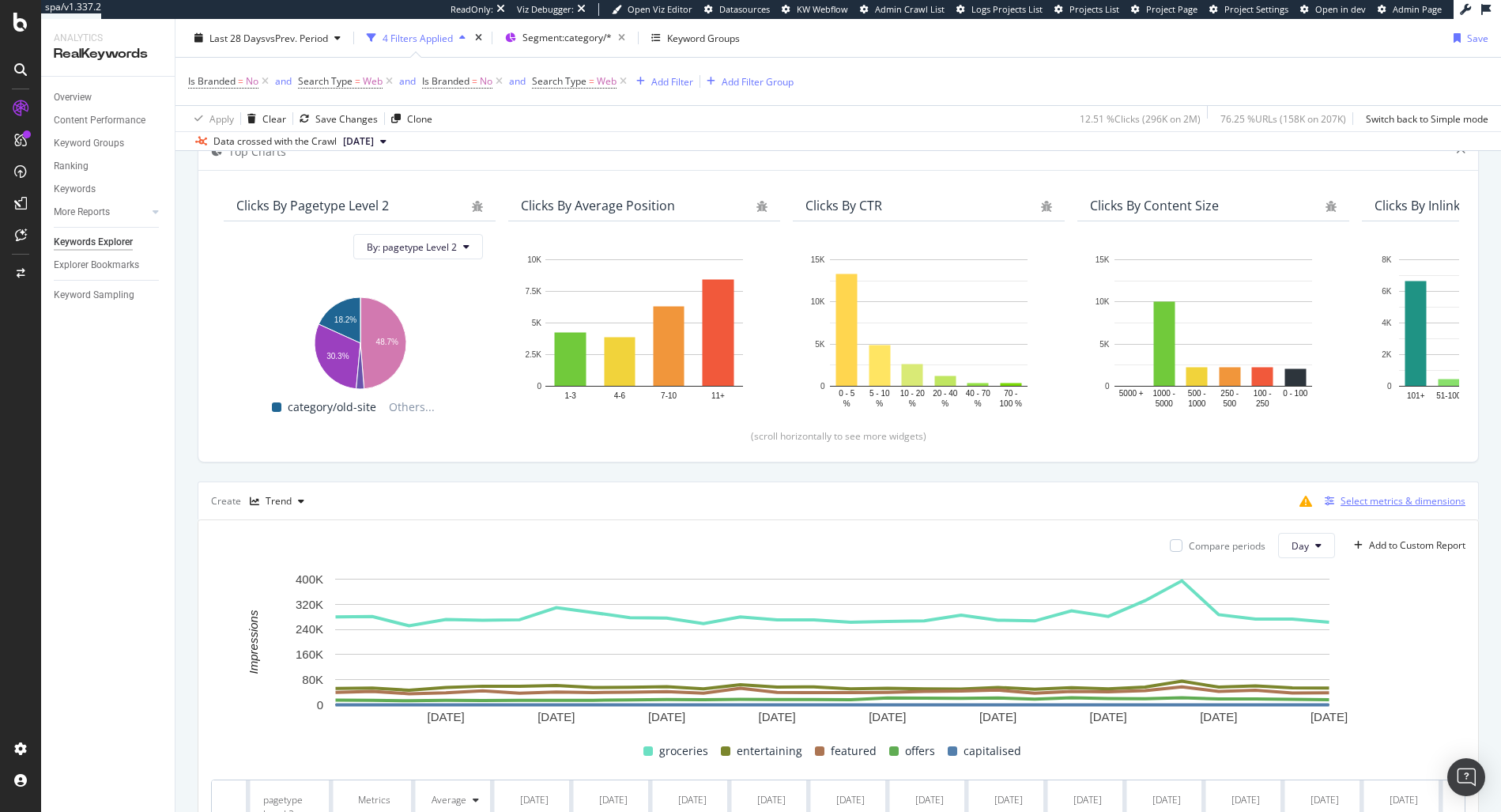
click at [1374, 505] on div "Select metrics & dimensions" at bounding box center [1402, 500] width 125 height 14
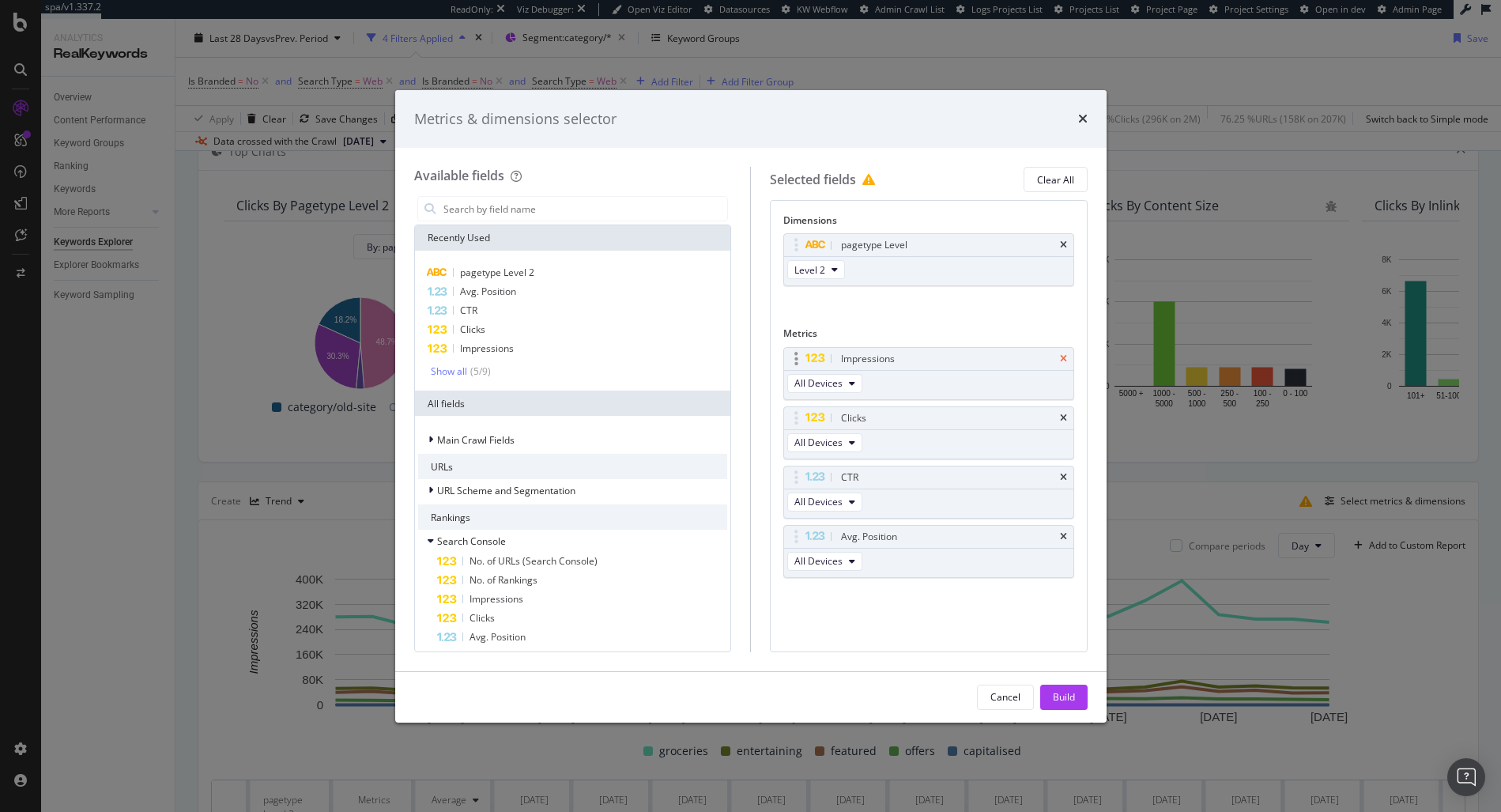
click at [1063, 359] on icon "times" at bounding box center [1064, 359] width 7 height 9
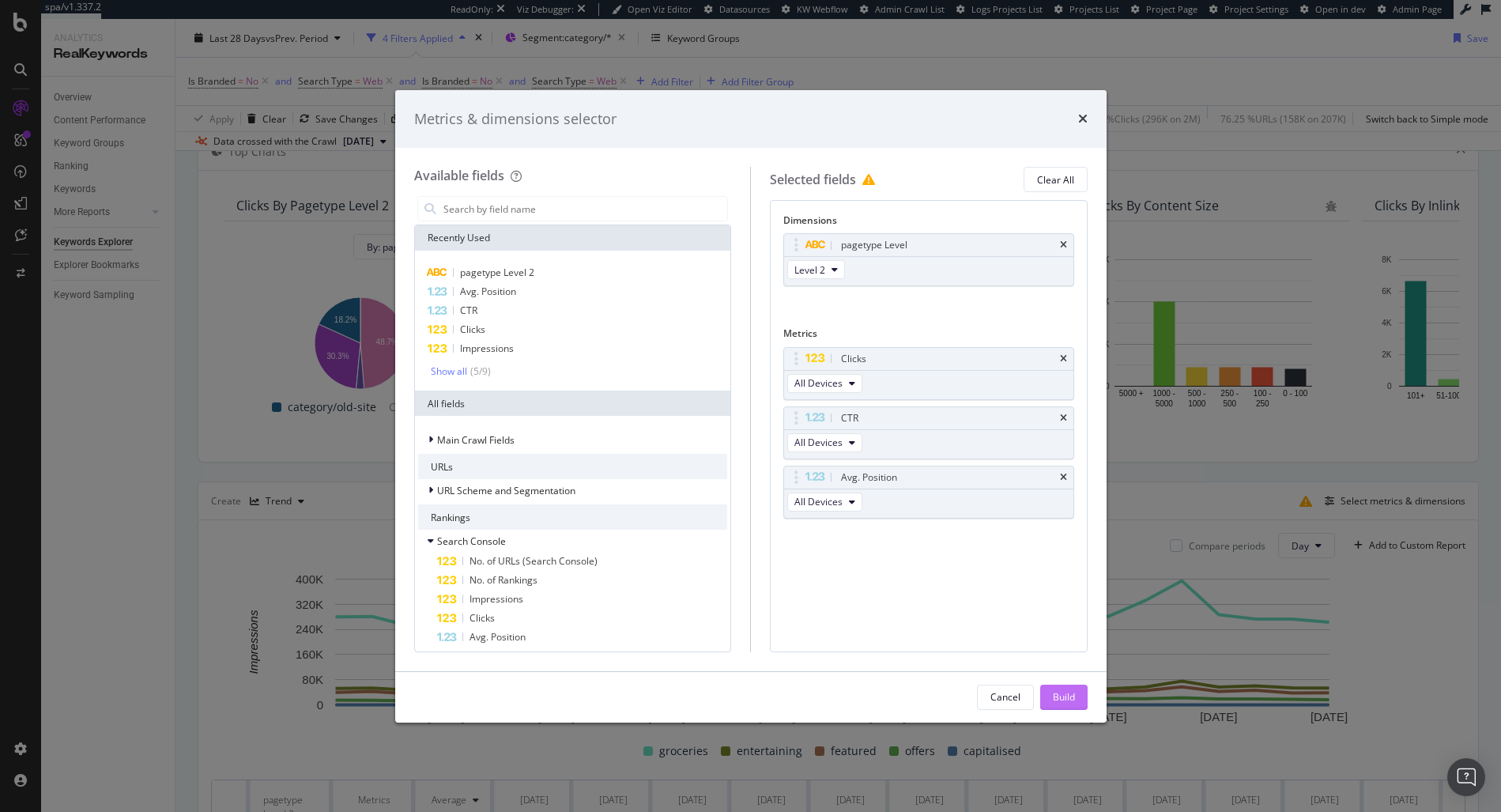
click at [1056, 706] on div "Build" at bounding box center [1064, 697] width 22 height 24
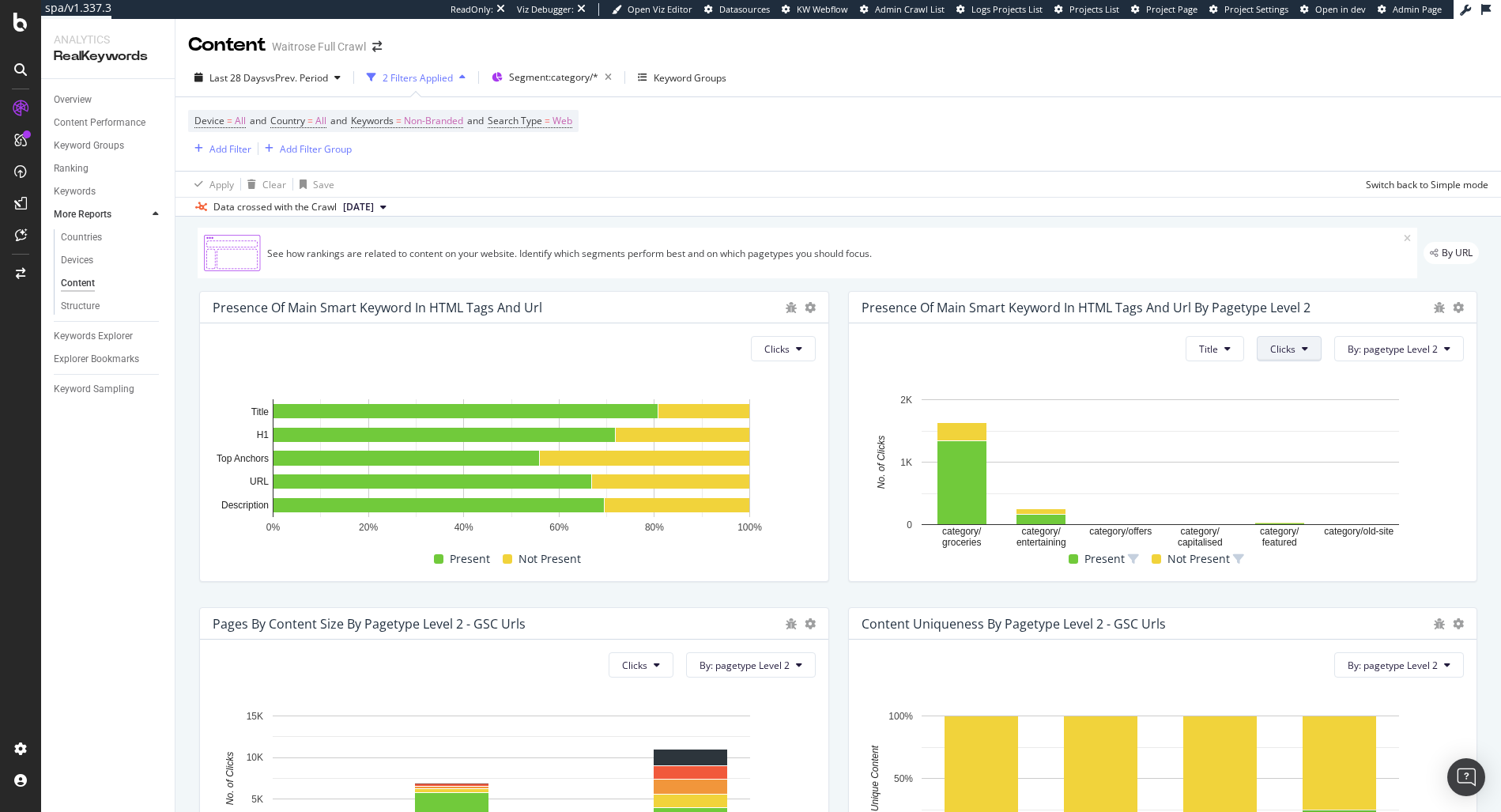
click at [1302, 346] on icon at bounding box center [1305, 349] width 6 height 9
click at [1286, 434] on span "Impressions" at bounding box center [1289, 439] width 59 height 15
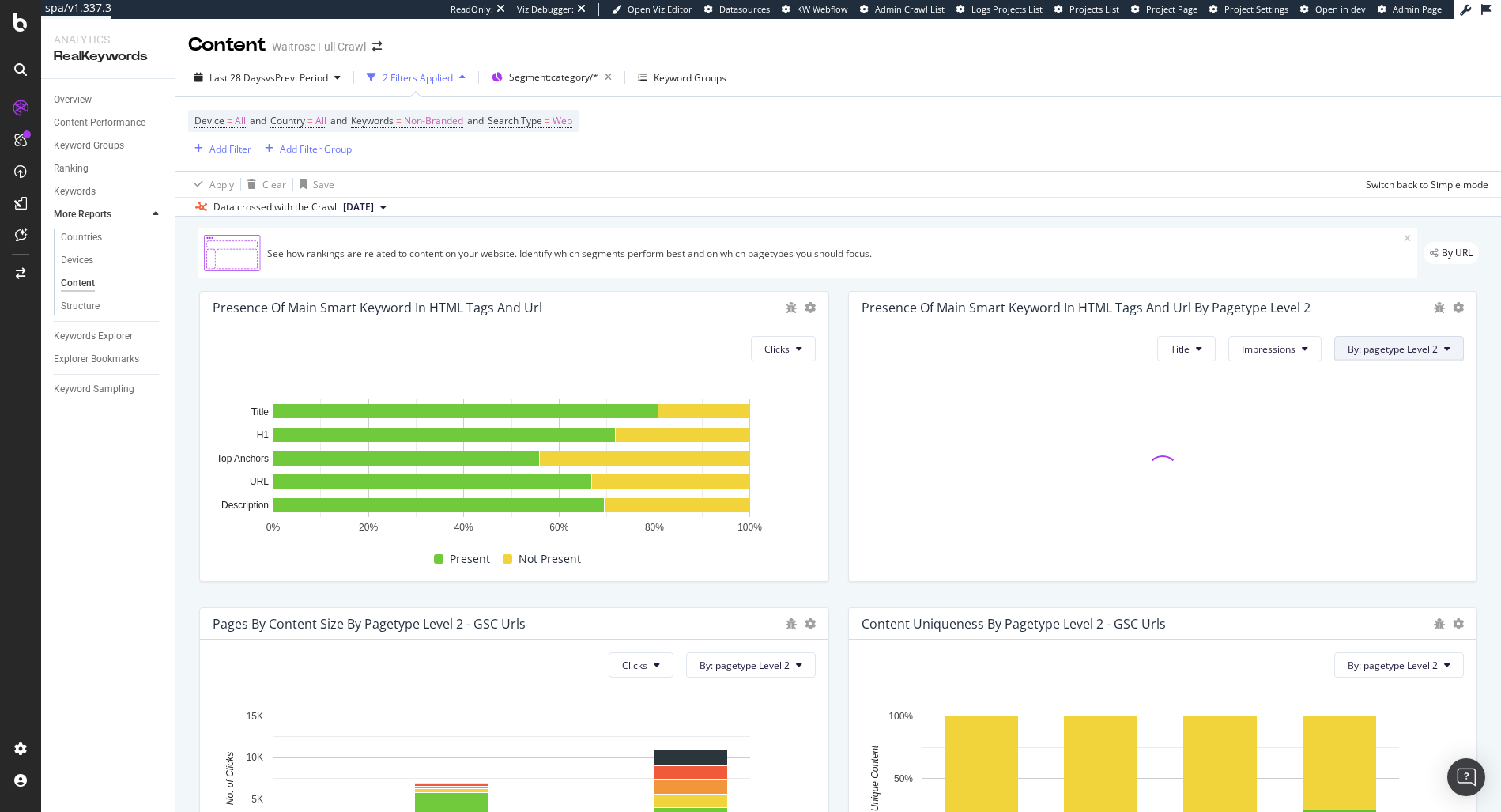
click at [1408, 352] on span "By: pagetype Level 2" at bounding box center [1392, 349] width 90 height 14
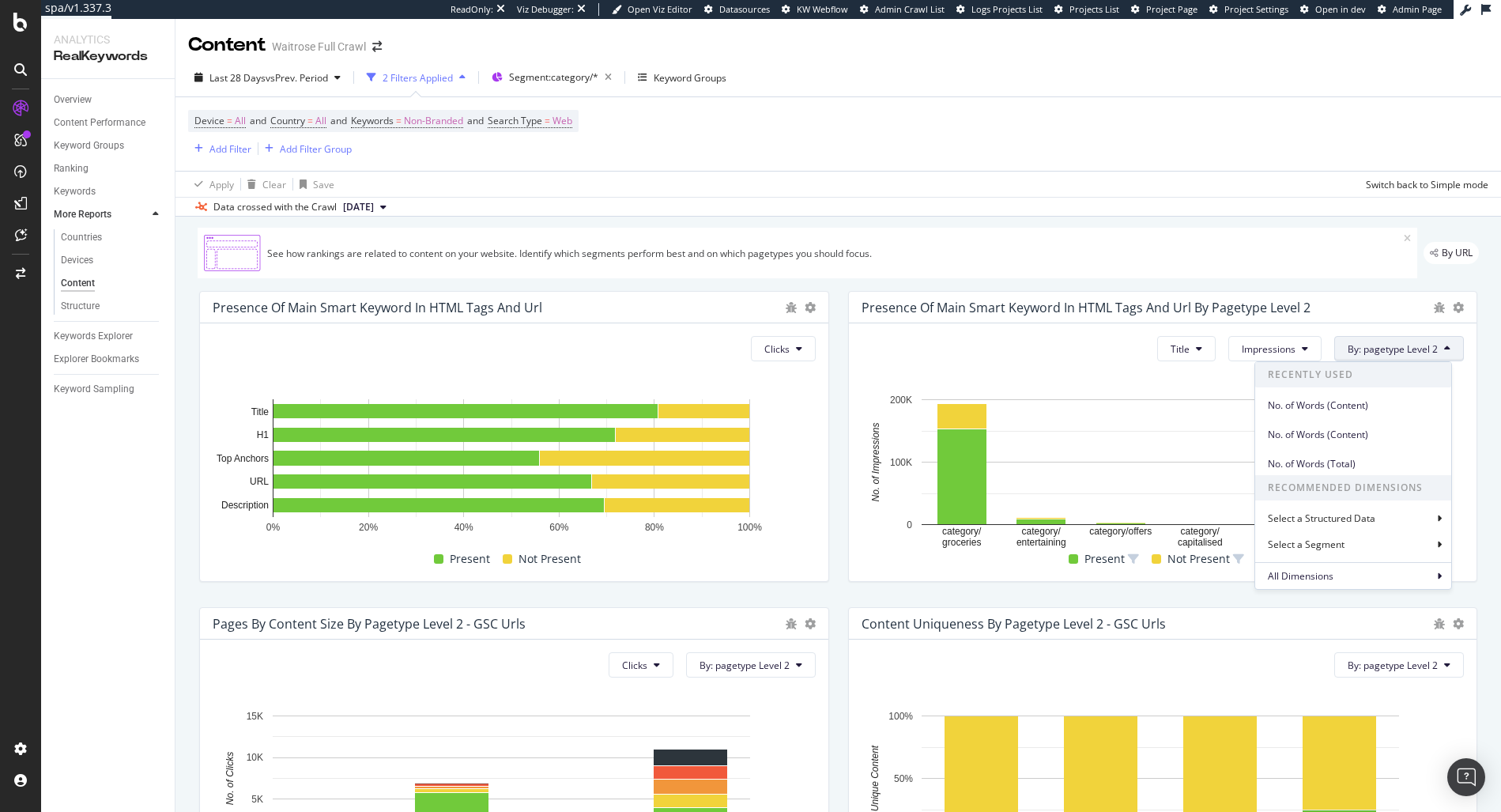
click at [1325, 576] on span "All Dimensions" at bounding box center [1300, 576] width 66 height 14
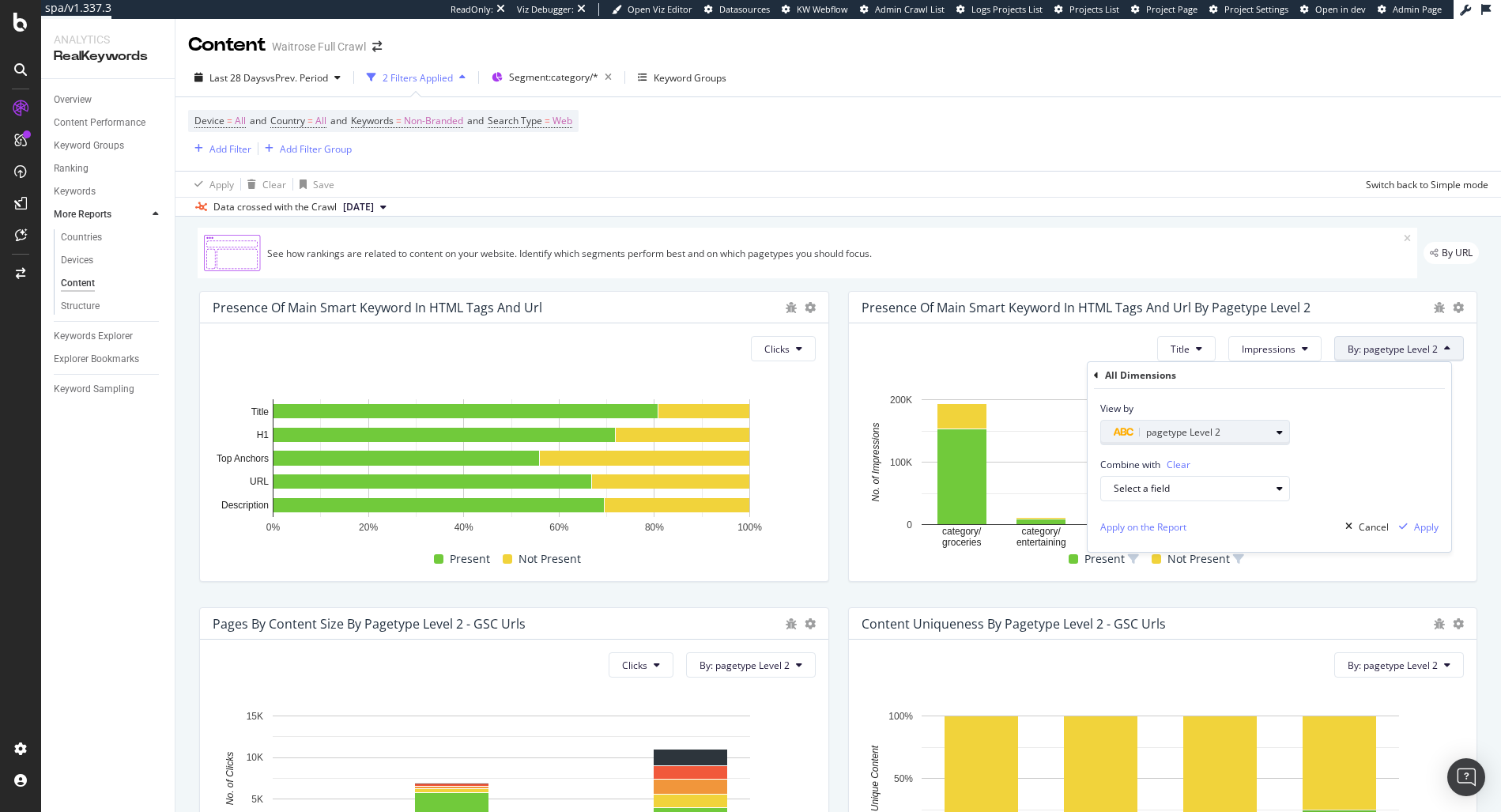
click at [1278, 432] on icon "button" at bounding box center [1279, 432] width 6 height 9
click at [1178, 564] on div "Level 3" at bounding box center [1202, 571] width 169 height 21
click at [1278, 527] on div "Validate" at bounding box center [1269, 531] width 36 height 14
click at [1420, 528] on div "Apply" at bounding box center [1426, 526] width 25 height 14
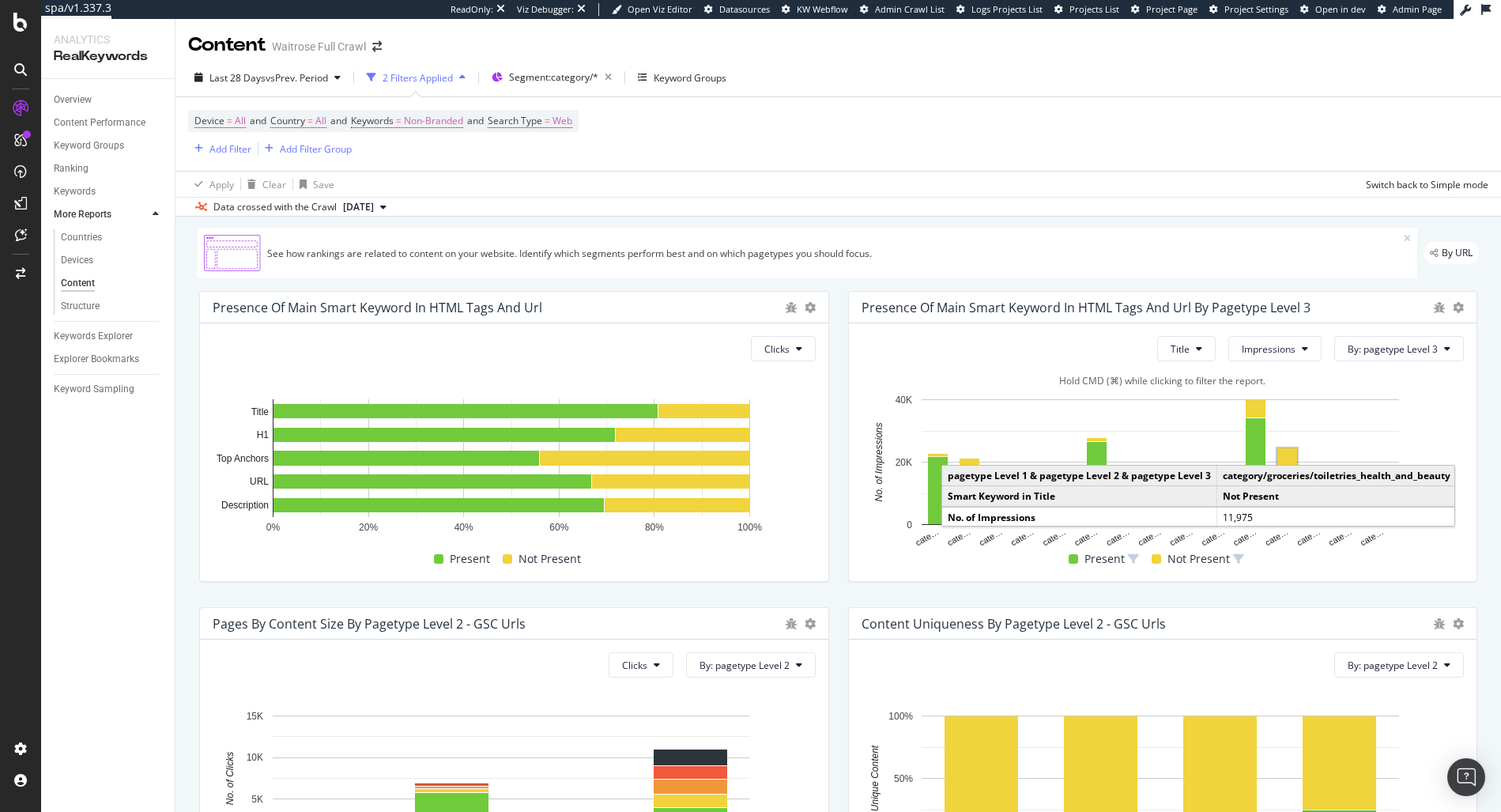
click at [1282, 456] on rect "A chart." at bounding box center [1287, 466] width 20 height 37
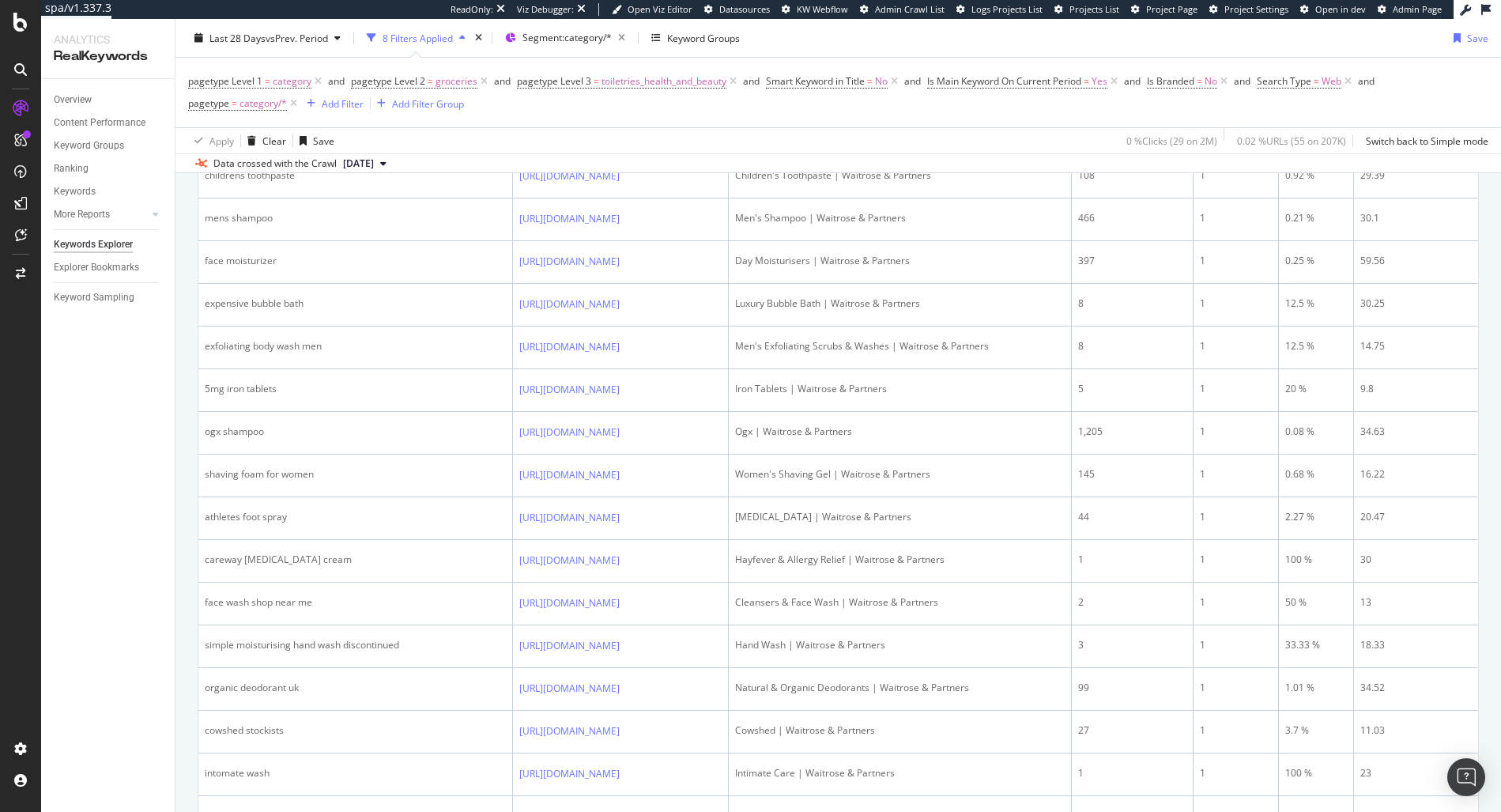
scroll to position [1423, 0]
click at [635, 12] on icon at bounding box center [631, 7] width 9 height 9
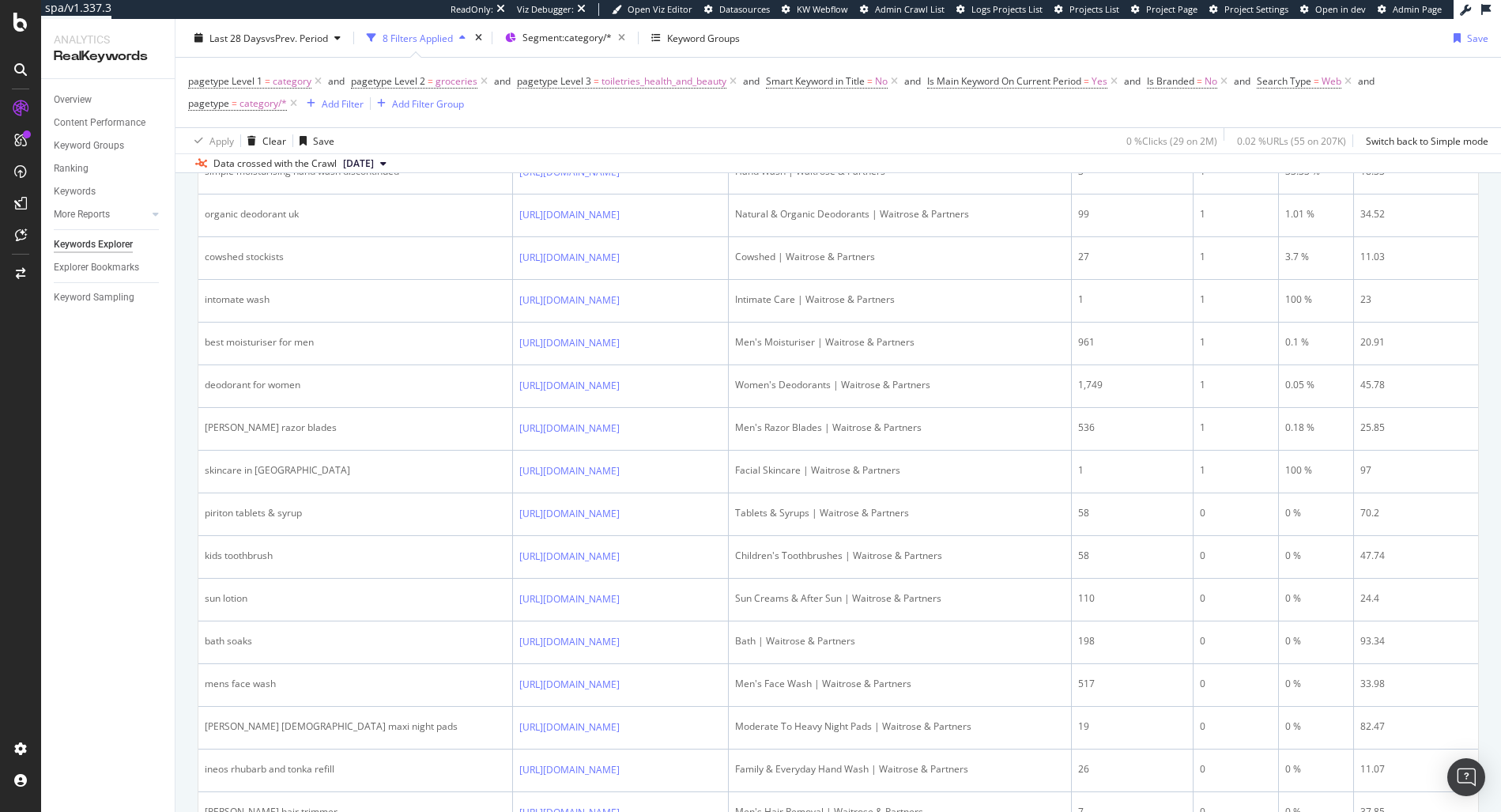
scroll to position [1916, 0]
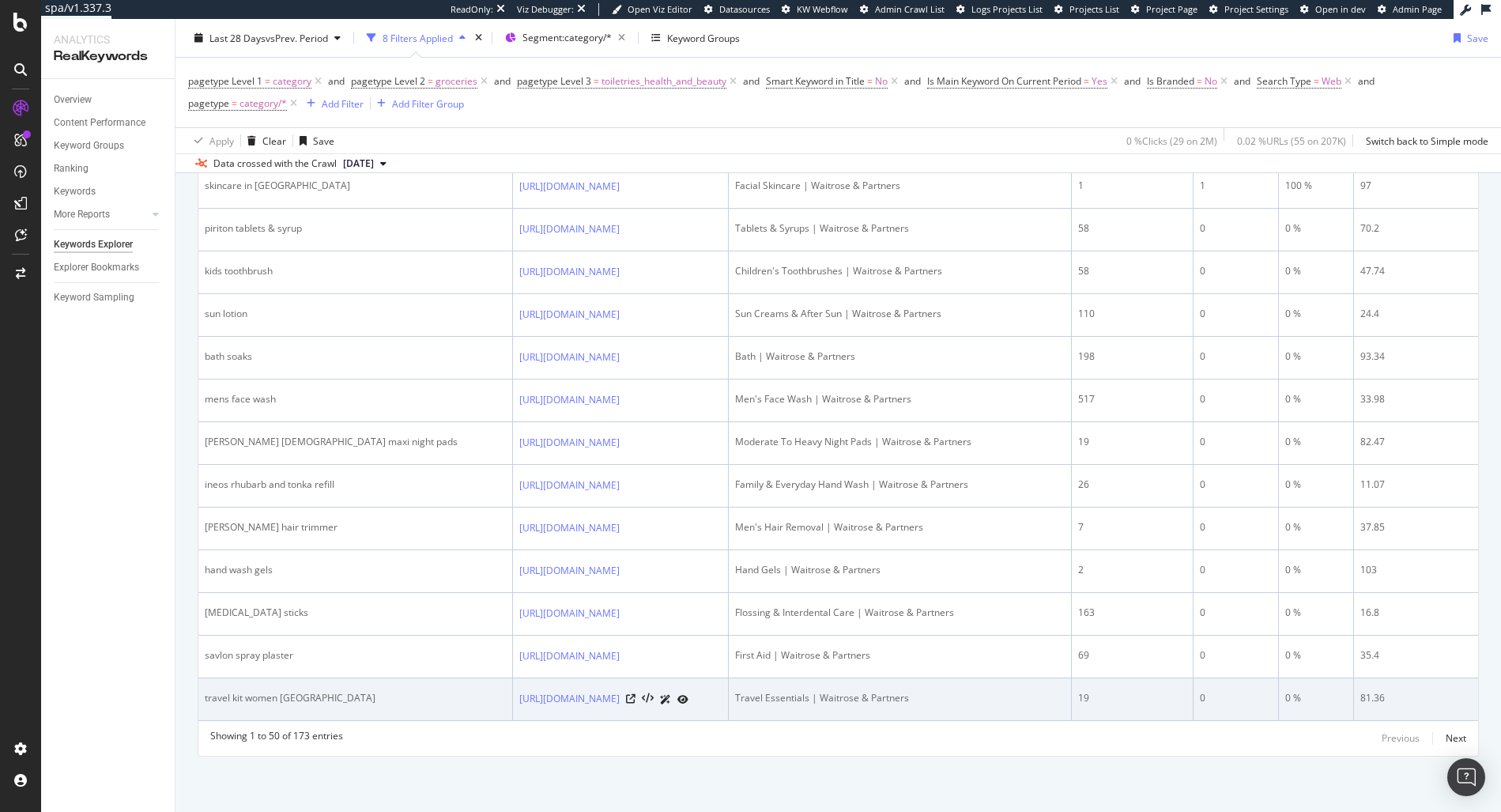
scroll to position [3139, 0]
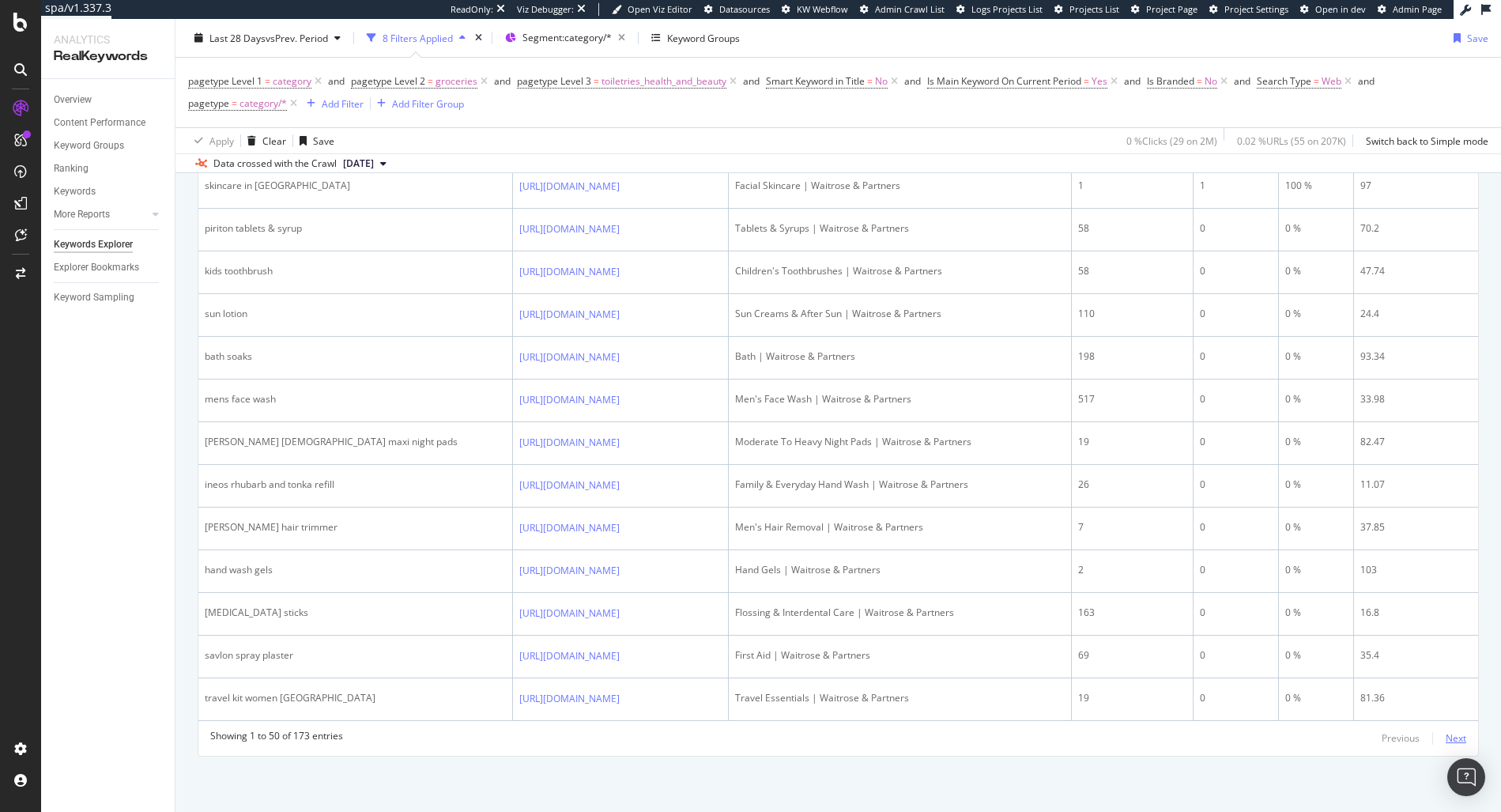
click at [1445, 732] on div "Next" at bounding box center [1455, 737] width 21 height 14
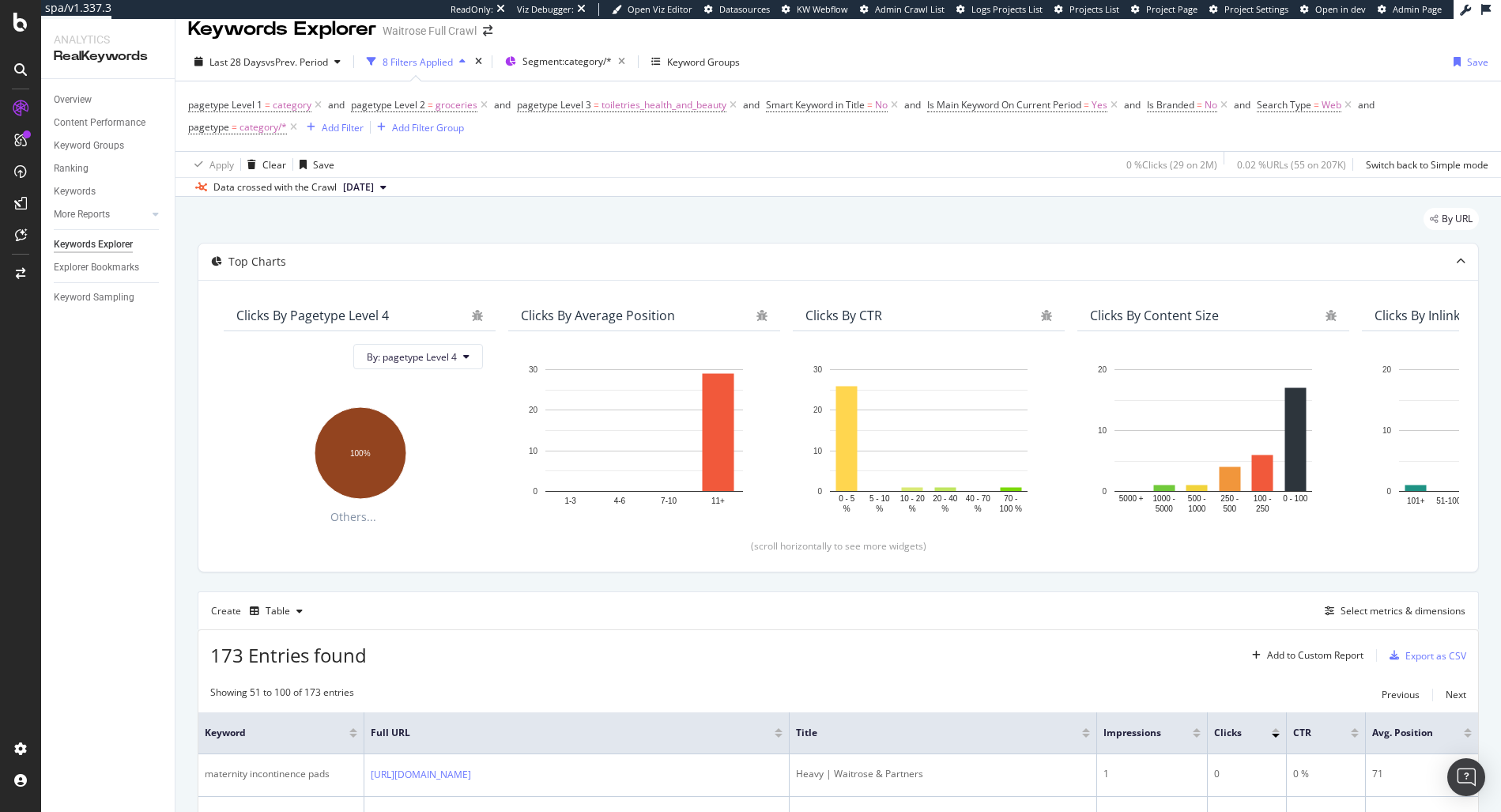
scroll to position [0, 0]
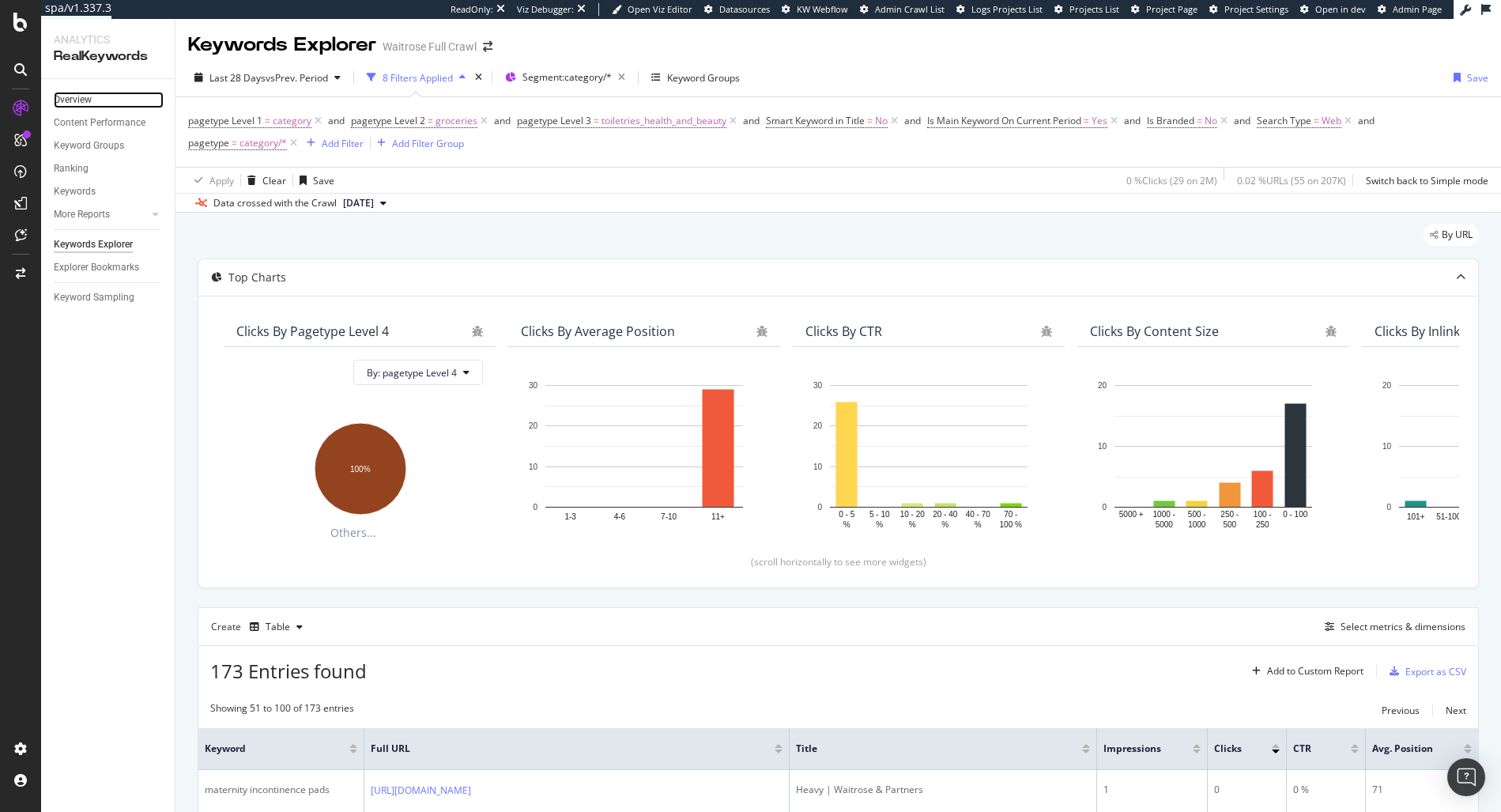
click at [70, 105] on div "Overview" at bounding box center [73, 99] width 38 height 16
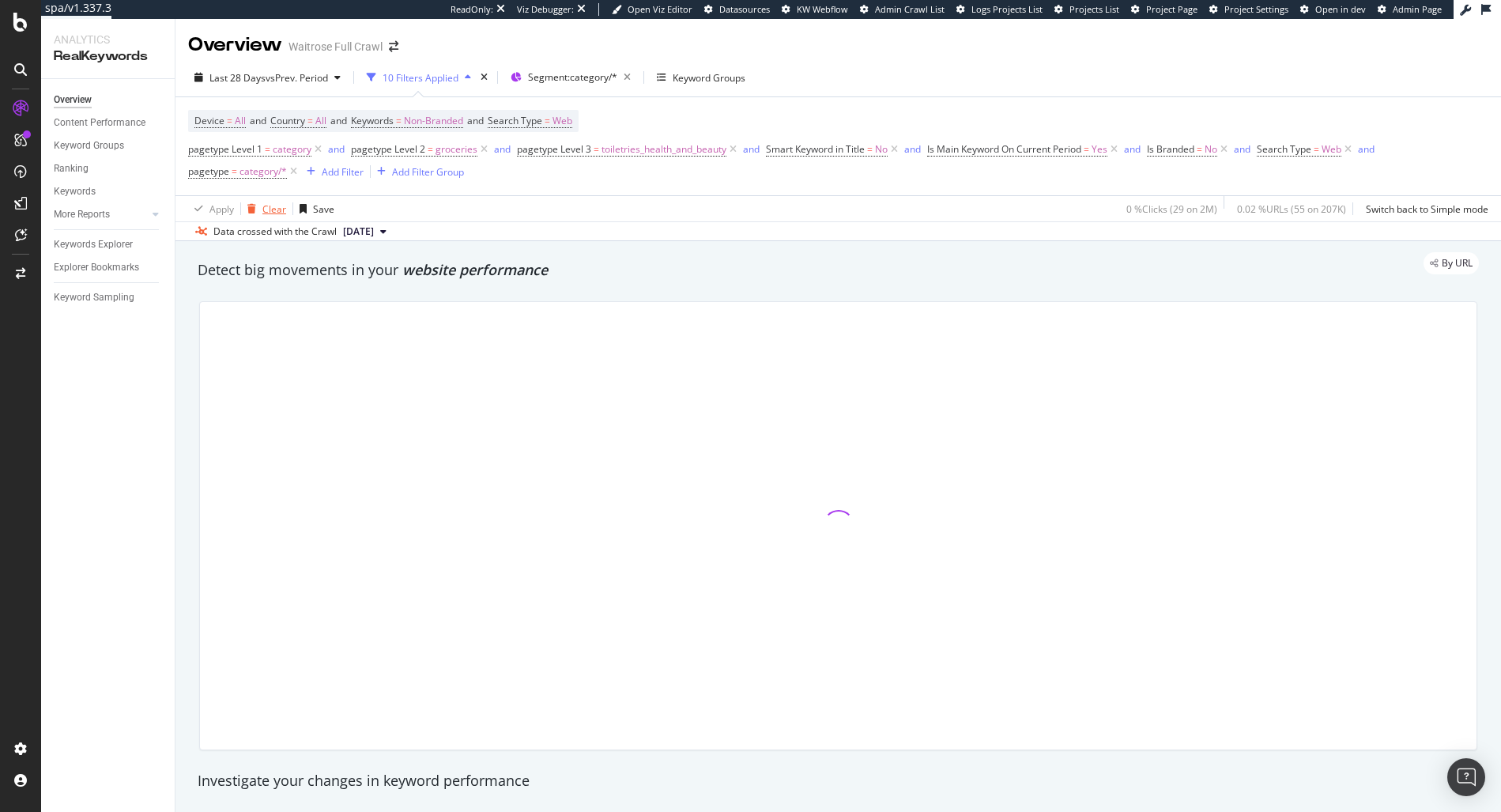
click at [274, 210] on div "Clear" at bounding box center [275, 209] width 24 height 14
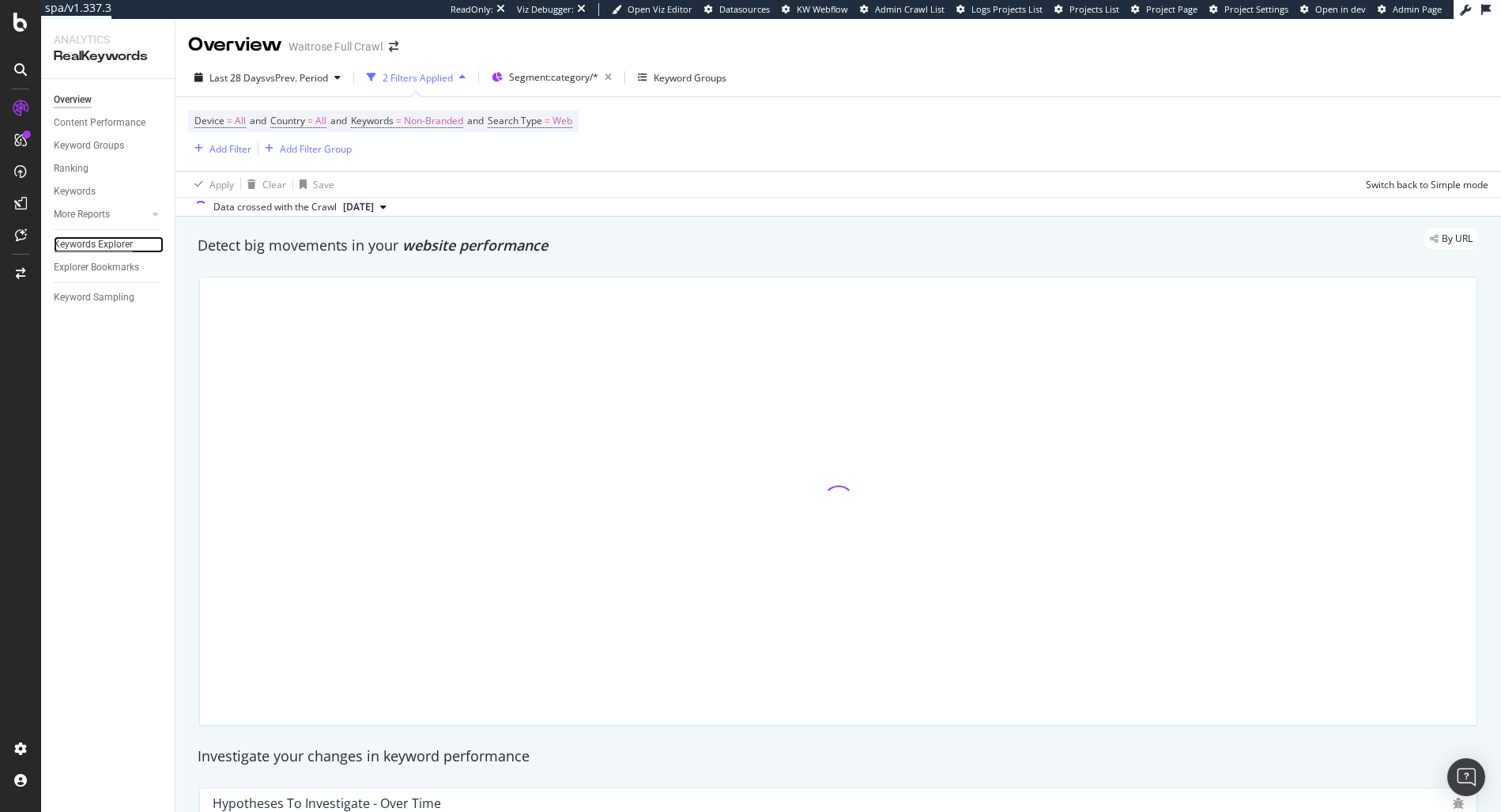
click at [91, 243] on div "Keywords Explorer" at bounding box center [93, 245] width 79 height 16
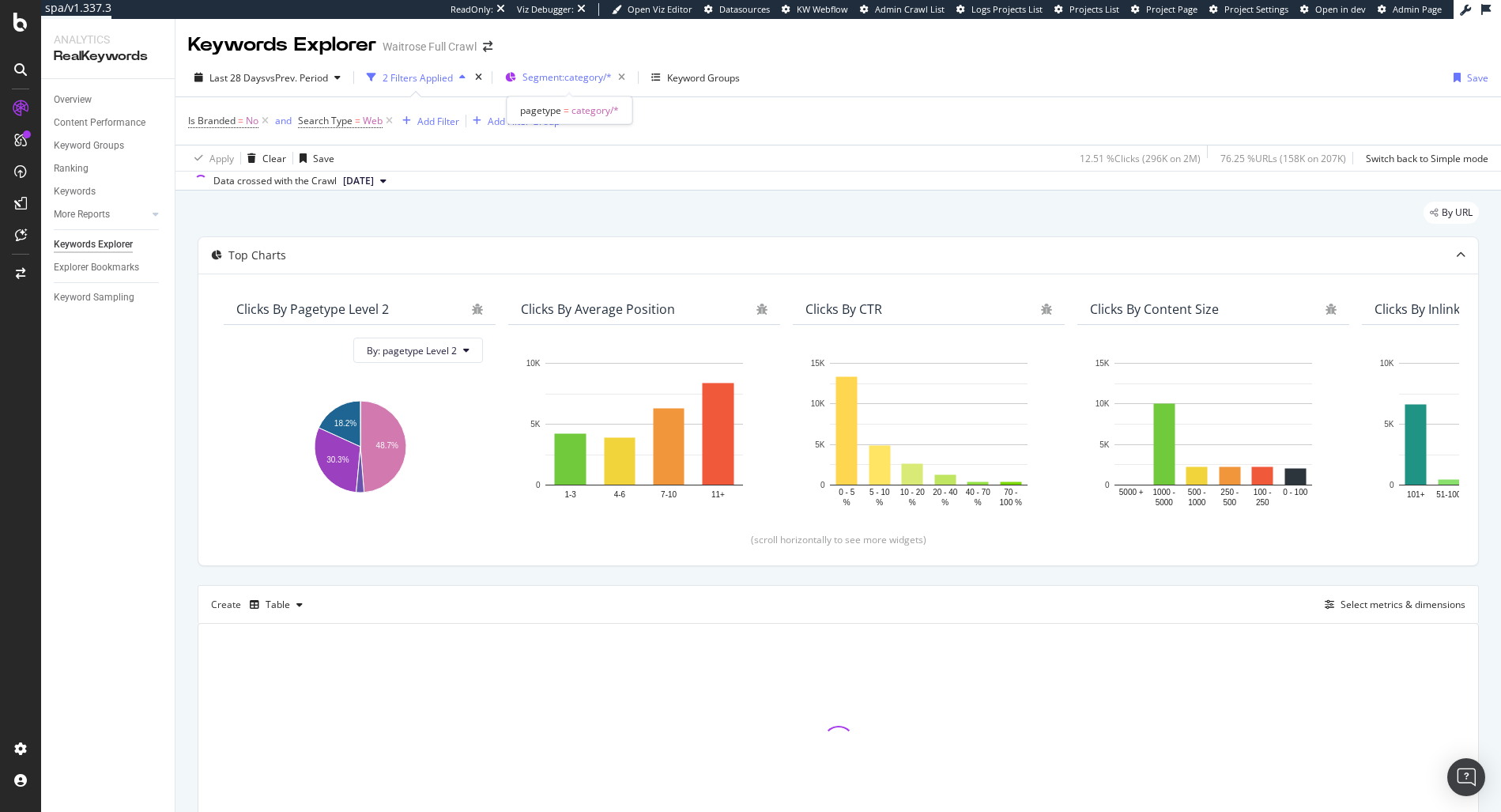
click at [593, 77] on span "Segment: category/*" at bounding box center [568, 77] width 89 height 14
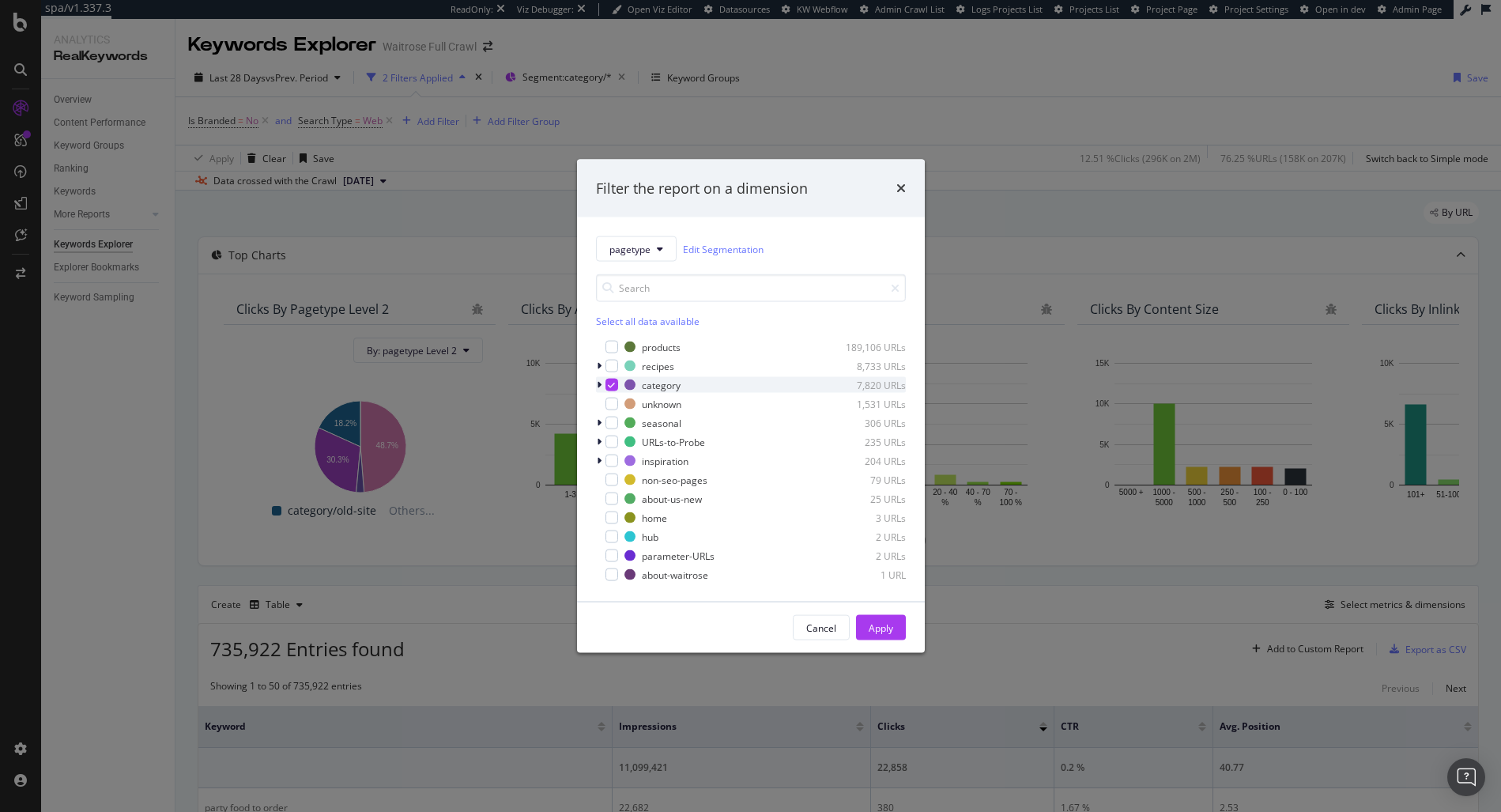
click at [599, 383] on icon "modal" at bounding box center [599, 385] width 5 height 9
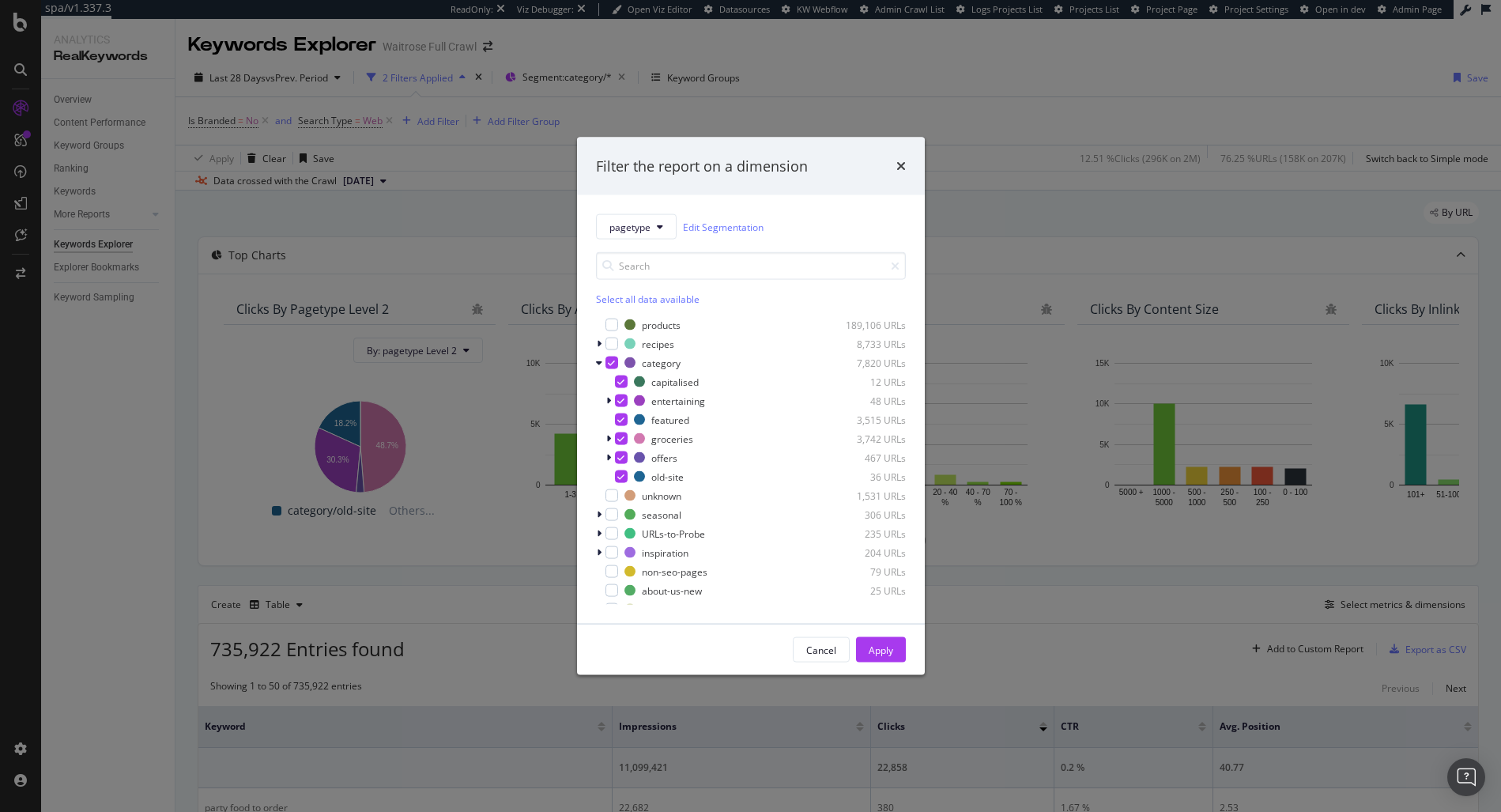
click at [605, 370] on div "category 7,820 URLs capitalised 12 URLs entertaining 48 URLs featured 3,515 URL…" at bounding box center [751, 420] width 310 height 130
click at [608, 364] on icon "modal" at bounding box center [611, 362] width 7 height 8
click at [620, 422] on div "modal" at bounding box center [621, 420] width 13 height 13
click at [885, 652] on div "Apply" at bounding box center [881, 649] width 25 height 14
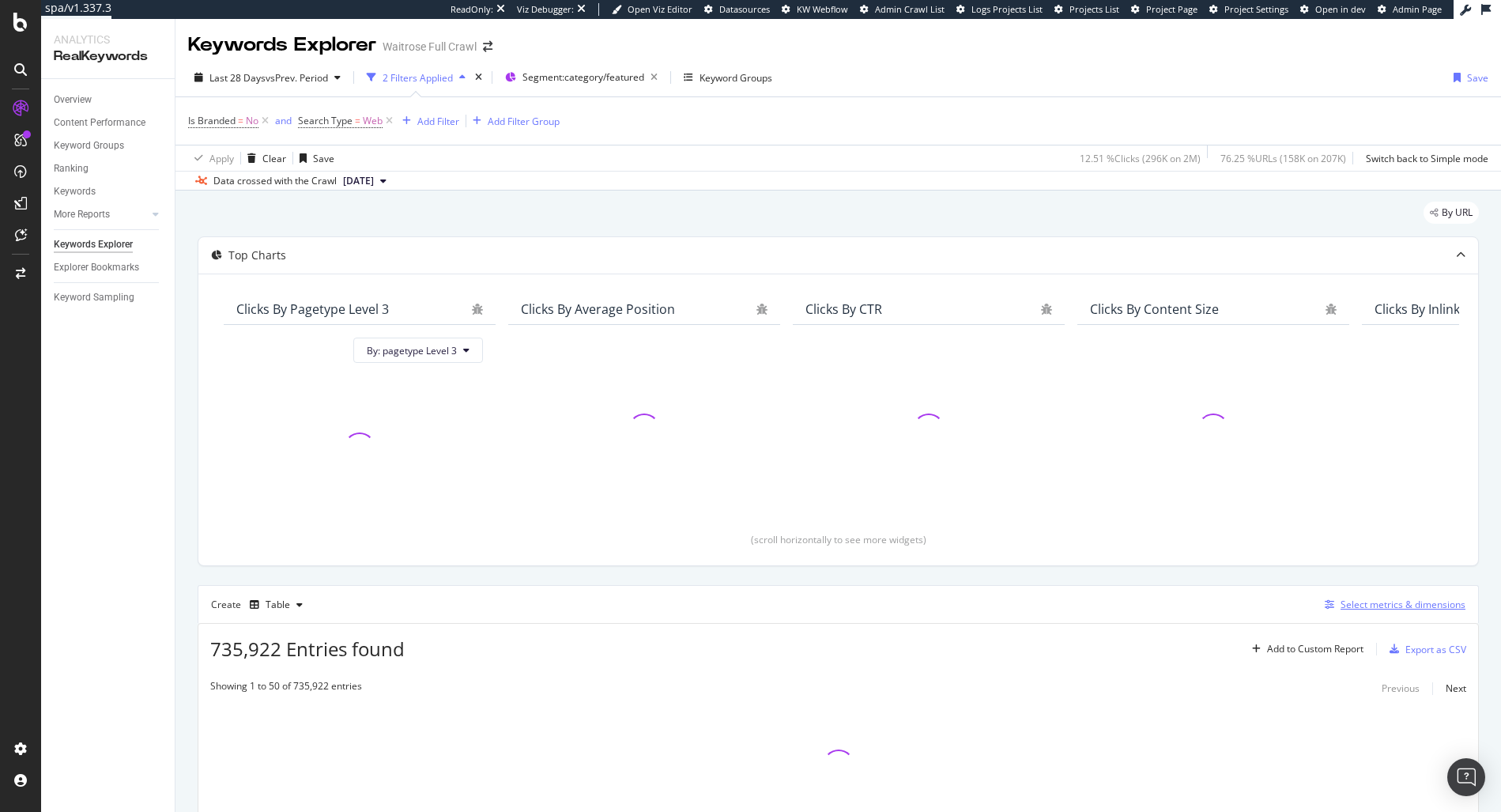
click at [1402, 611] on div "Select metrics & dimensions" at bounding box center [1392, 604] width 147 height 17
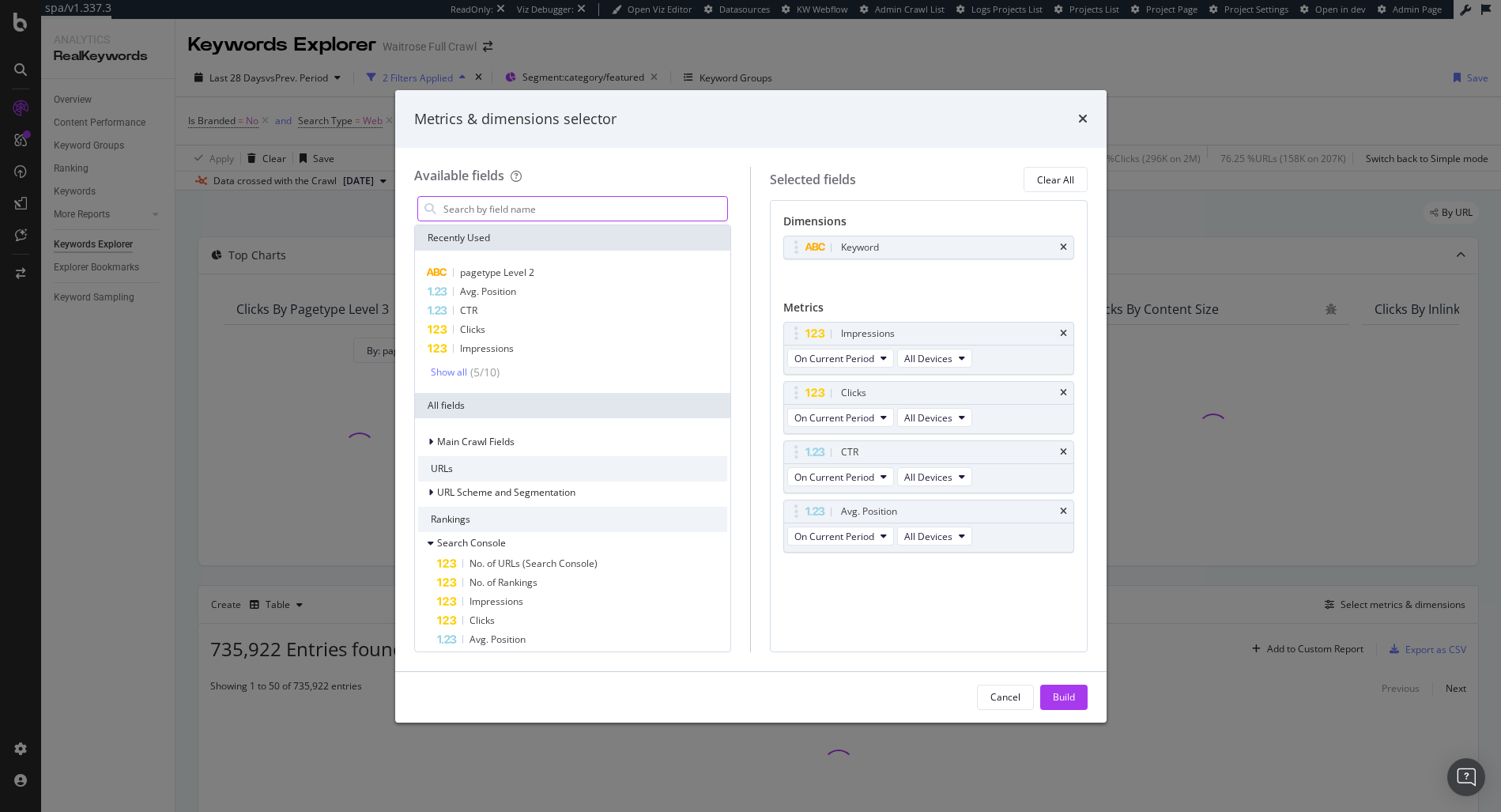
click at [543, 206] on input "modal" at bounding box center [585, 209] width 287 height 24
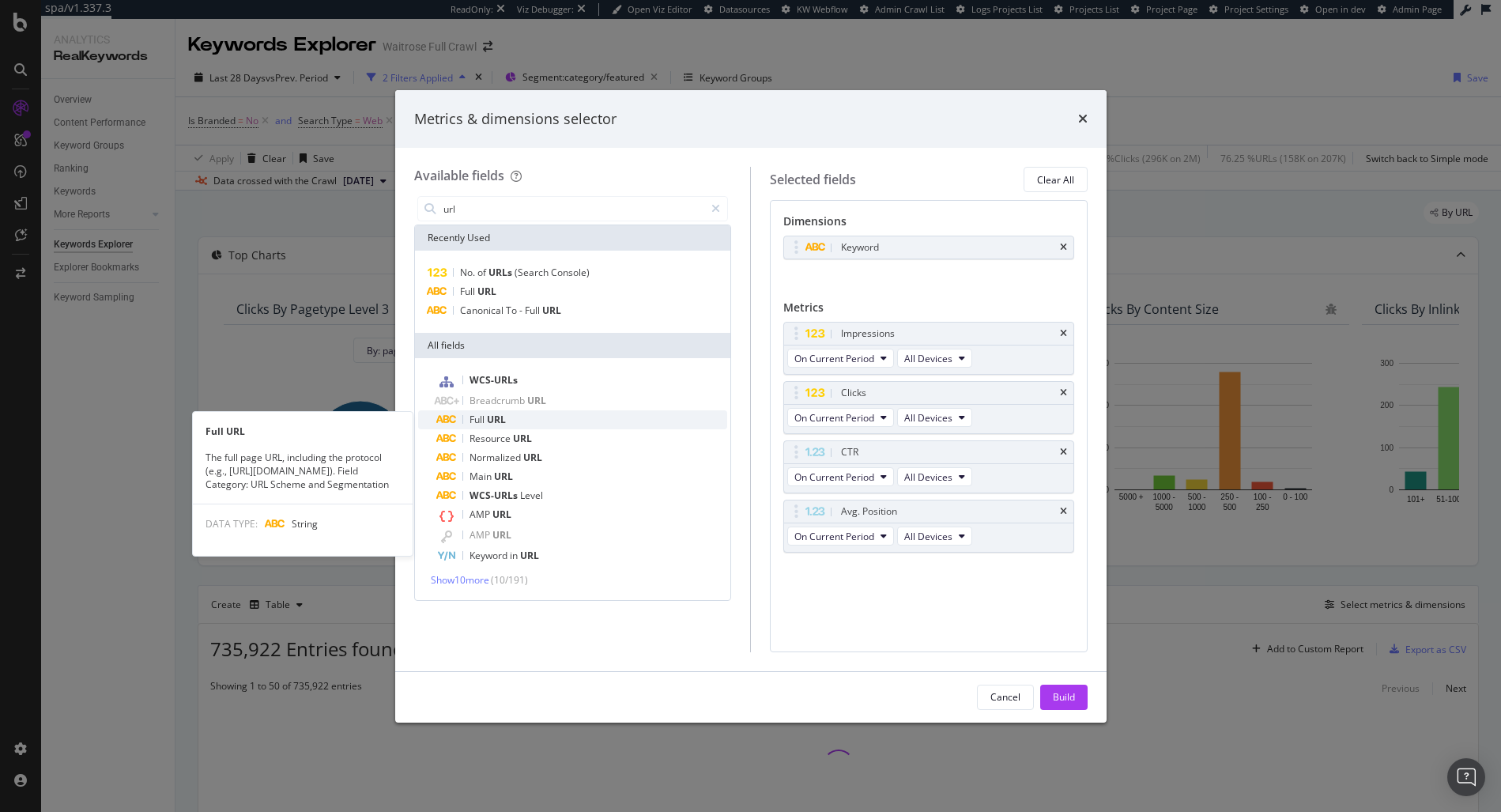
type input "url"
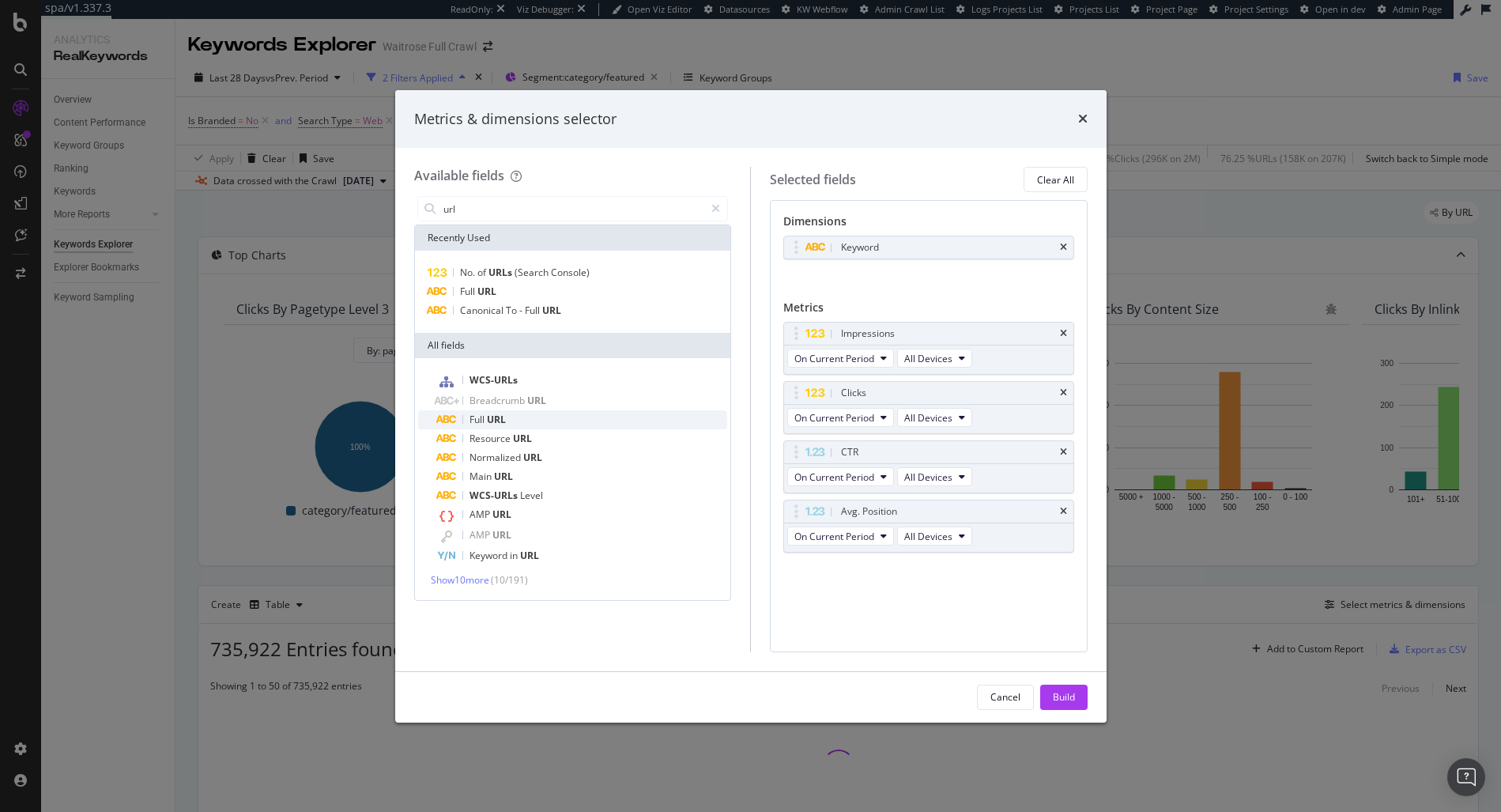
click at [515, 425] on div "Full URL" at bounding box center [582, 420] width 291 height 19
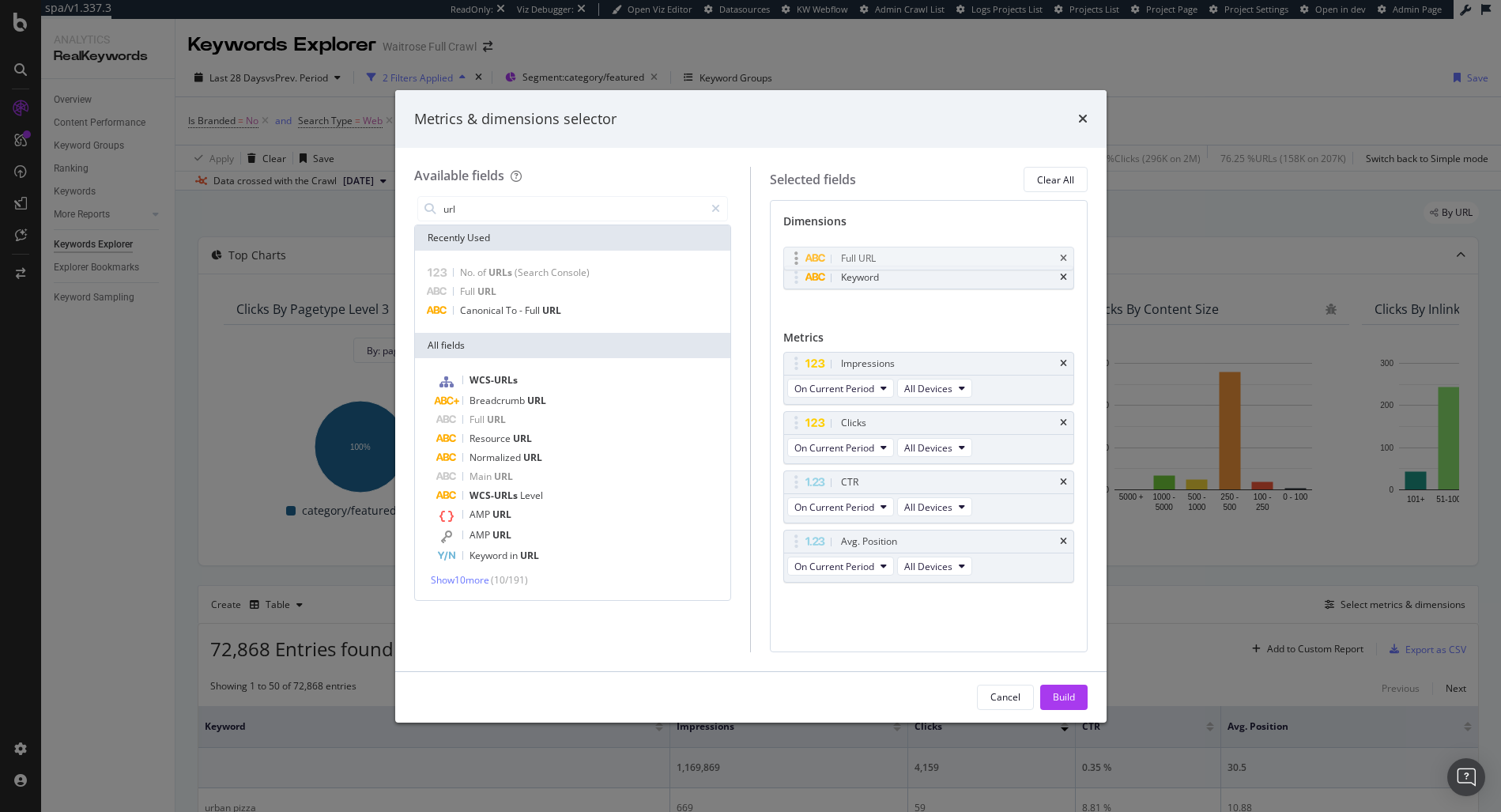
drag, startPoint x: 790, startPoint y: 271, endPoint x: 792, endPoint y: 241, distance: 30.1
click at [792, 241] on body "spa/v1.337.3 ReadOnly: Viz Debugger: Open Viz Editor Datasources KW Webflow Adm…" at bounding box center [750, 406] width 1501 height 812
click at [1072, 700] on div "Build" at bounding box center [1064, 696] width 22 height 14
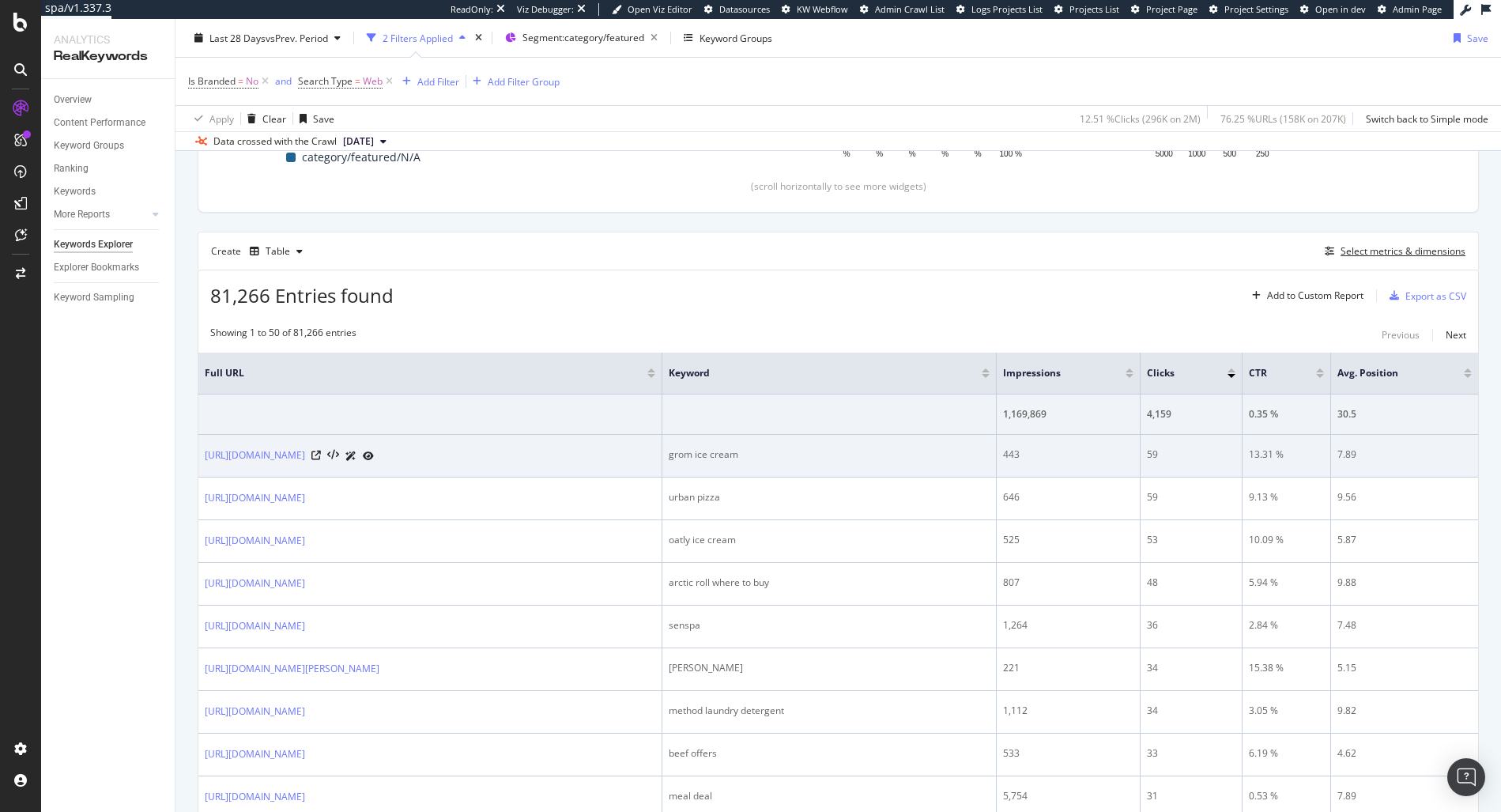
scroll to position [369, 0]
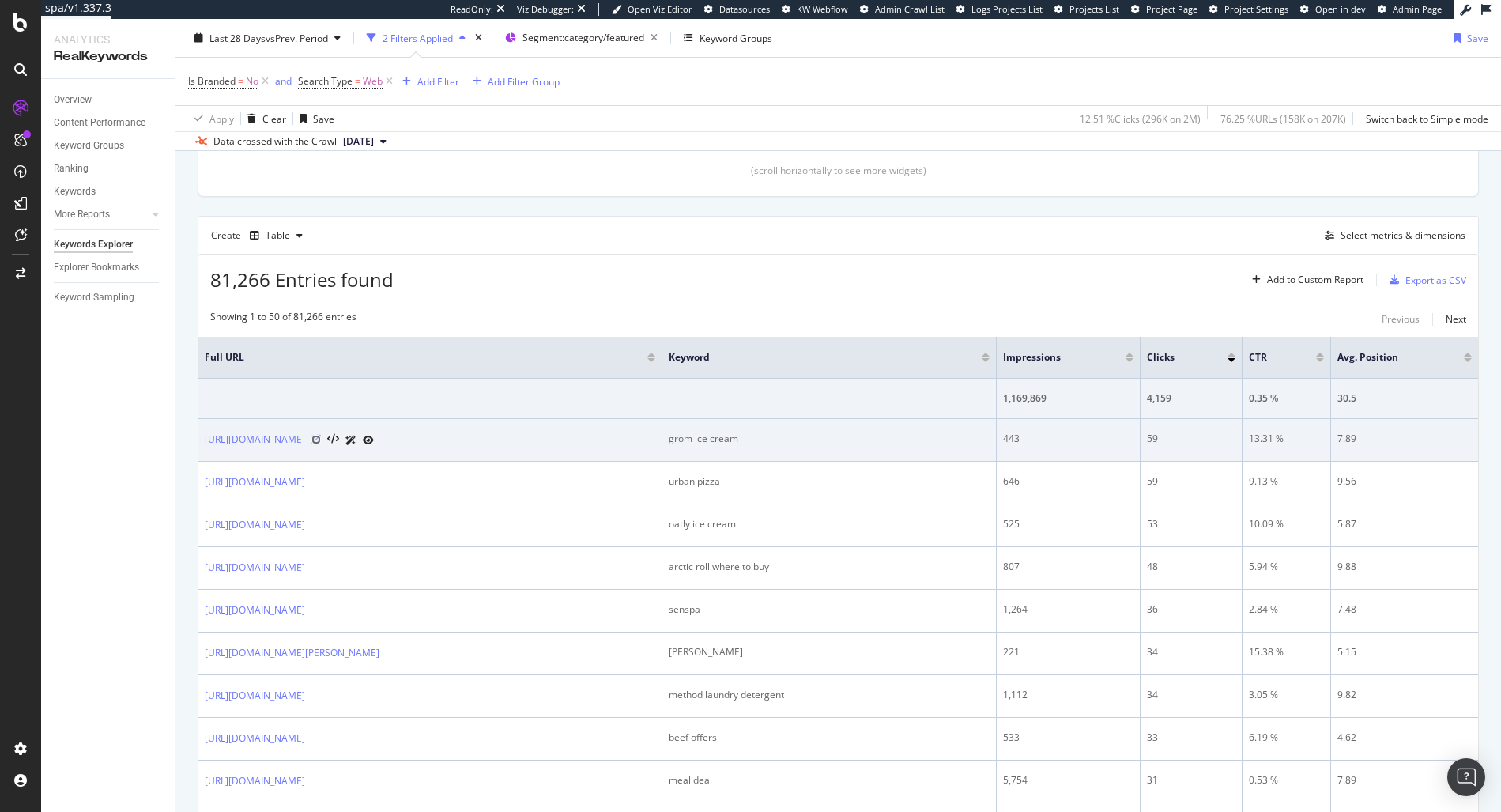
click at [321, 444] on icon at bounding box center [316, 439] width 9 height 9
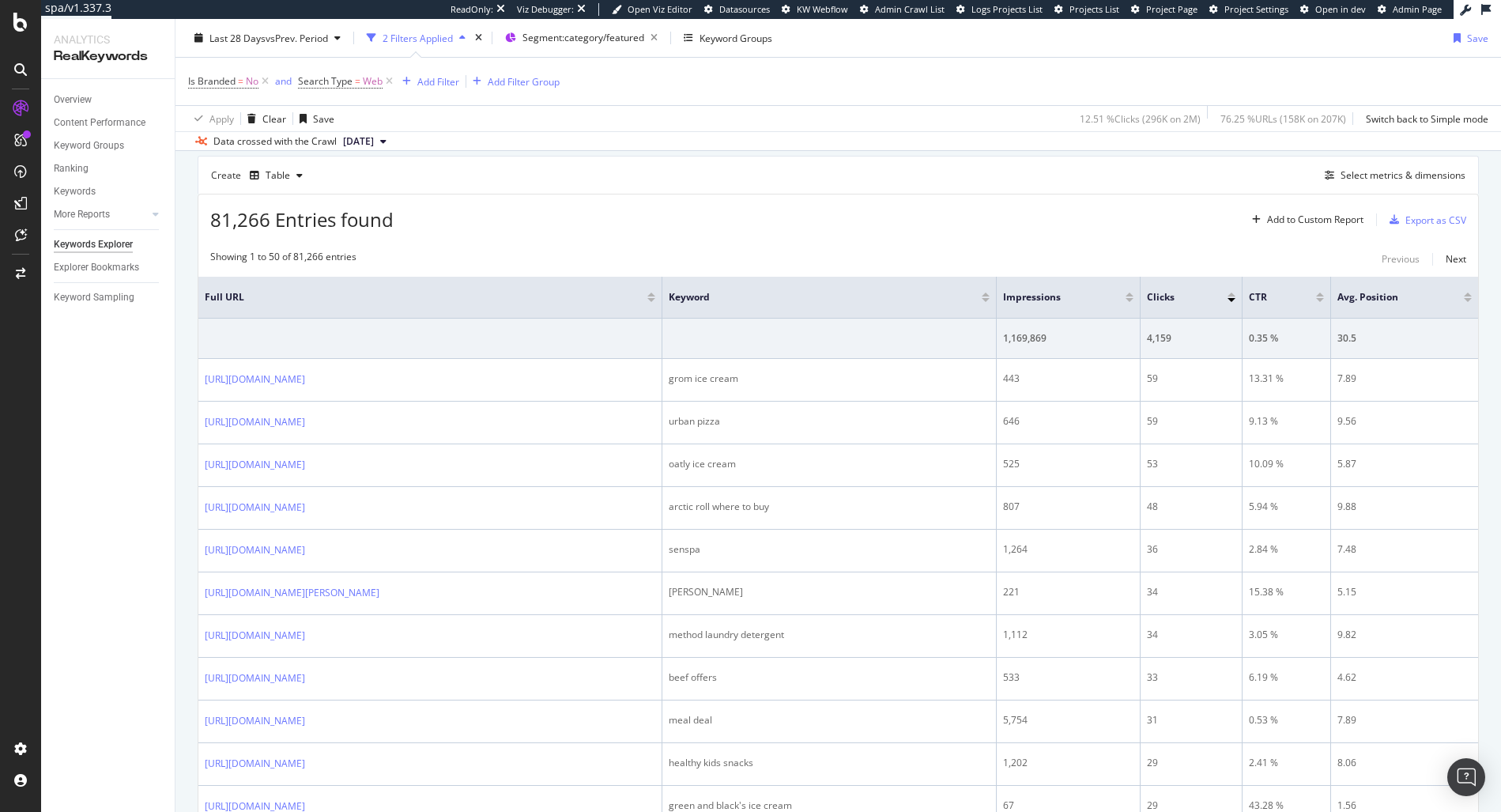
scroll to position [481, 0]
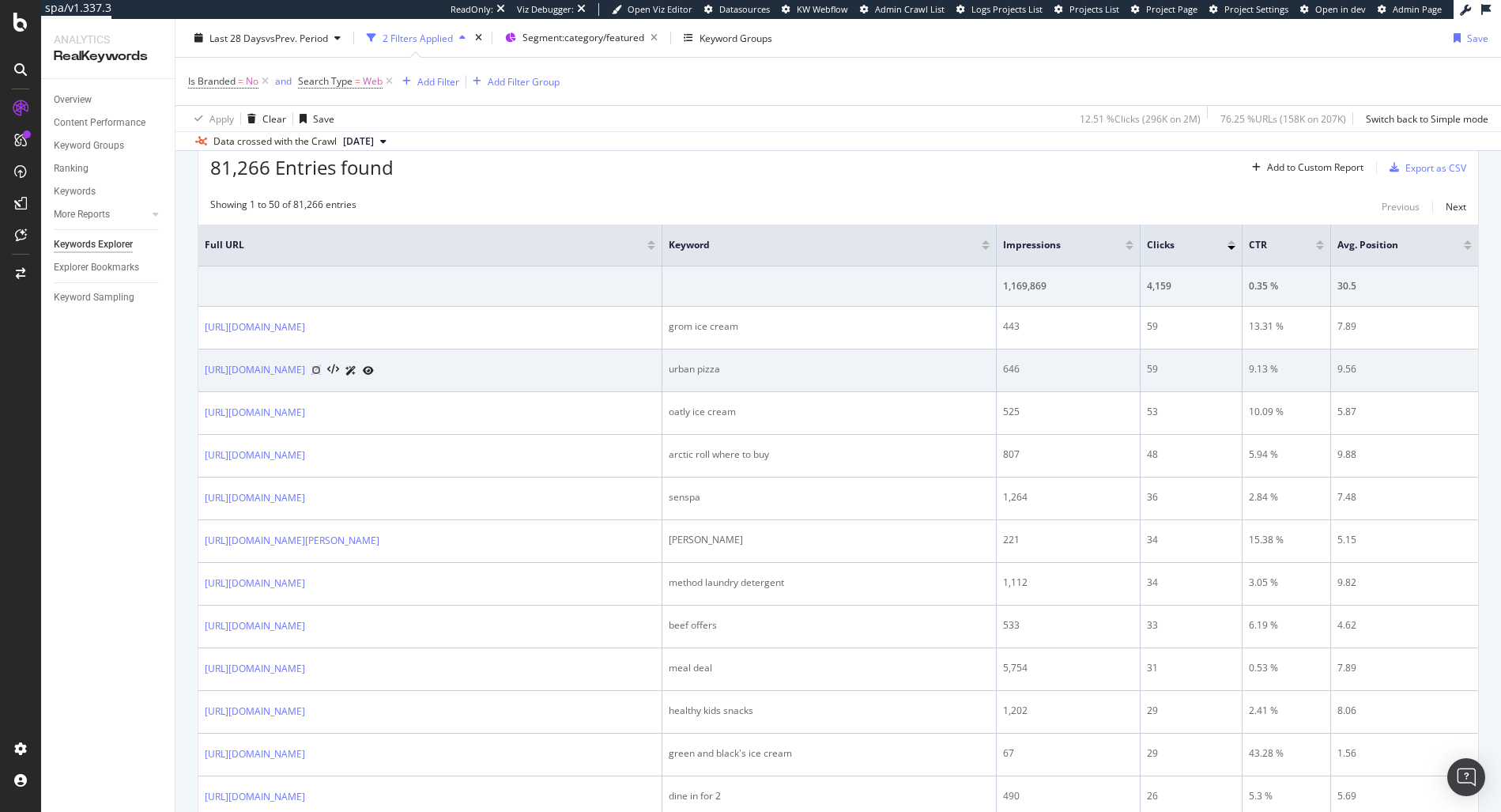
click at [321, 375] on icon at bounding box center [316, 370] width 9 height 9
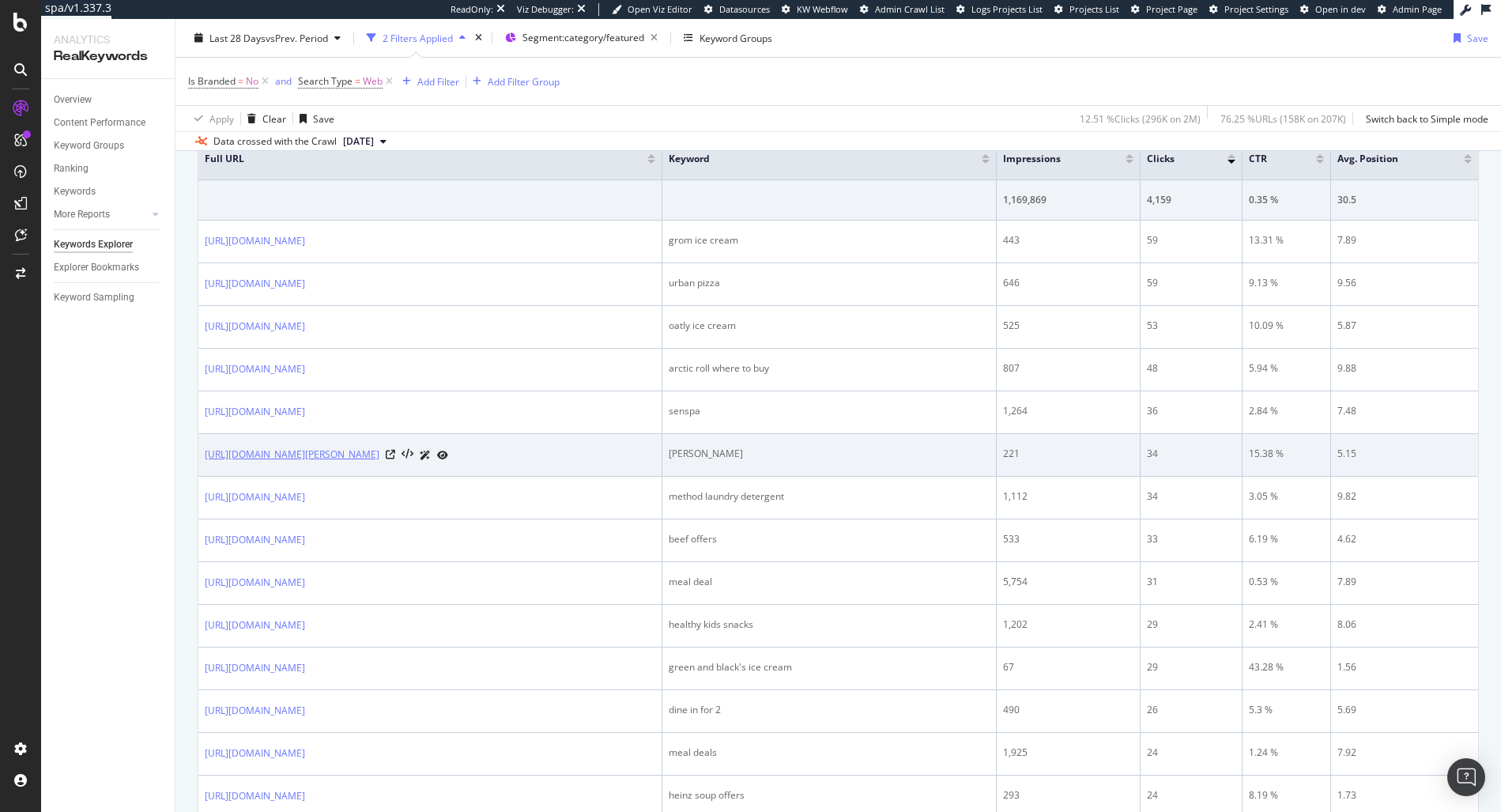
scroll to position [572, 0]
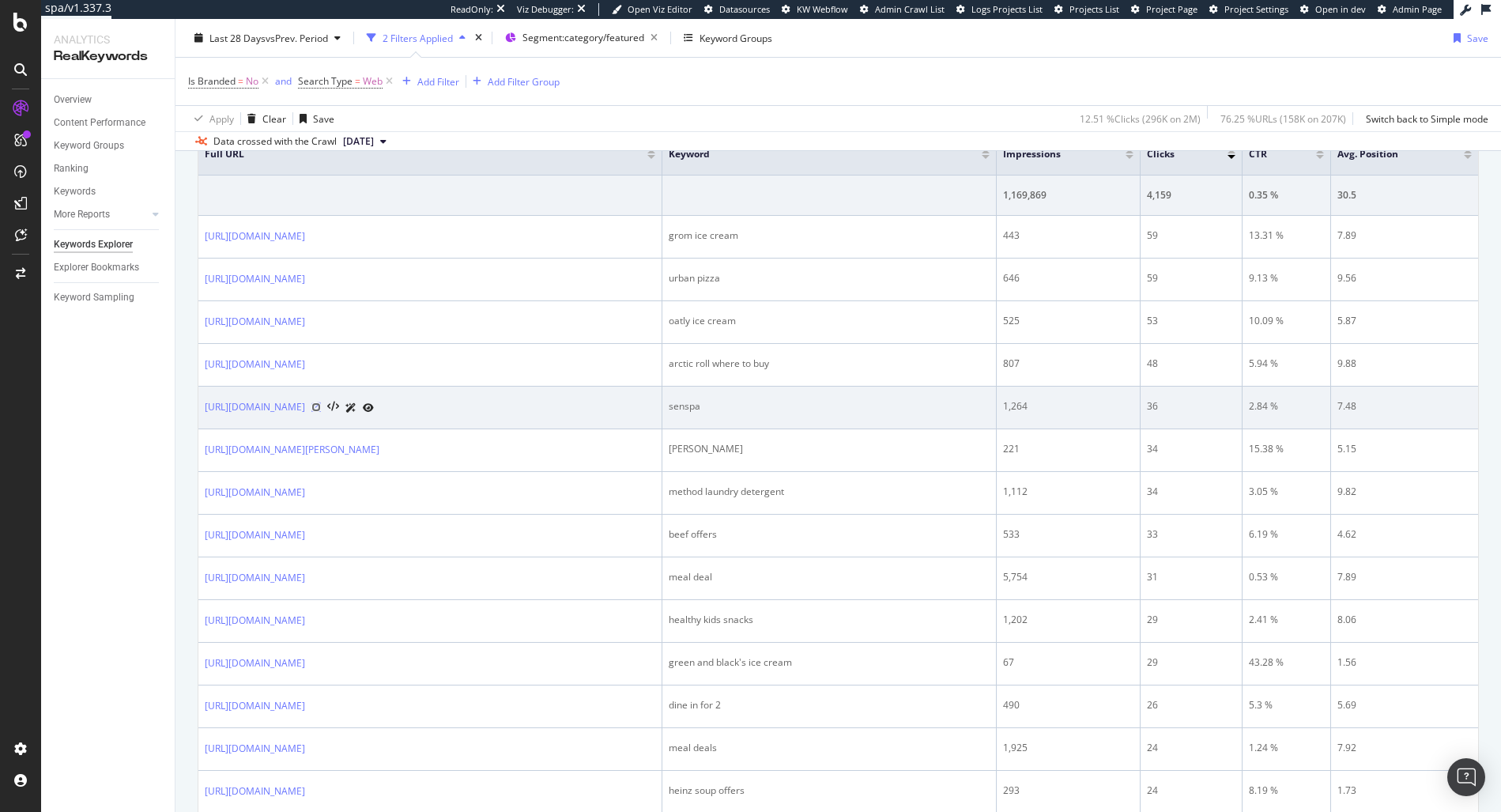
click at [321, 411] on icon at bounding box center [316, 407] width 9 height 9
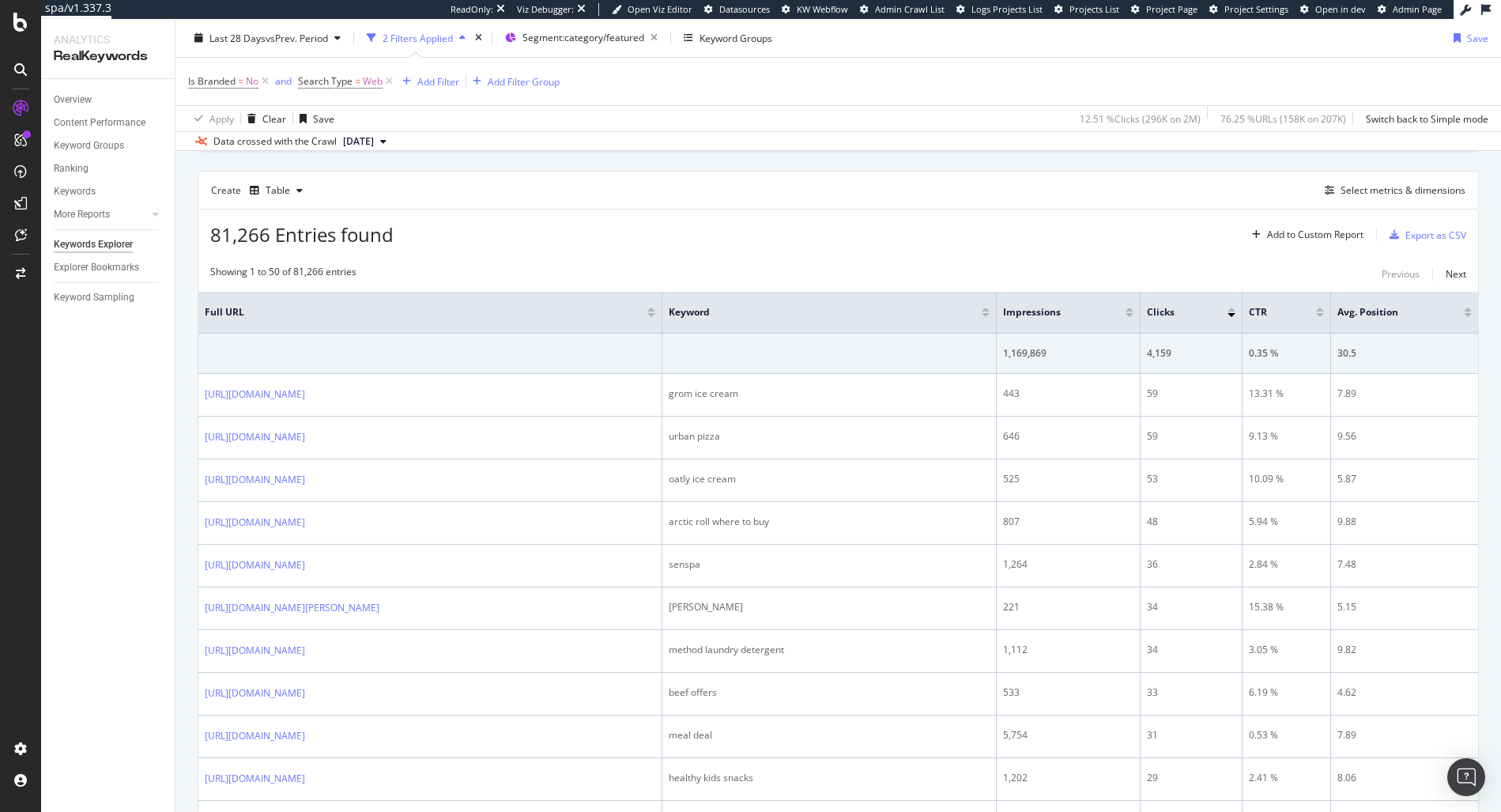
scroll to position [381, 0]
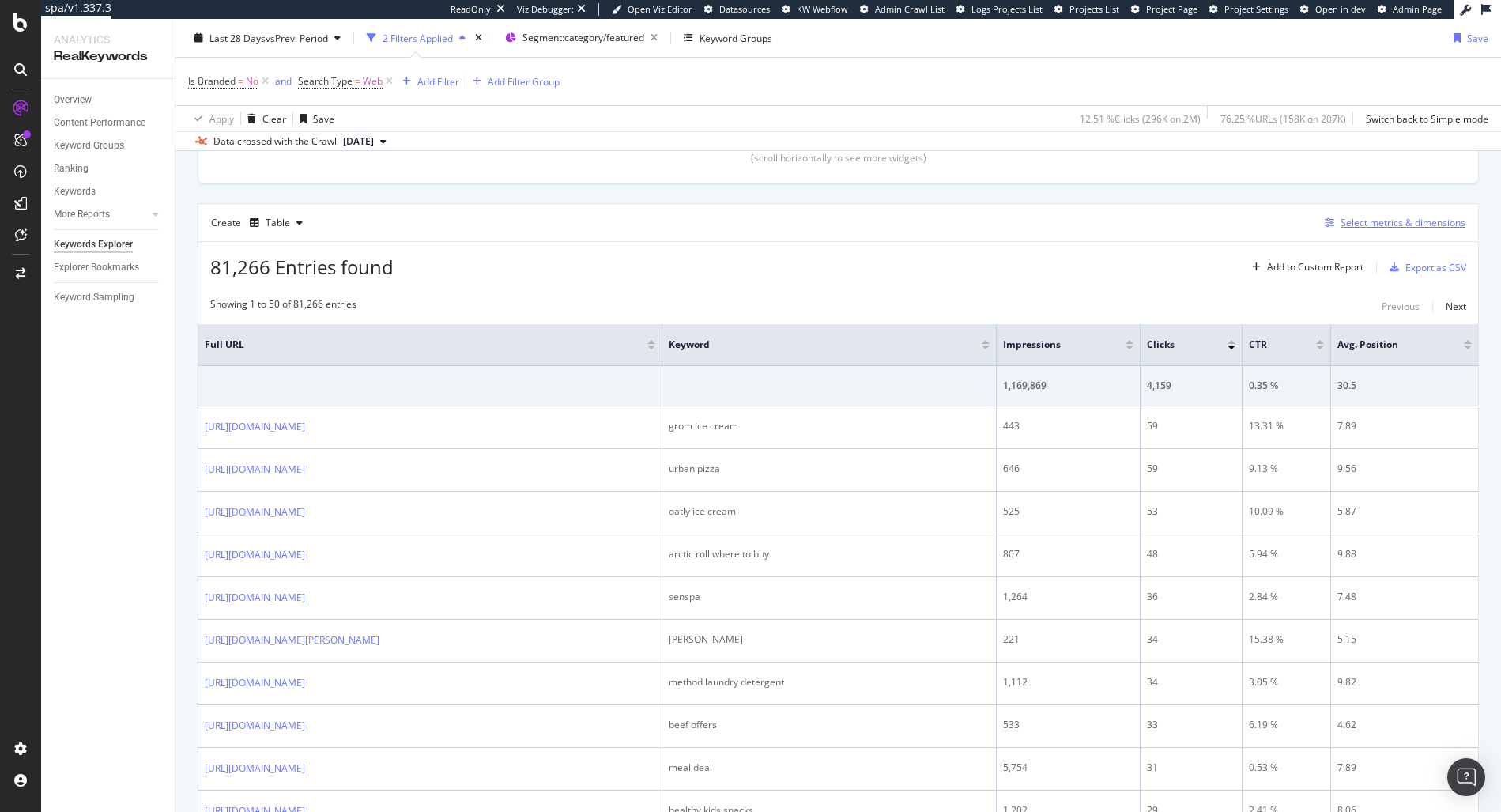
click at [1392, 228] on div "Select metrics & dimensions" at bounding box center [1402, 222] width 125 height 14
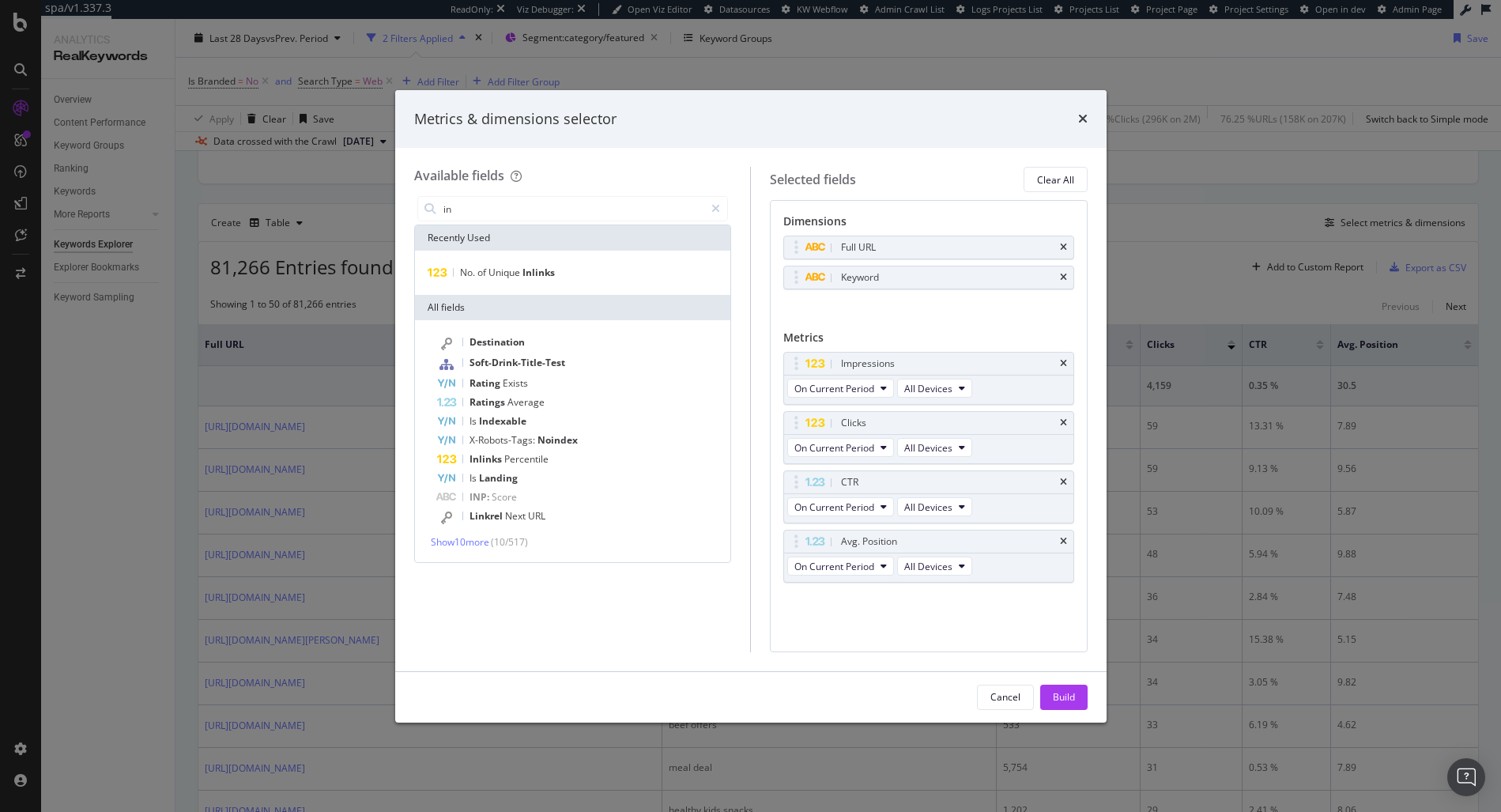
type input "in c"
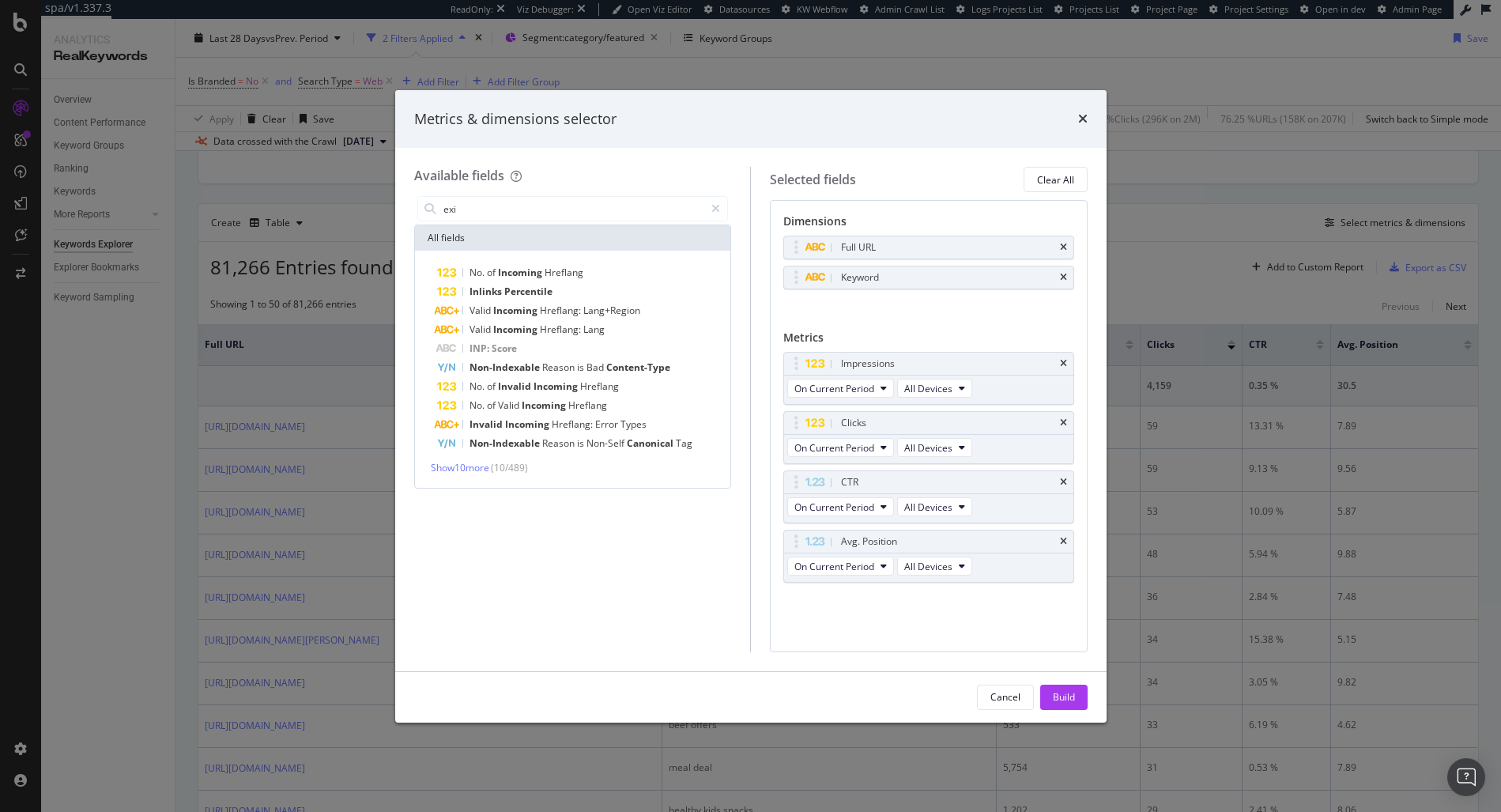
type input "exis"
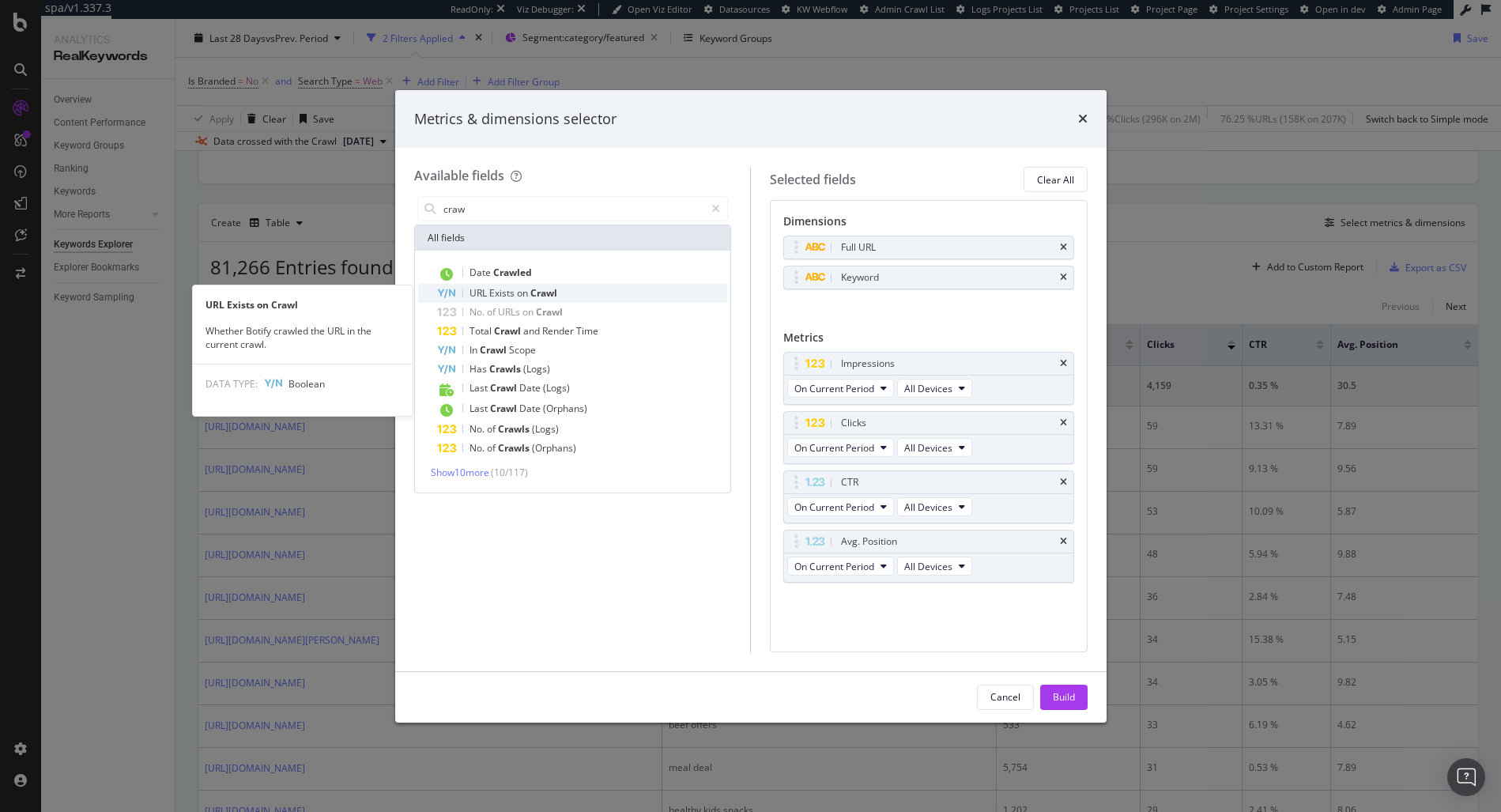
type input "craw"
click at [500, 288] on span "Exists" at bounding box center [503, 293] width 27 height 14
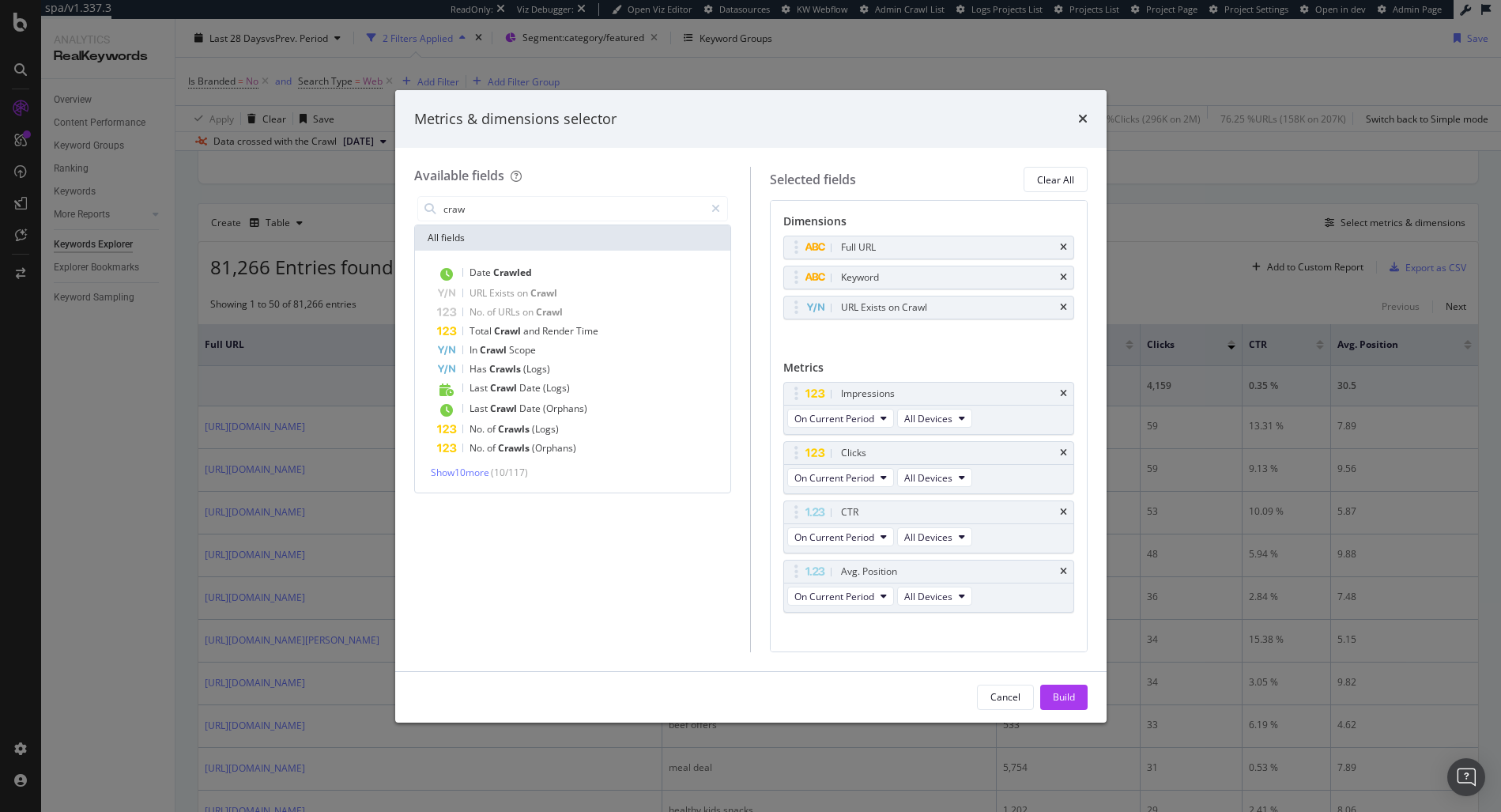
click at [1073, 693] on div "Build" at bounding box center [1064, 696] width 22 height 14
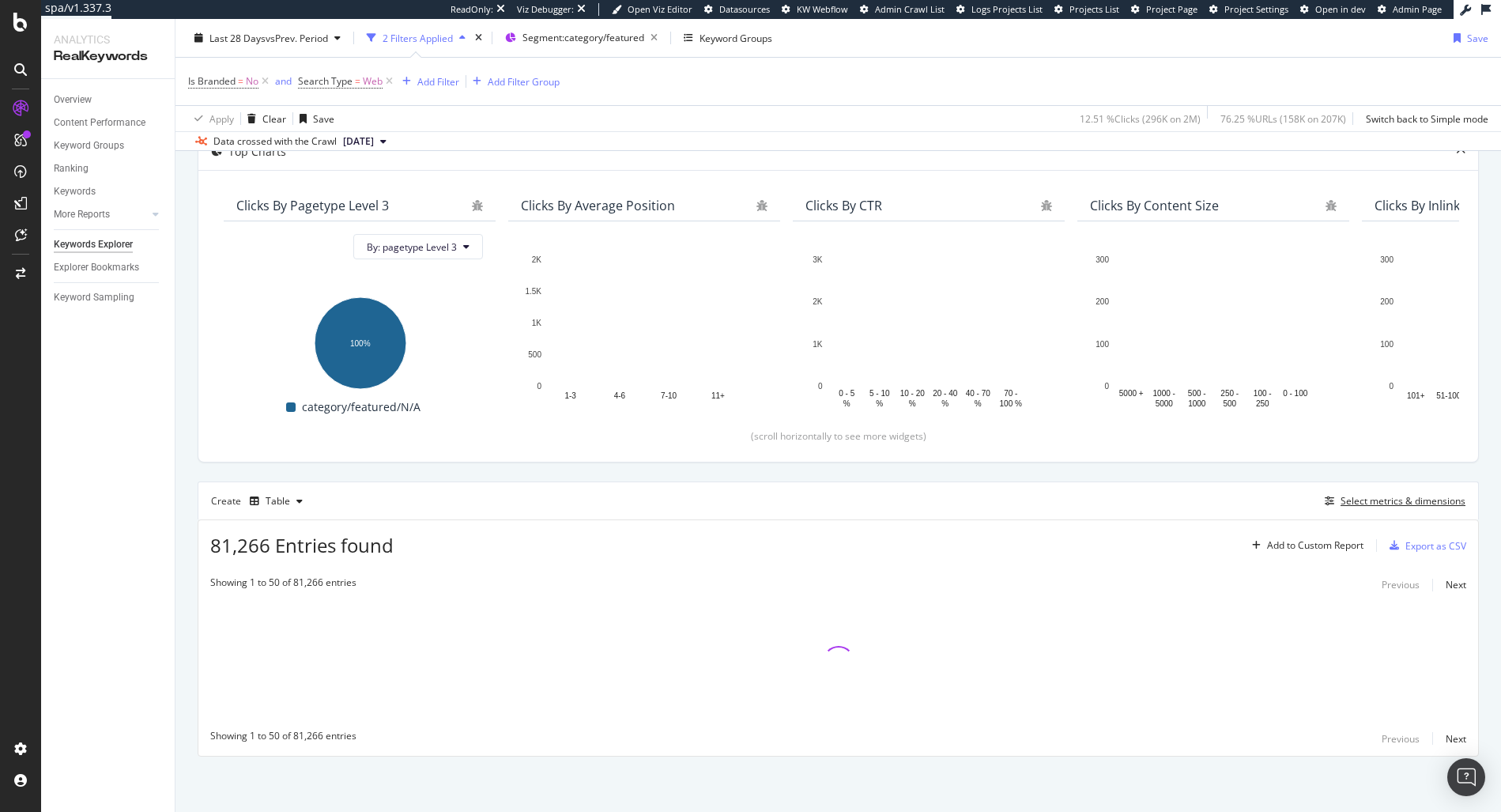
scroll to position [103, 0]
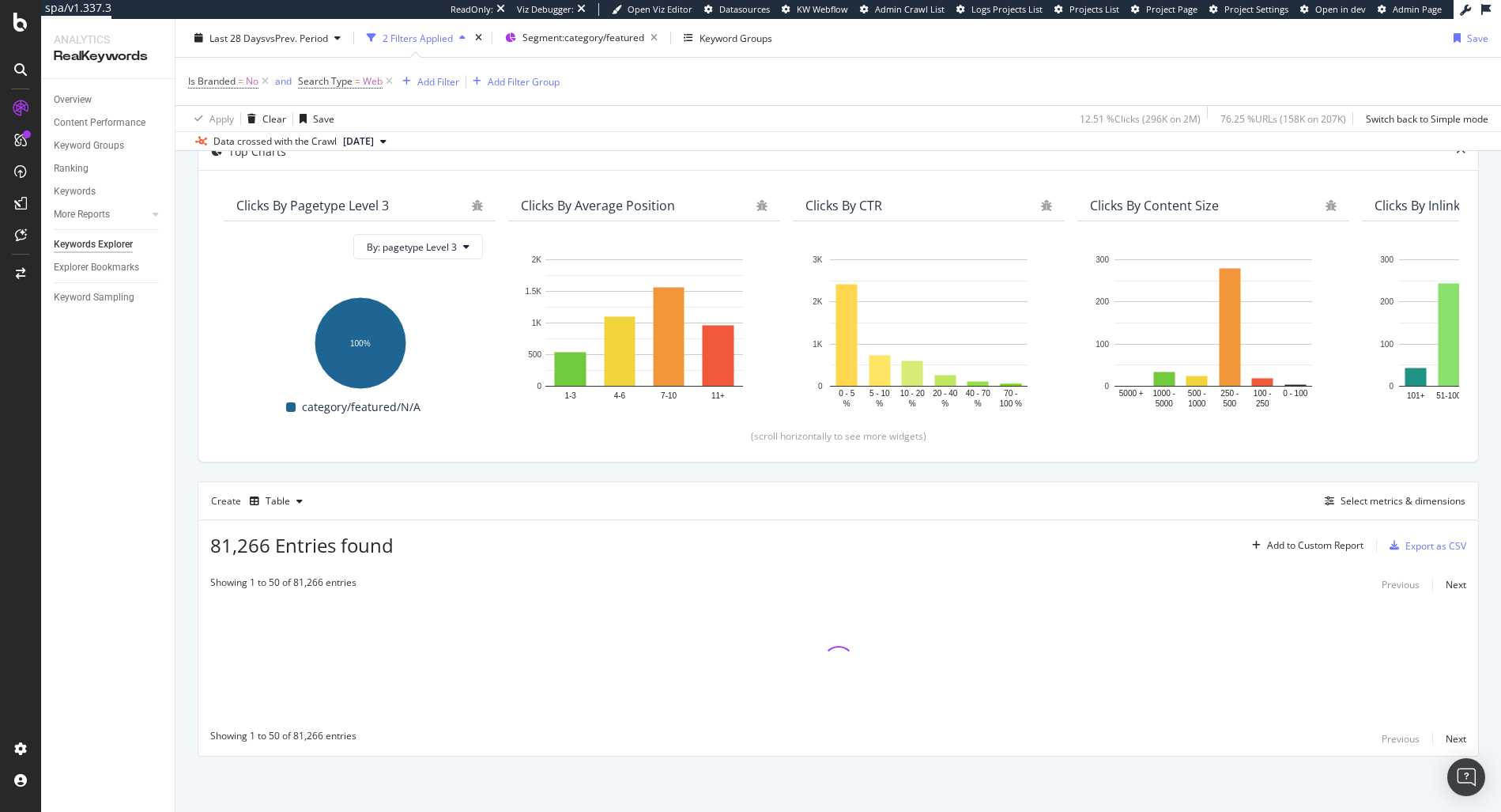
click at [374, 139] on span "[DATE]" at bounding box center [359, 141] width 31 height 15
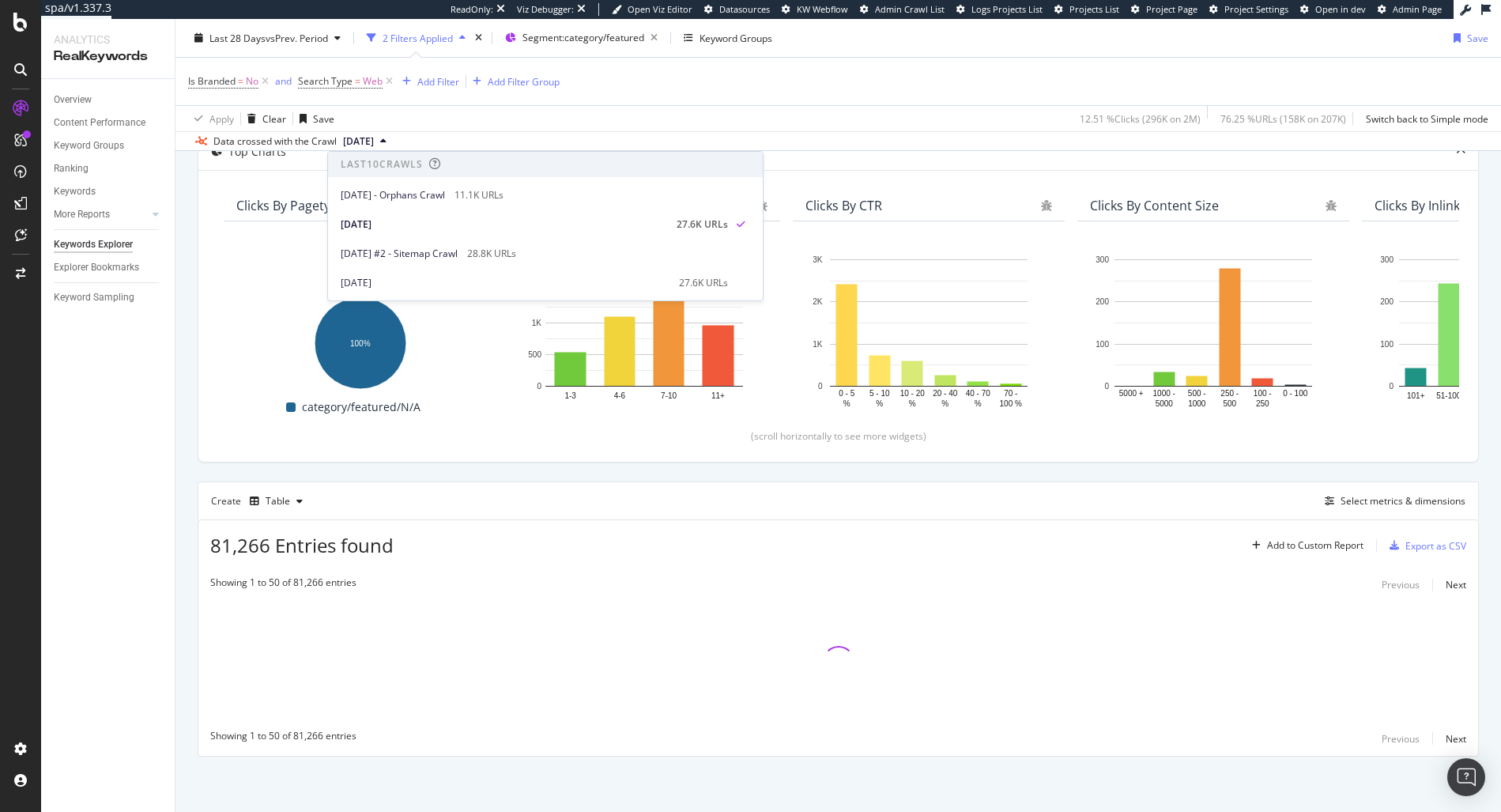
click at [918, 140] on div "Data crossed with the Crawl 2025 Aug. 23rd" at bounding box center [838, 141] width 1326 height 19
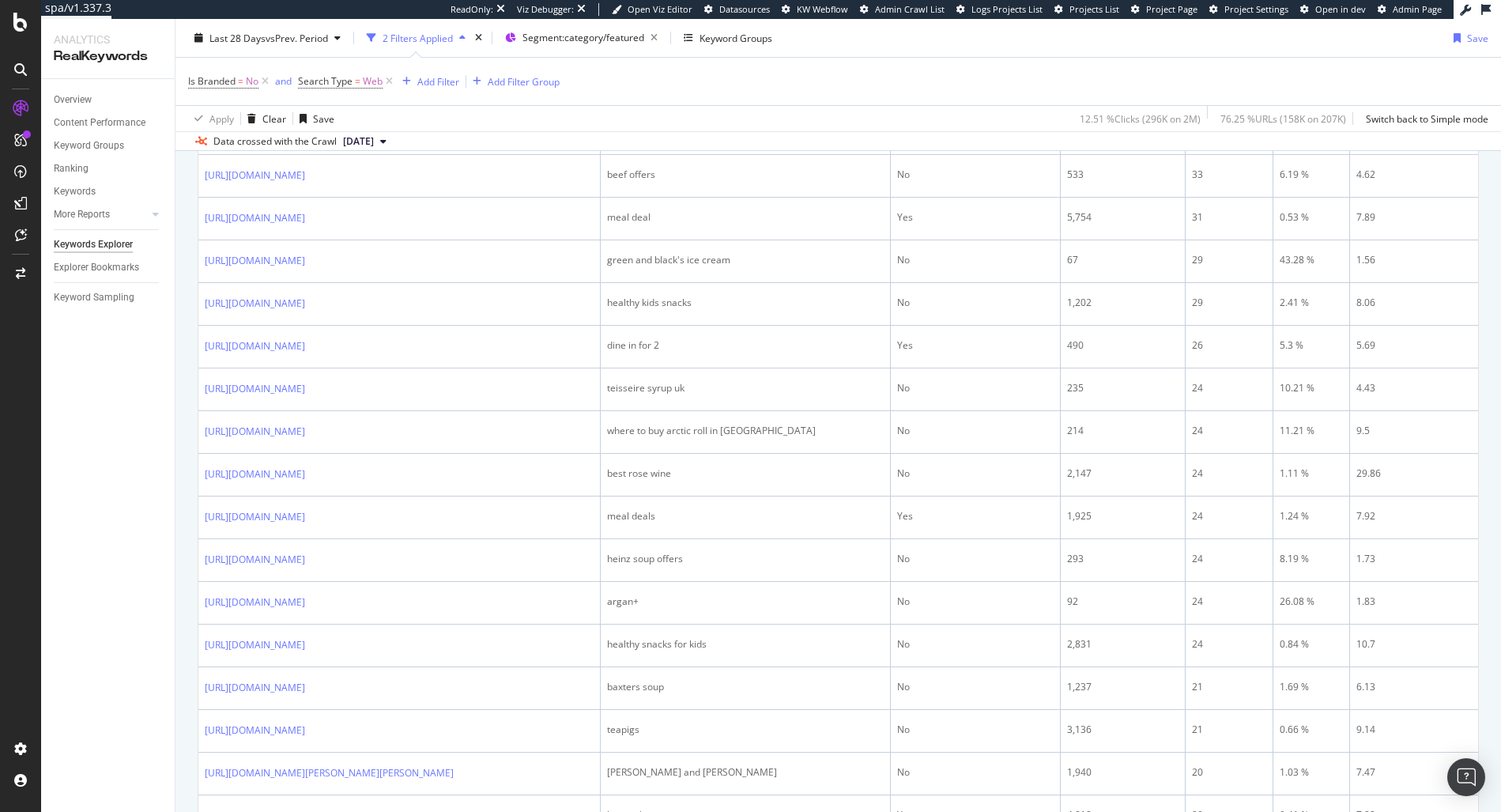
scroll to position [931, 0]
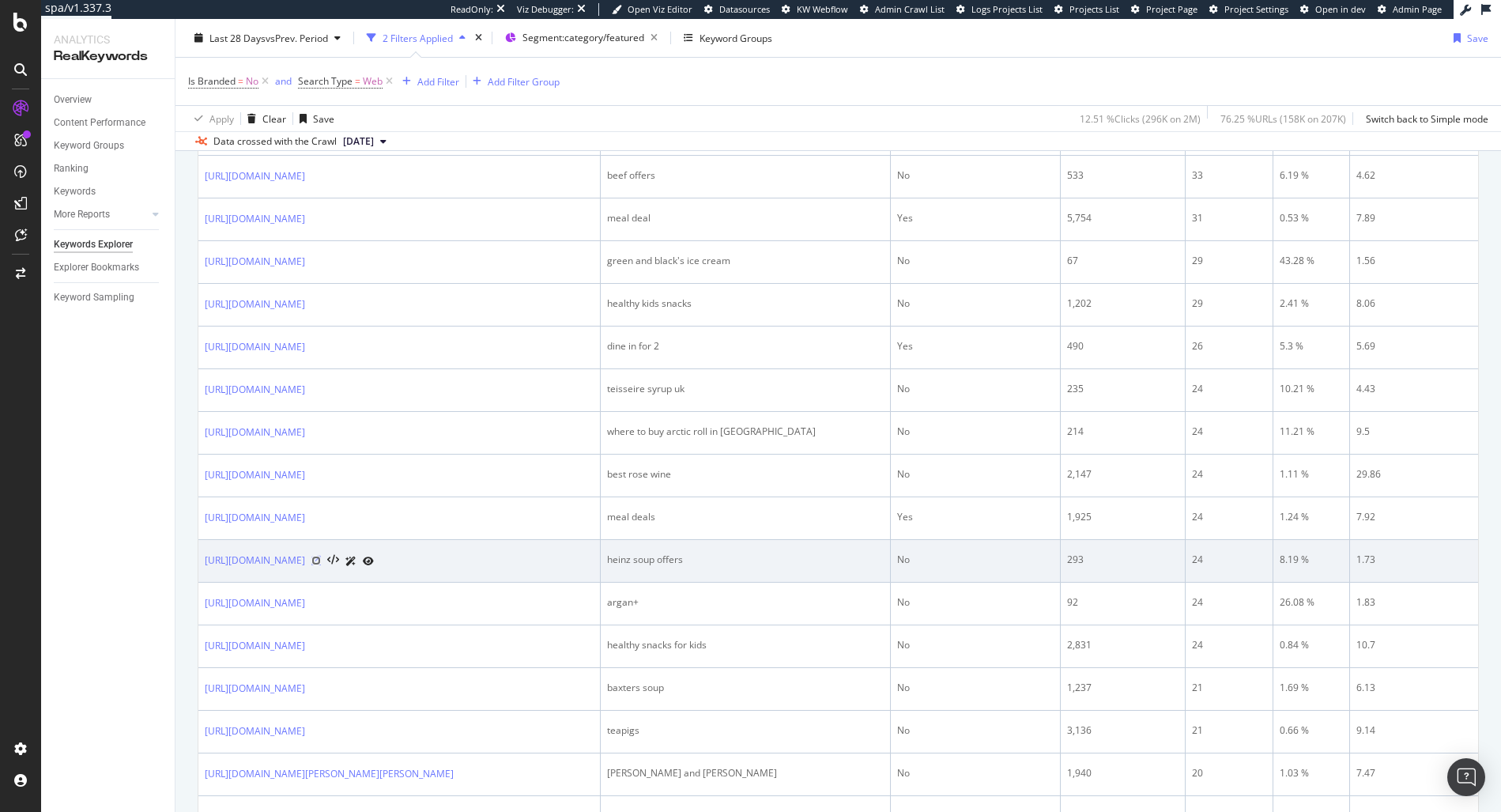
click at [321, 565] on icon at bounding box center [316, 560] width 9 height 9
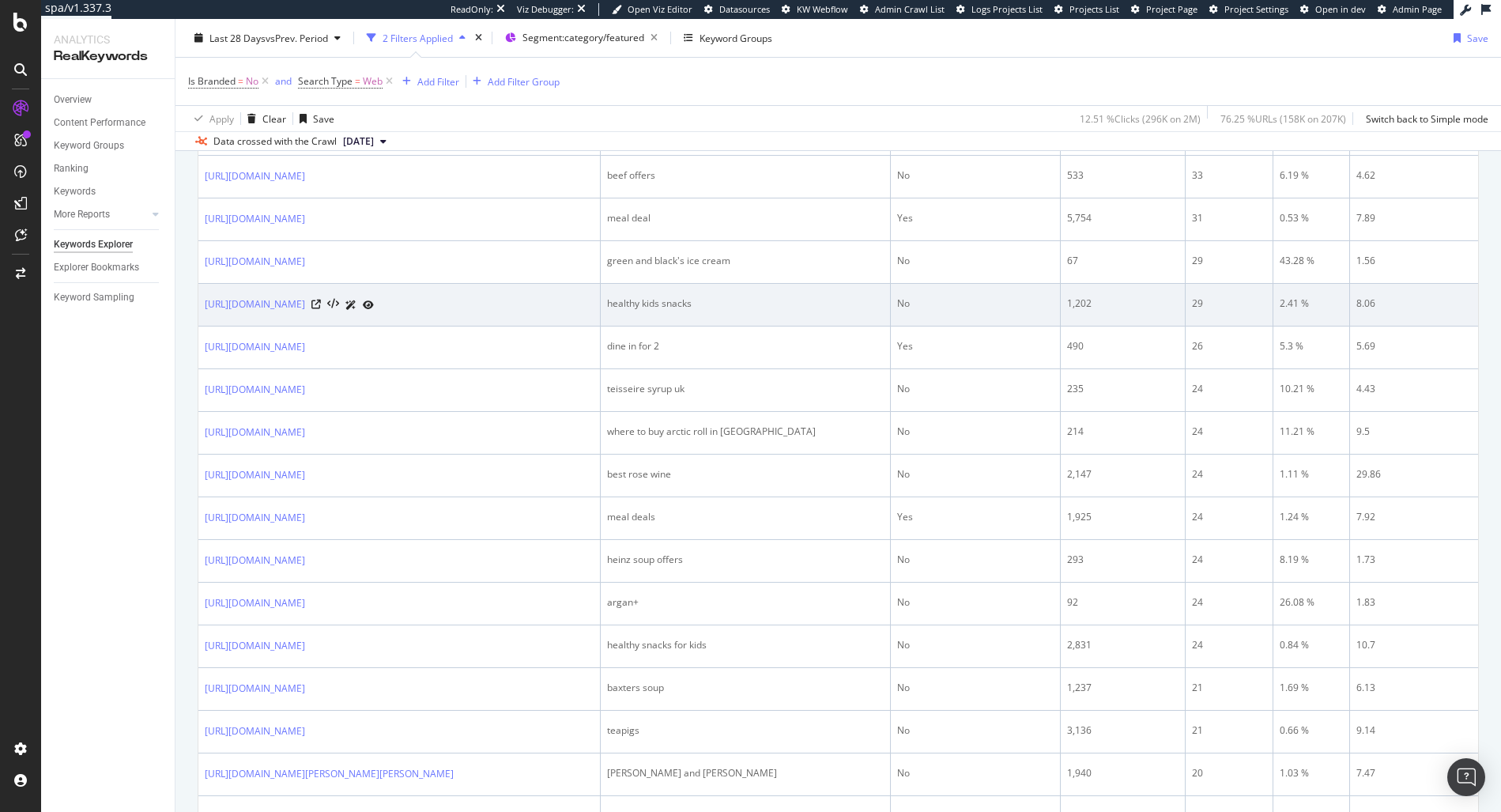
scroll to position [930, 0]
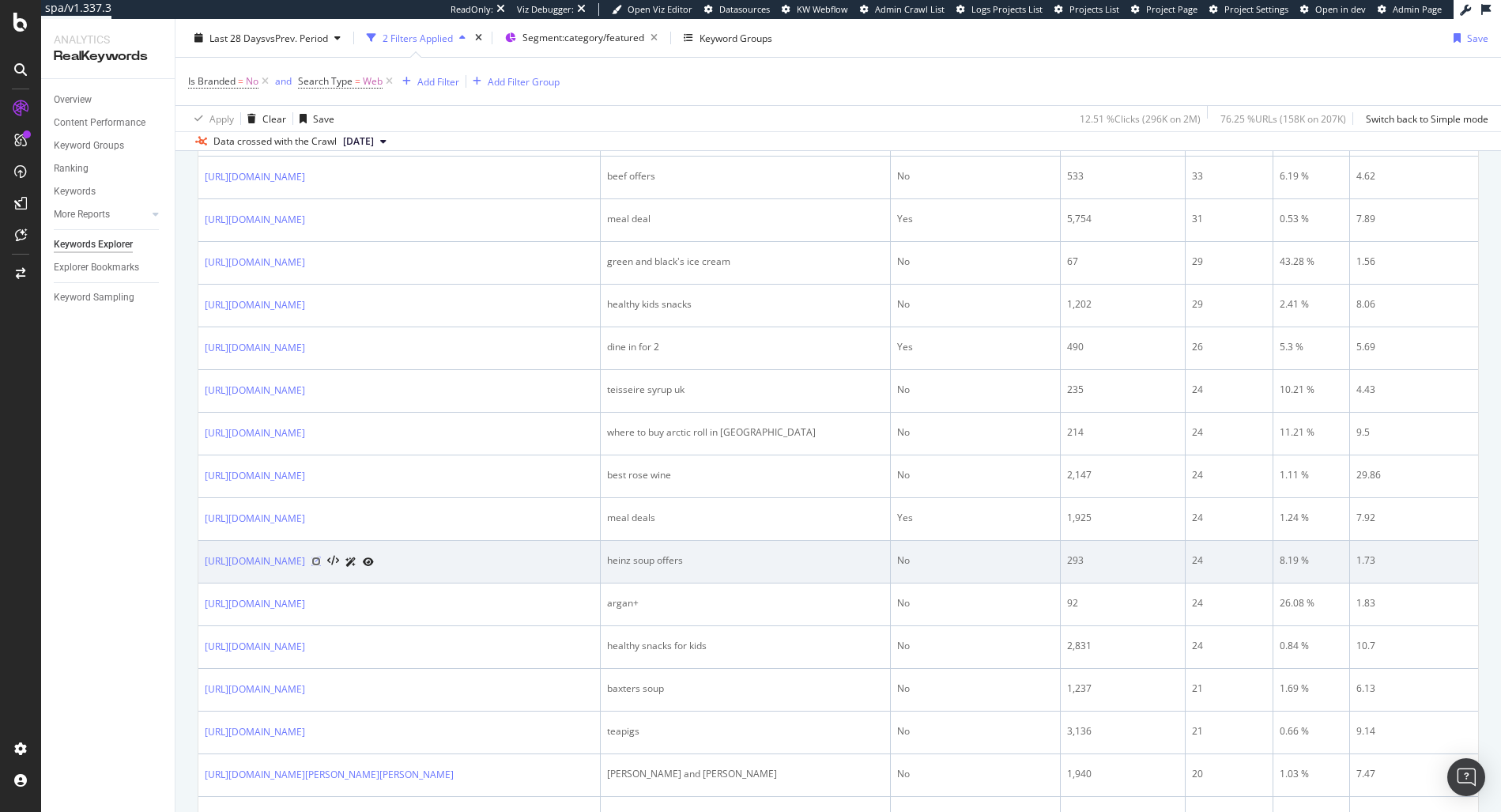
click at [321, 566] on icon at bounding box center [316, 561] width 9 height 9
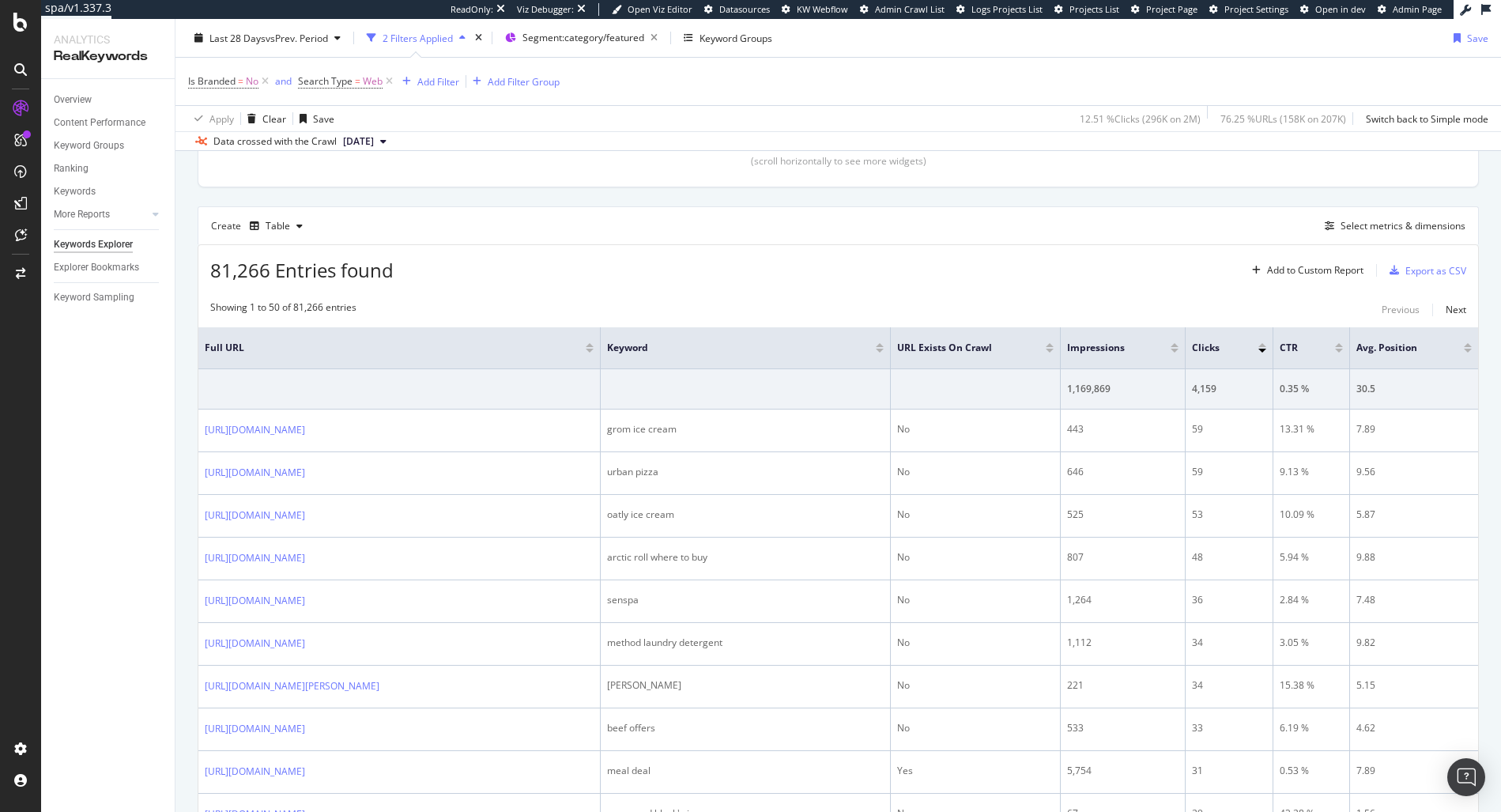
scroll to position [396, 0]
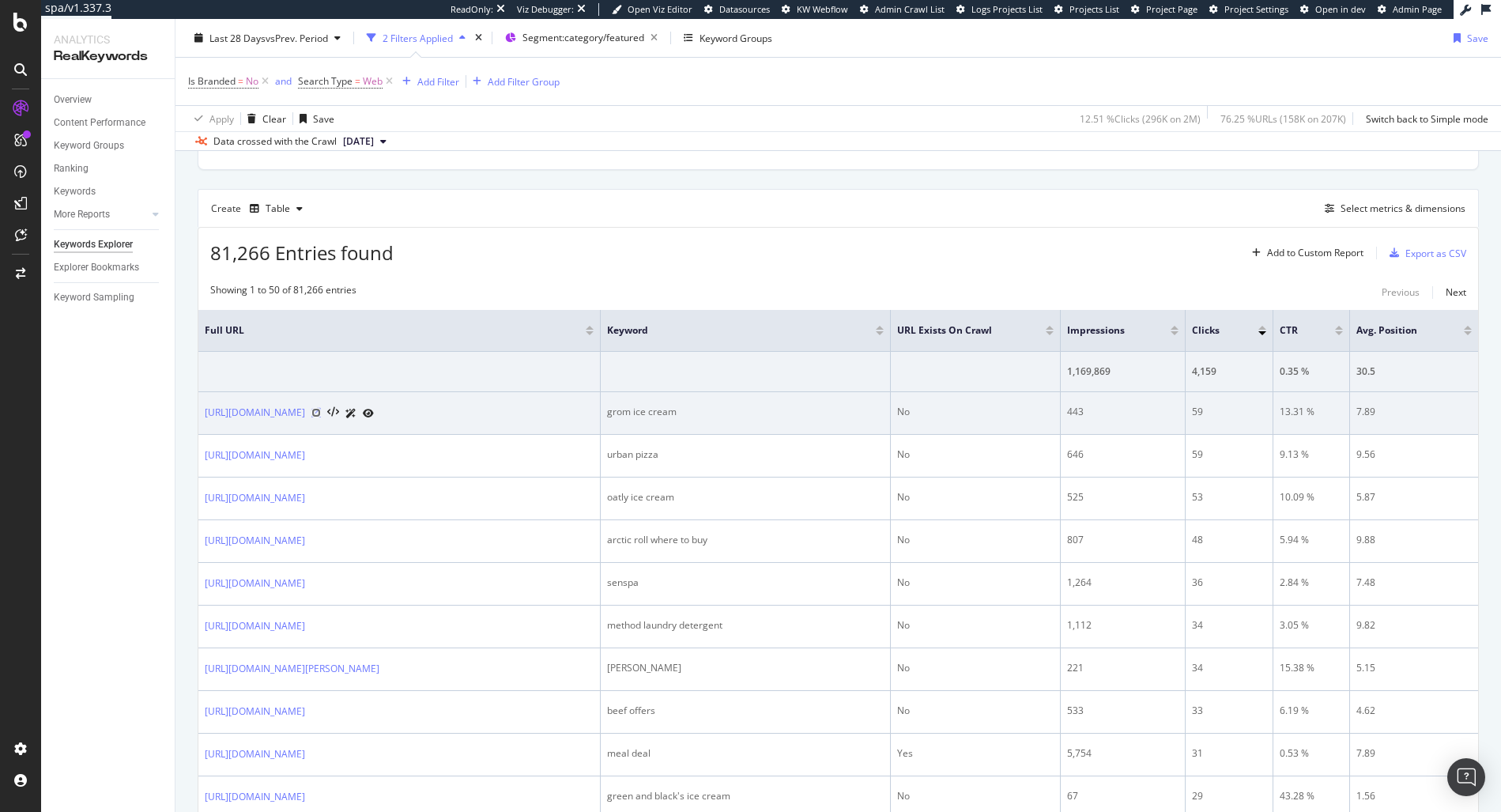
click at [321, 417] on icon at bounding box center [316, 412] width 9 height 9
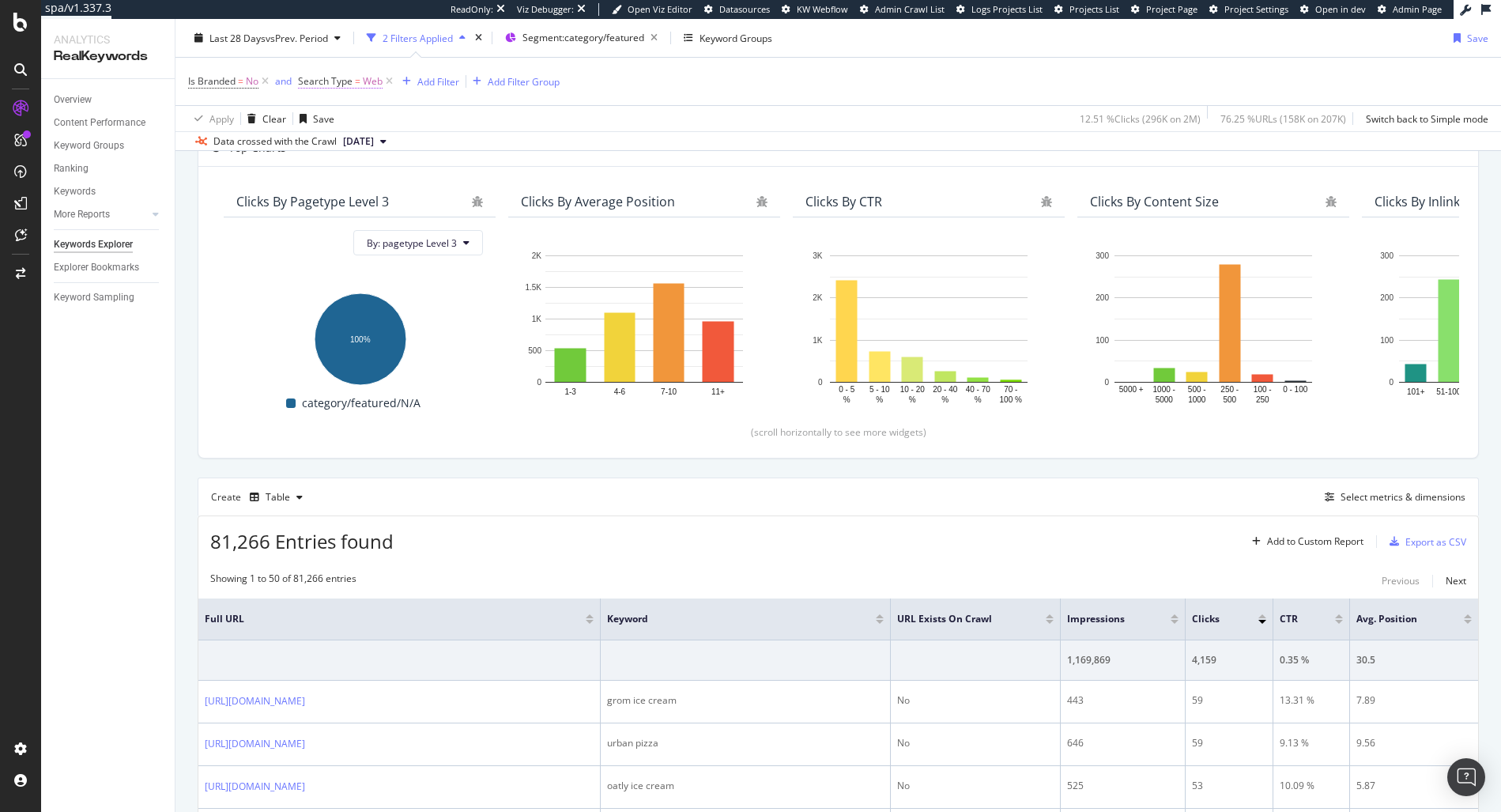
scroll to position [0, 0]
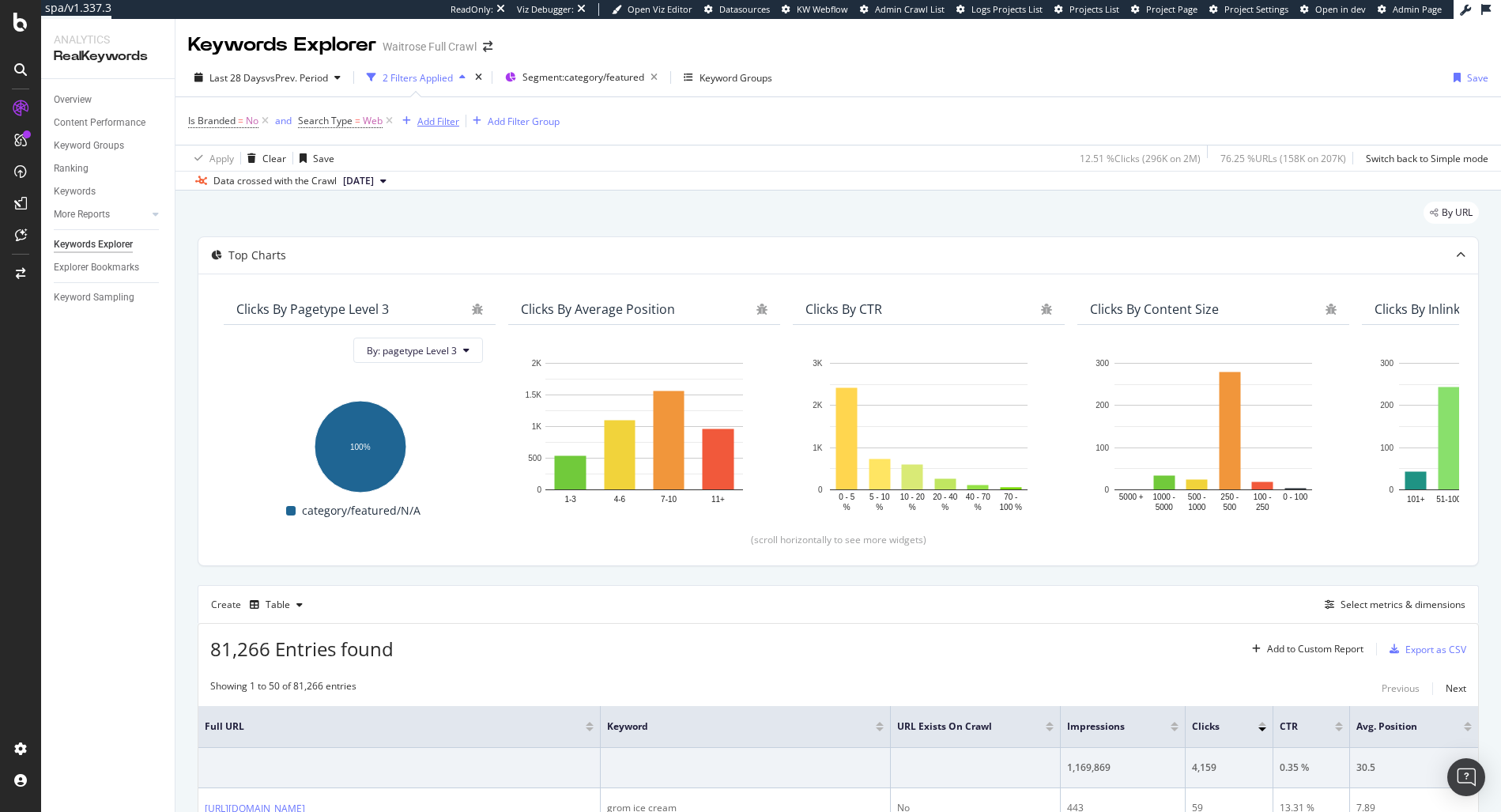
click at [422, 123] on div "Add Filter" at bounding box center [438, 121] width 42 height 14
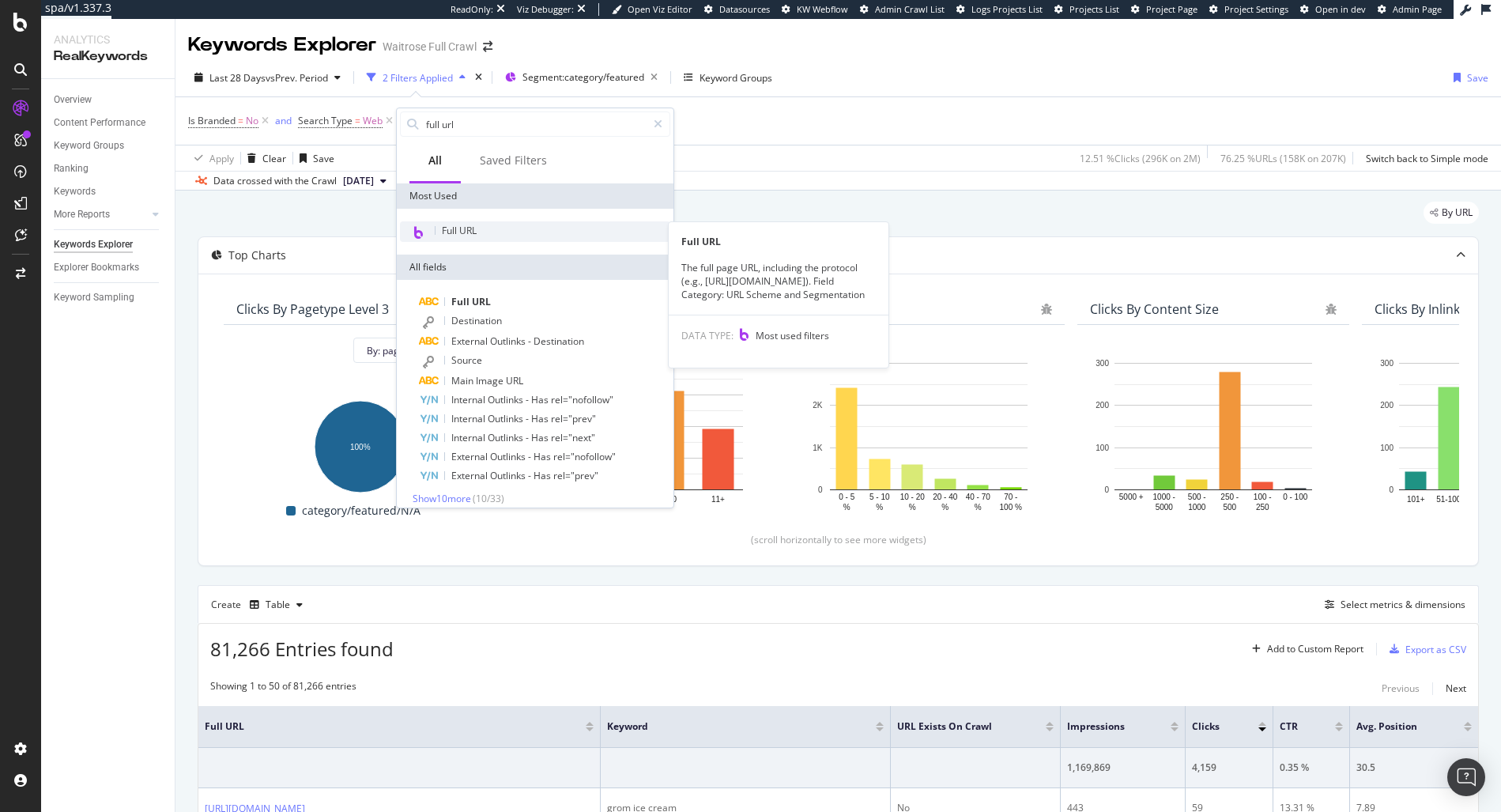
type input "full url"
click at [478, 236] on div "Full URL" at bounding box center [535, 232] width 270 height 21
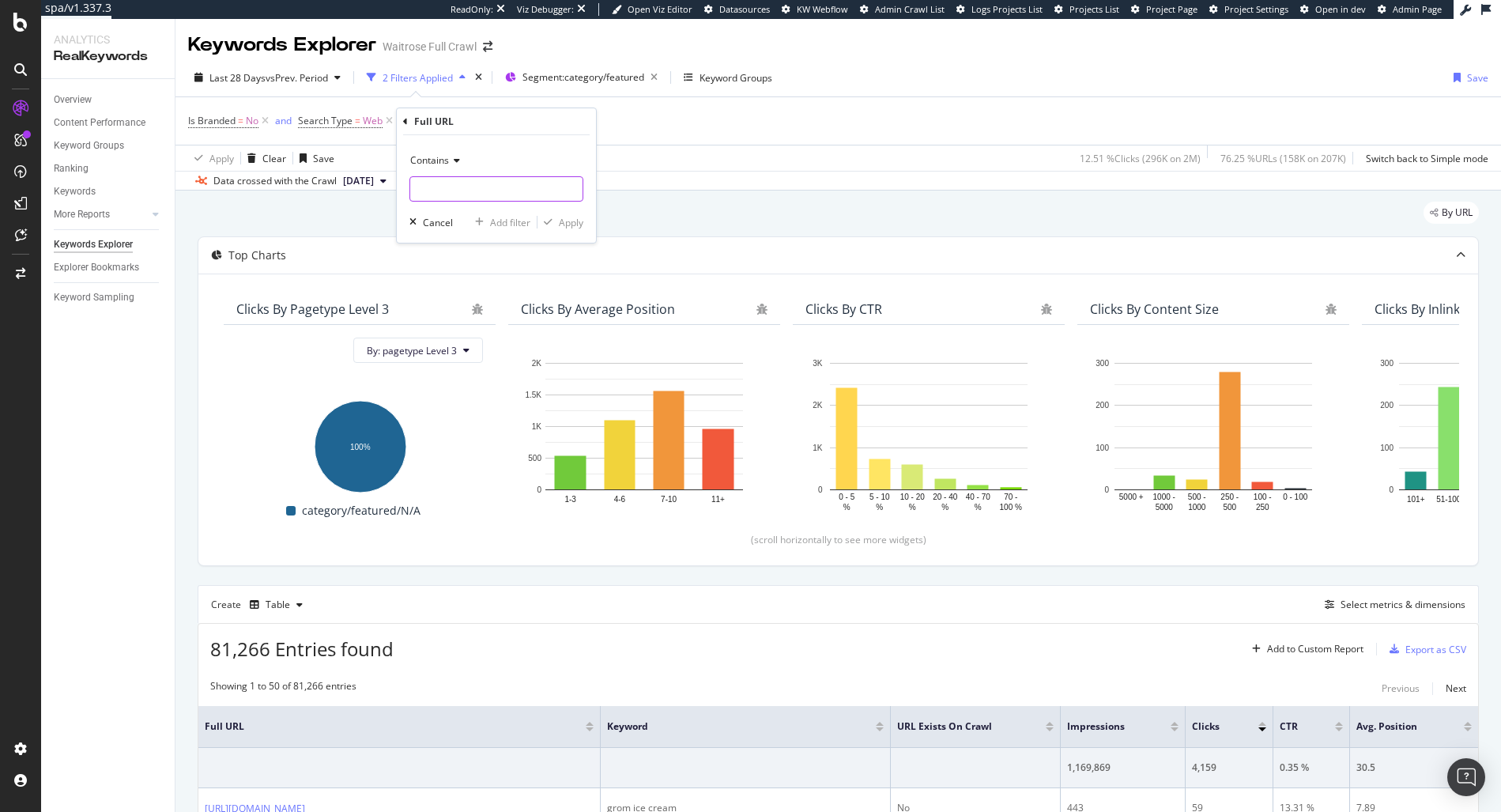
click at [464, 184] on input "text" at bounding box center [496, 189] width 172 height 26
type input "/groceries/"
click at [572, 224] on div "Apply" at bounding box center [570, 222] width 25 height 14
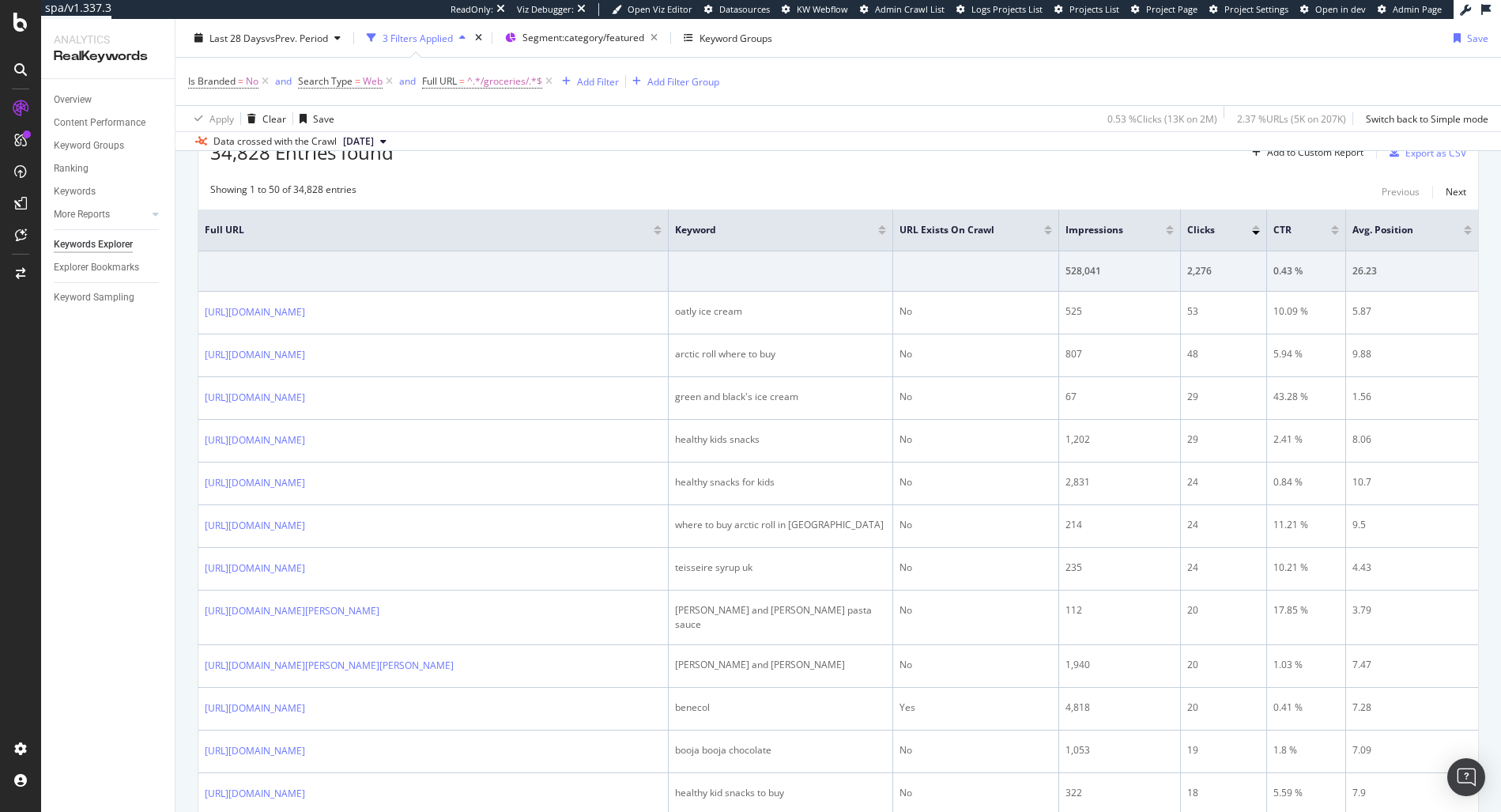
scroll to position [493, 0]
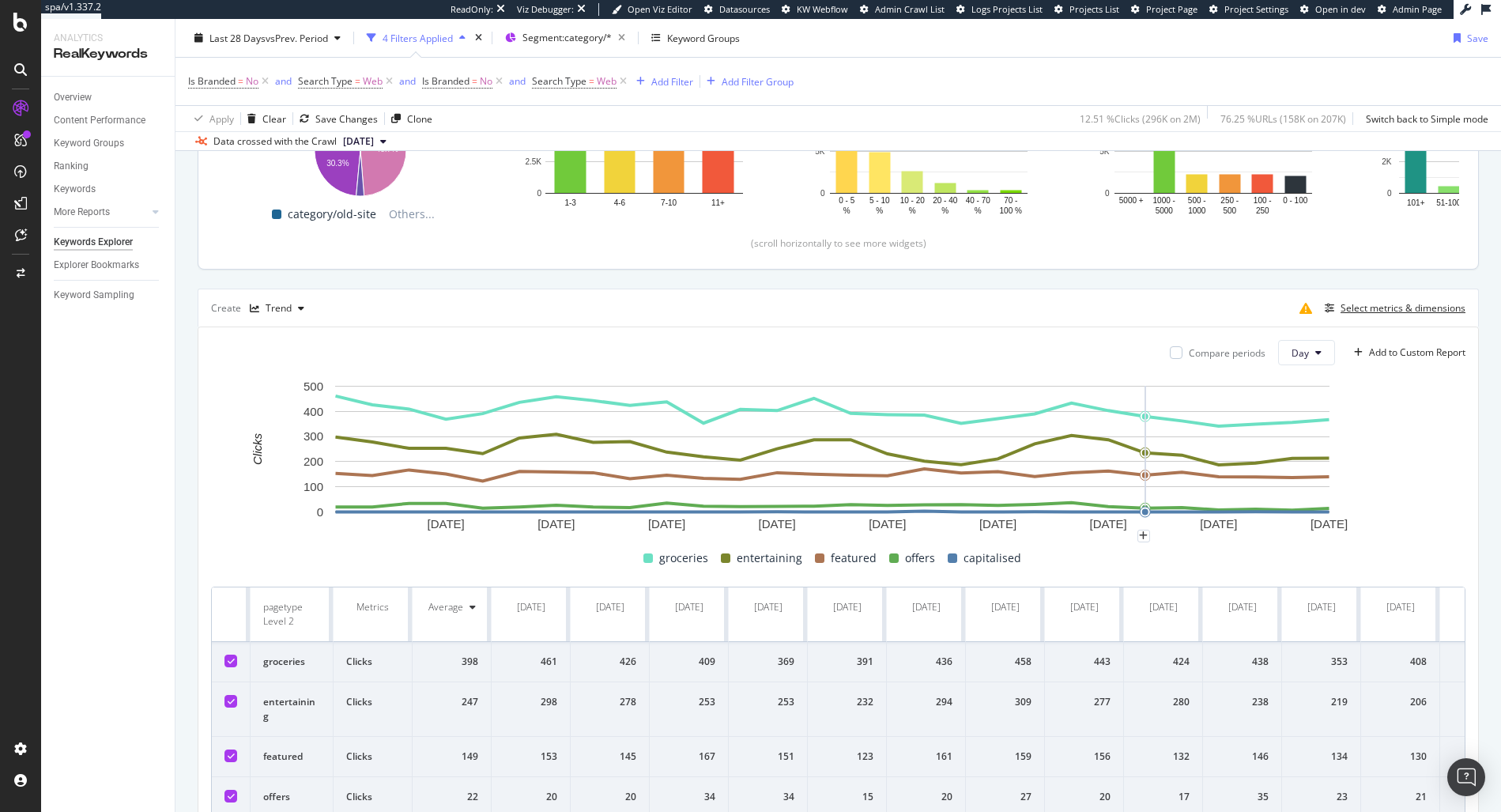
scroll to position [298, 0]
